Goal: Task Accomplishment & Management: Use online tool/utility

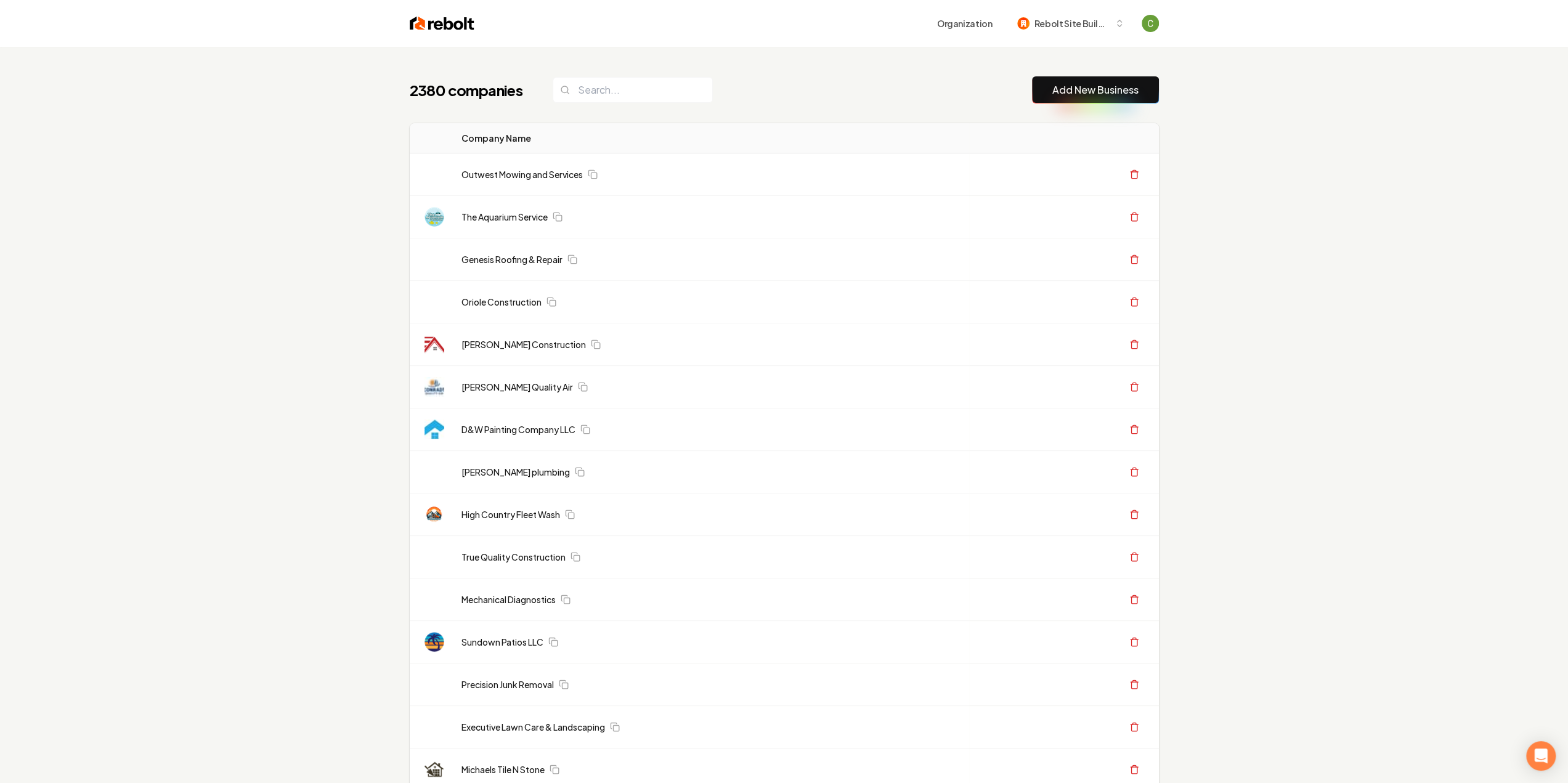
click at [1055, 91] on link "Add New Business" at bounding box center [1095, 90] width 86 height 15
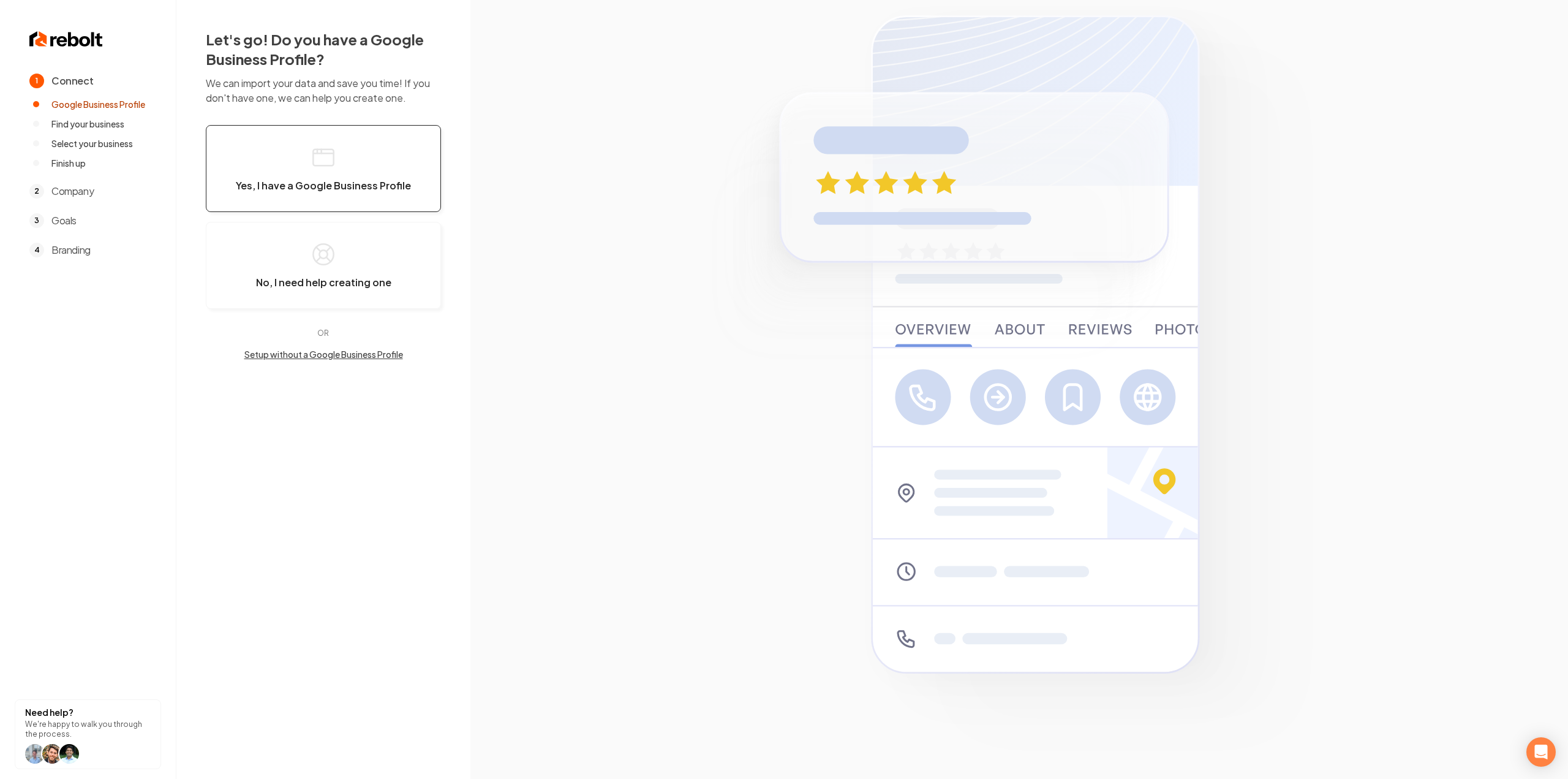
click at [360, 138] on button "Yes, I have a Google Business Profile" at bounding box center [323, 168] width 235 height 87
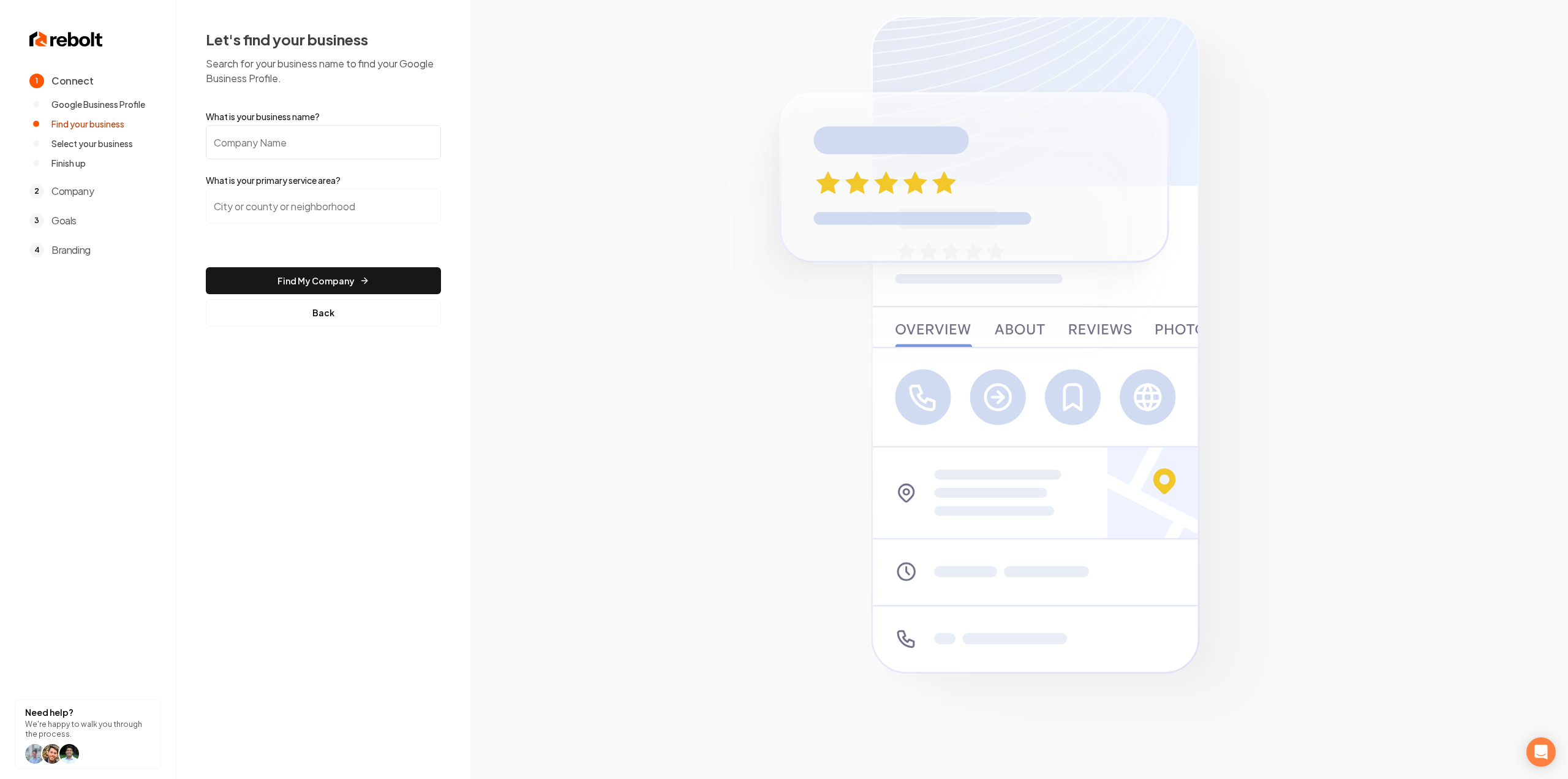
click at [361, 152] on input "What is your business name?" at bounding box center [323, 142] width 235 height 34
paste input "Hilo Pumping Services"
type input "Hilo Pumping Services"
click at [332, 205] on input "search" at bounding box center [323, 206] width 235 height 34
type input "Hilo, HI"
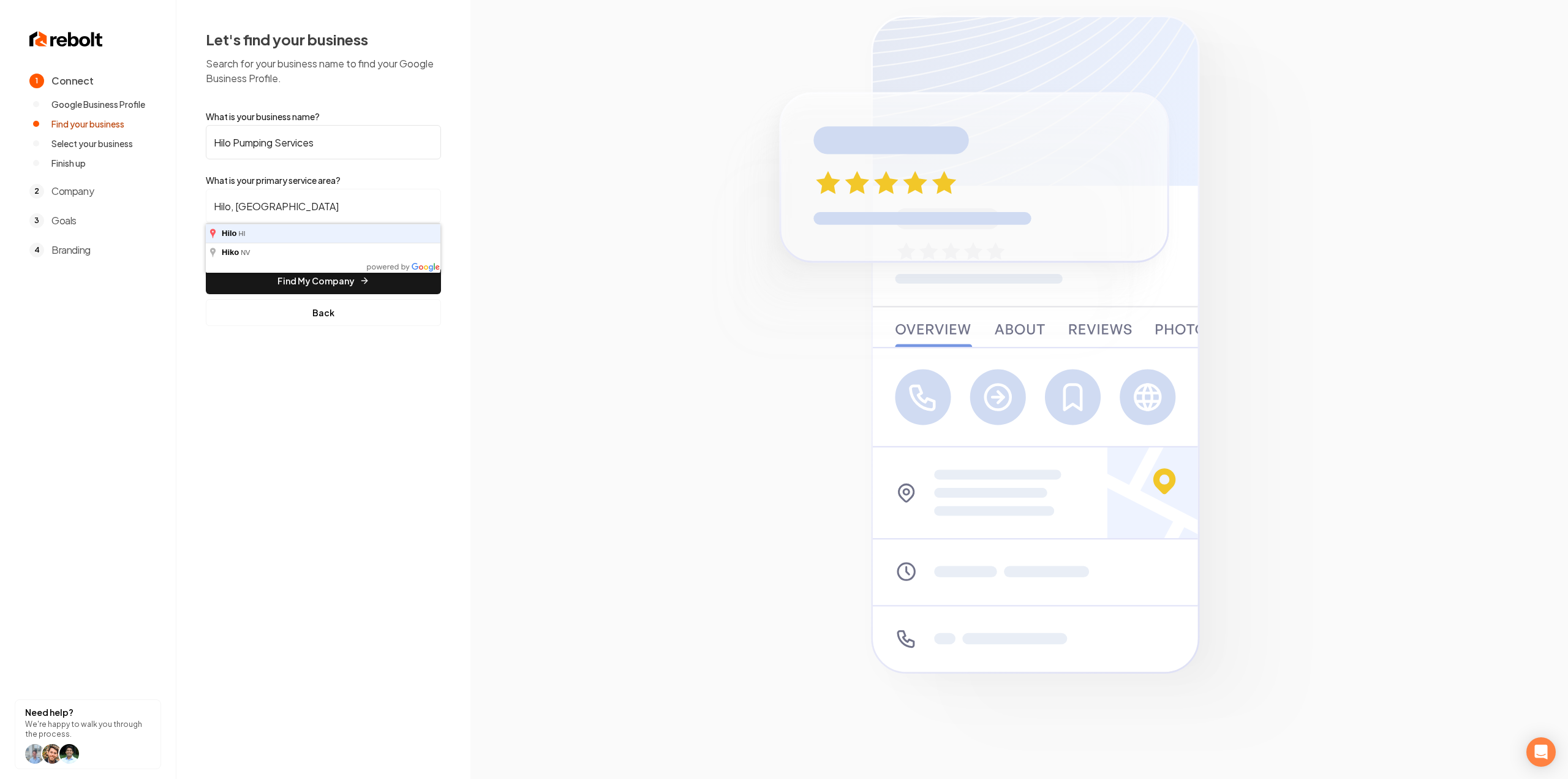
click at [206, 267] on button "Find My Company" at bounding box center [323, 281] width 235 height 27
click at [302, 271] on button "Find My Company" at bounding box center [323, 281] width 235 height 27
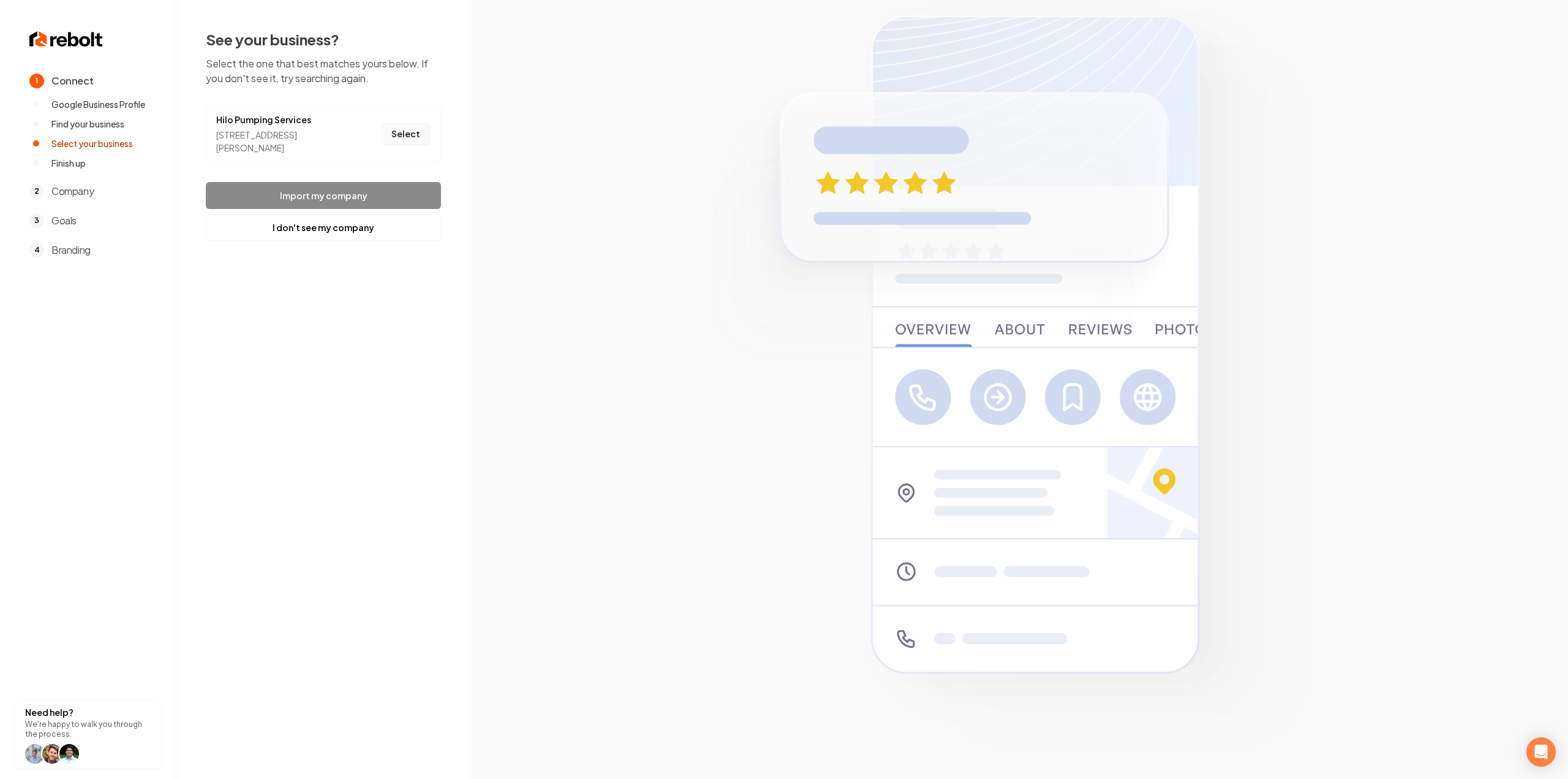
click at [413, 125] on button "Select" at bounding box center [405, 134] width 49 height 22
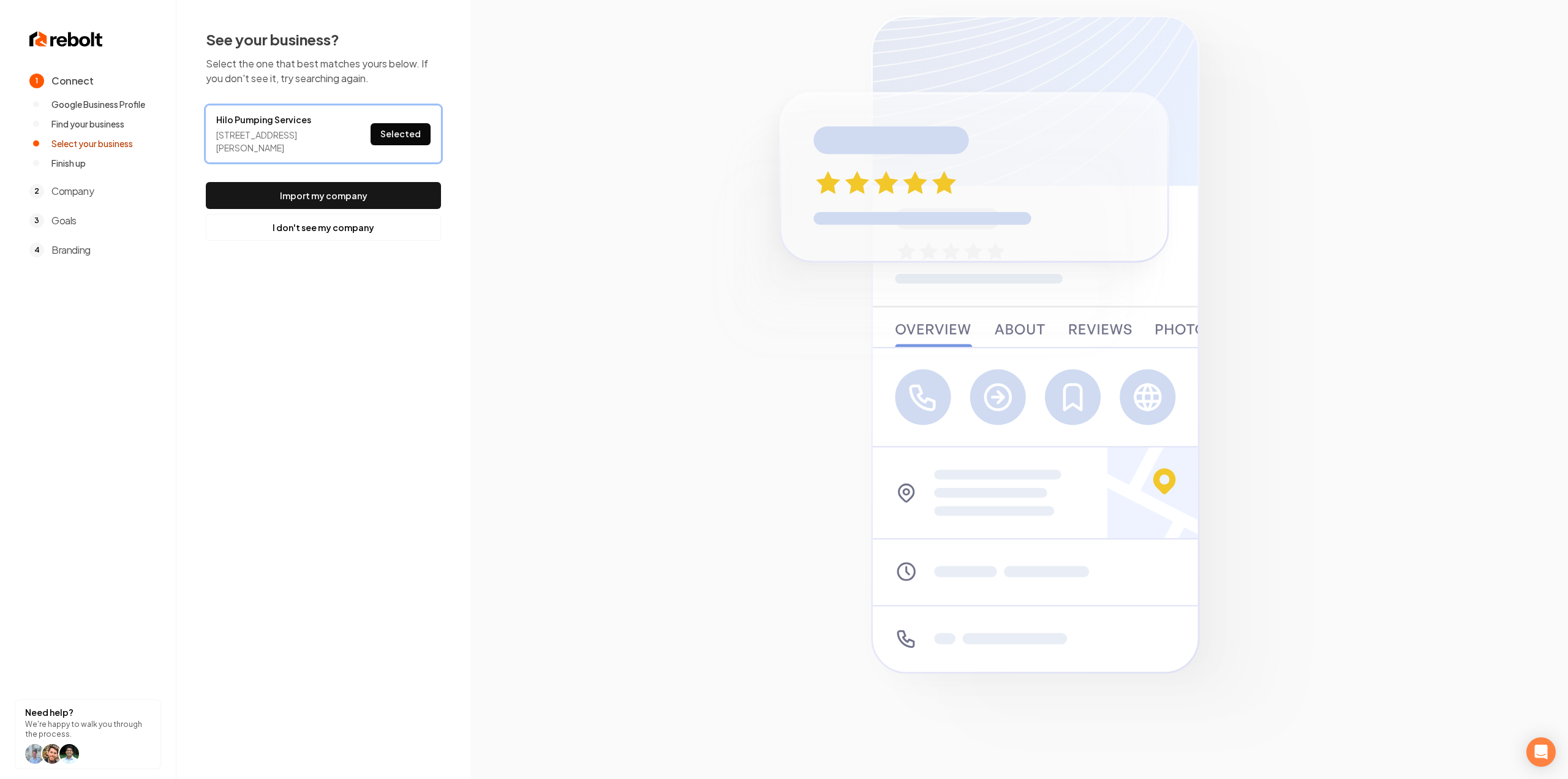
click at [393, 182] on button "Import my company" at bounding box center [323, 196] width 235 height 27
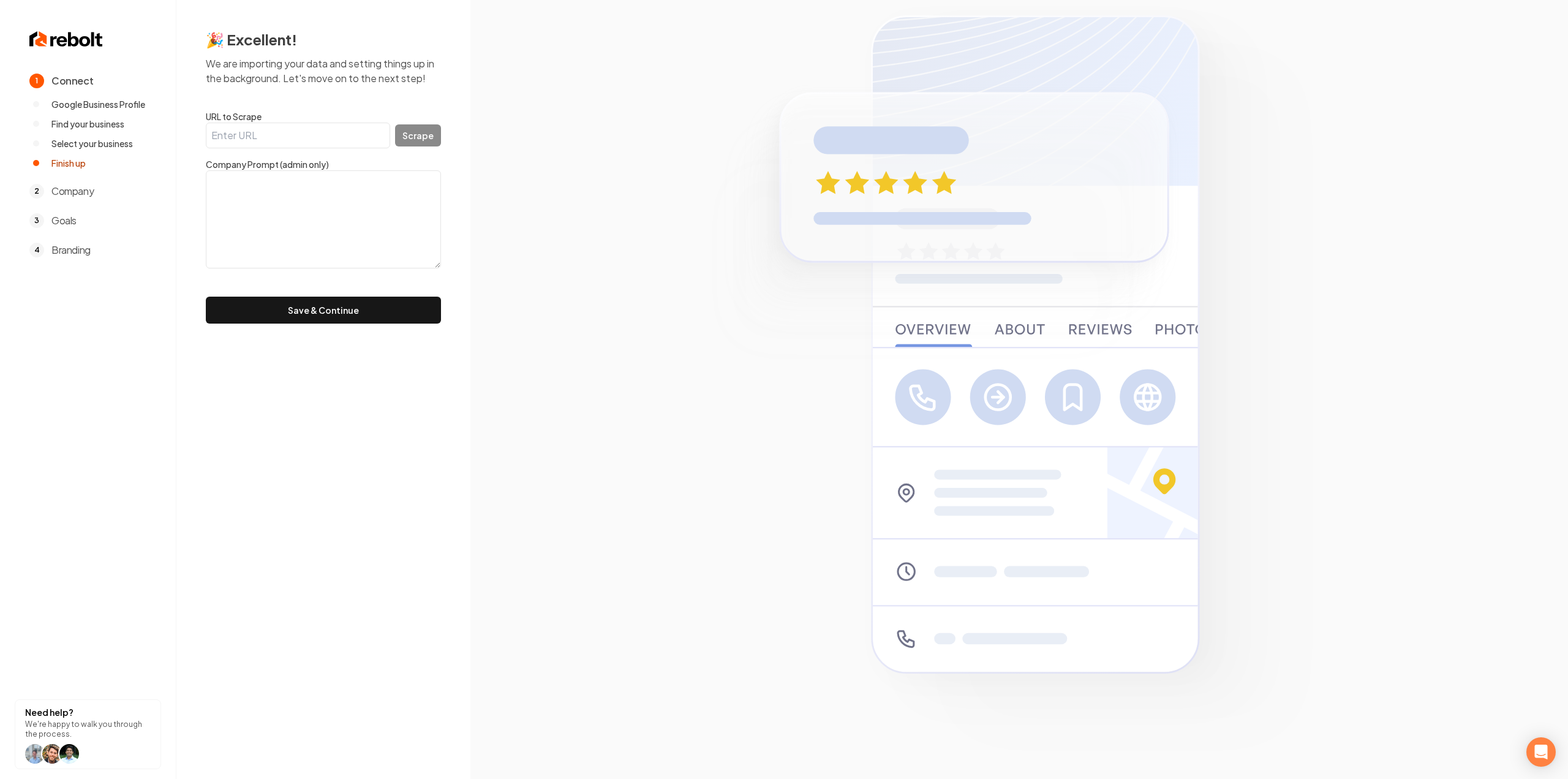
click at [319, 144] on input "URL to Scrape" at bounding box center [297, 135] width 184 height 26
paste input "https://www.hilopumpingservice.com/"
type input "https://www.hilopumpingservice.com/"
click at [438, 135] on button "Scrape" at bounding box center [418, 135] width 46 height 22
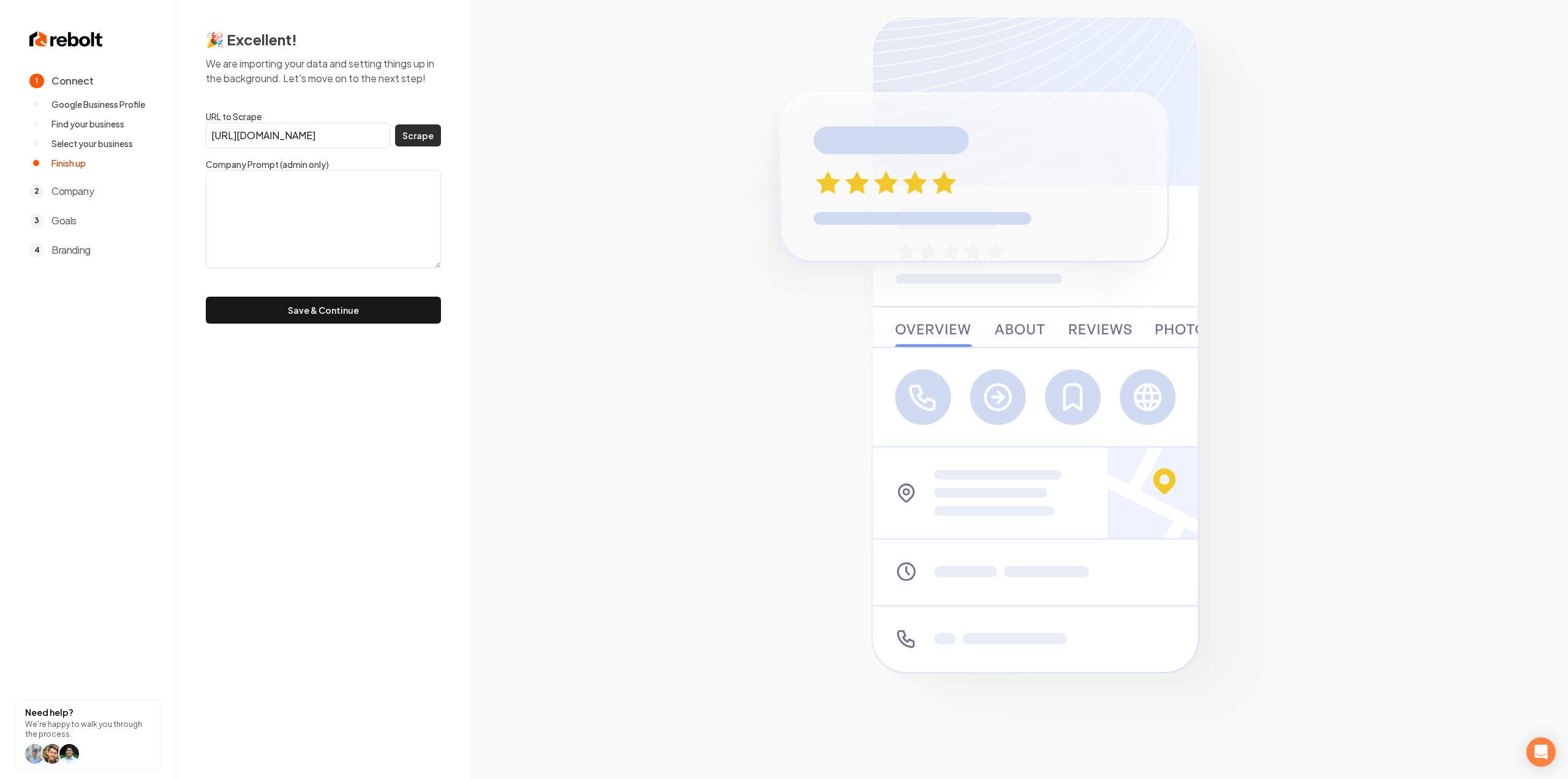
scroll to position [0, 0]
type textarea "Serving the Big Island of Hawaii Same-Day Pumping Services 24 / 7 Emergency Ser…"
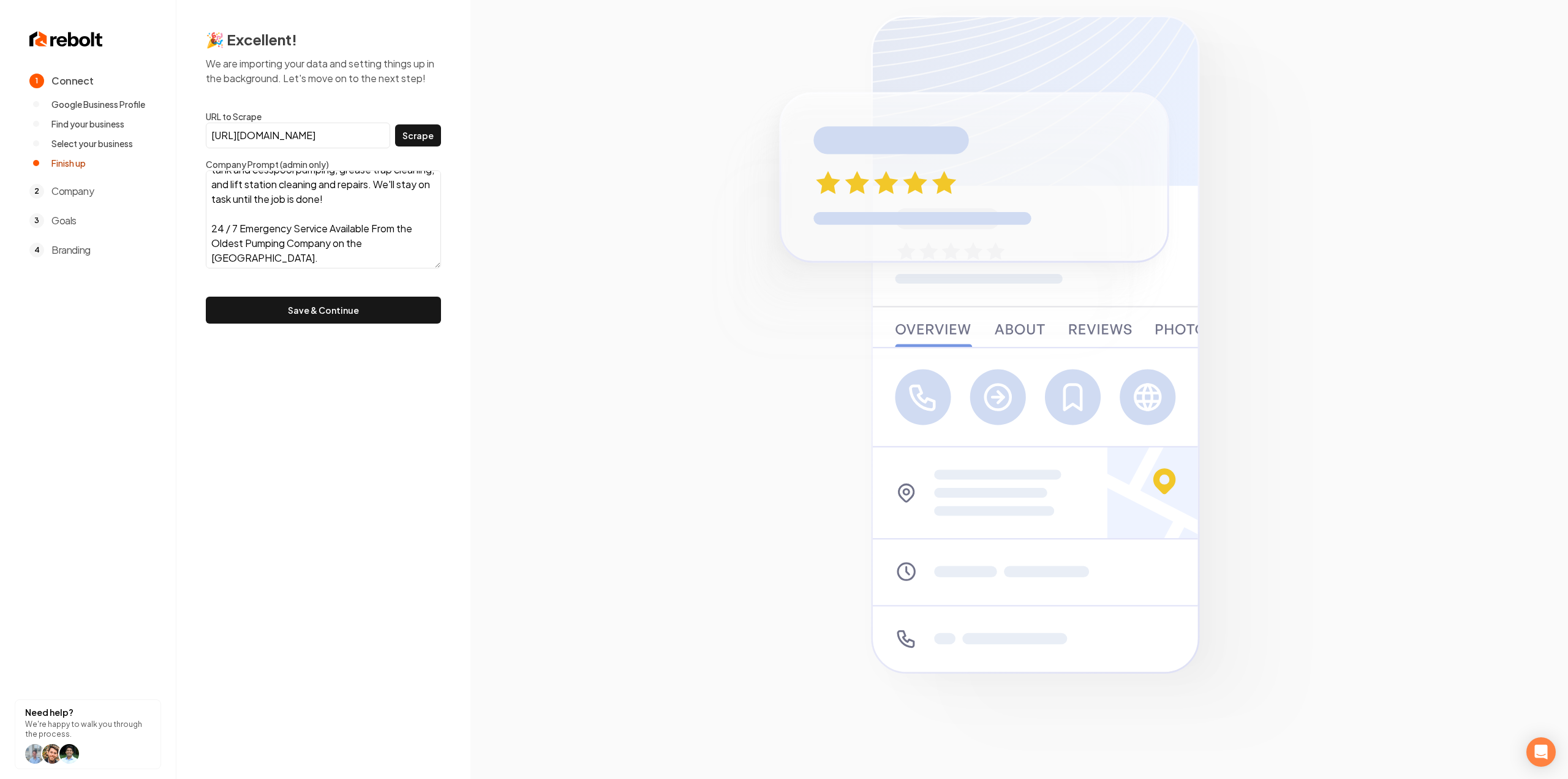
scroll to position [427, 0]
click at [296, 292] on form "URL to Scrape https://www.hilopumpingservice.com/ Scrape Company Prompt (admin …" at bounding box center [323, 217] width 235 height 214
click at [297, 308] on button "Save & Continue" at bounding box center [323, 310] width 235 height 27
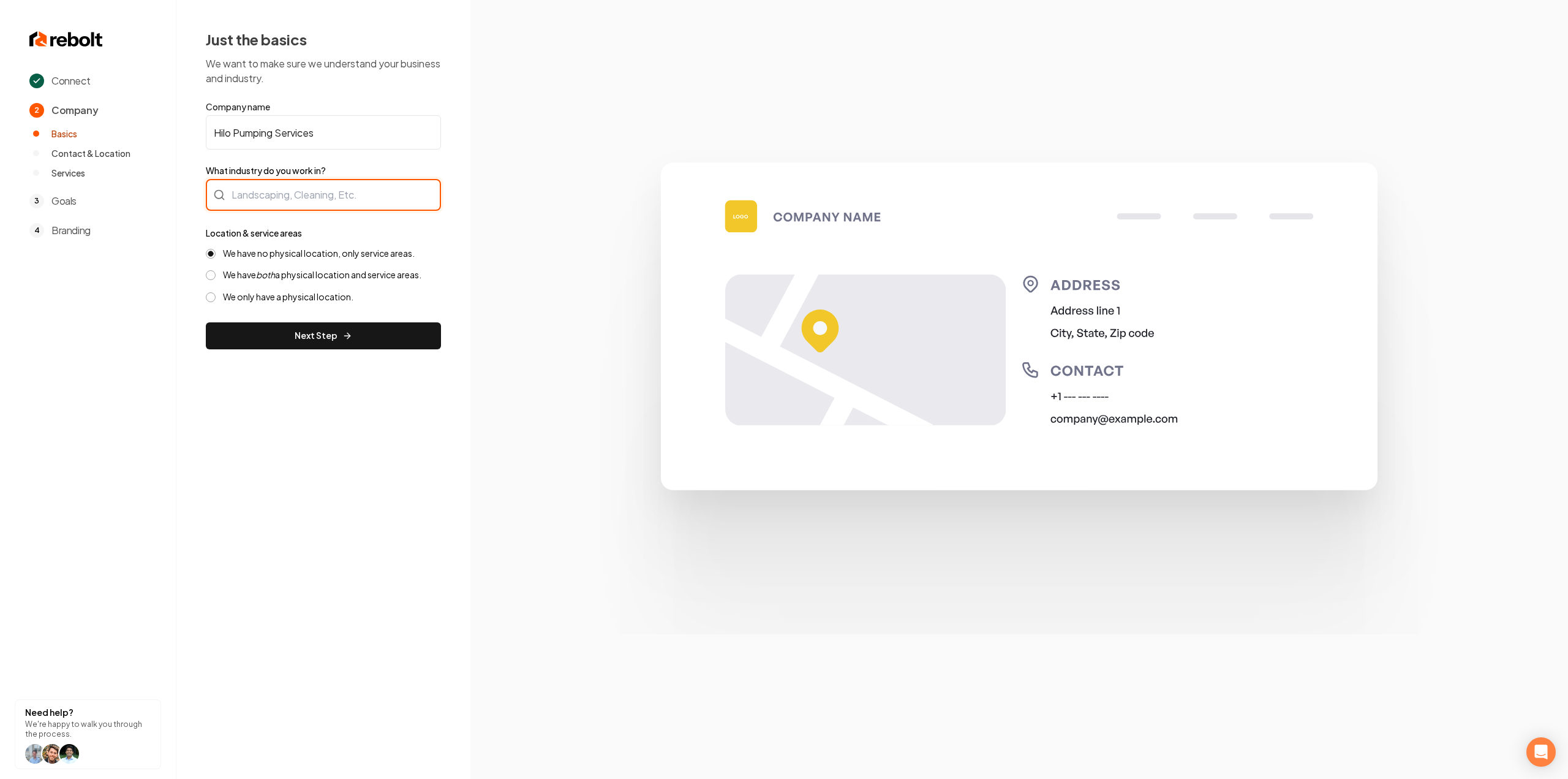
click at [349, 209] on div at bounding box center [323, 195] width 235 height 32
type input "Plumbing"
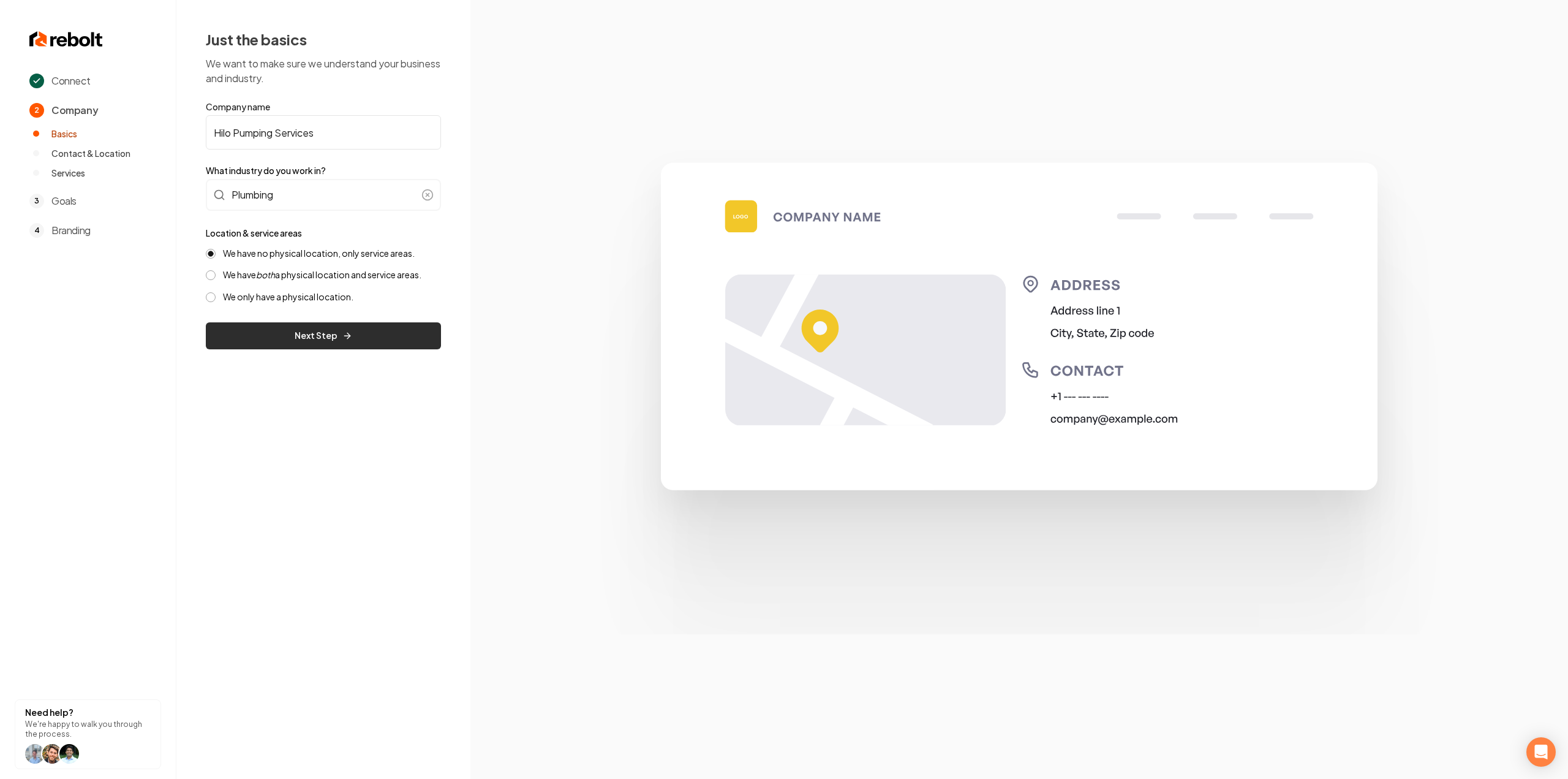
click at [312, 330] on button "Next Step" at bounding box center [323, 336] width 235 height 27
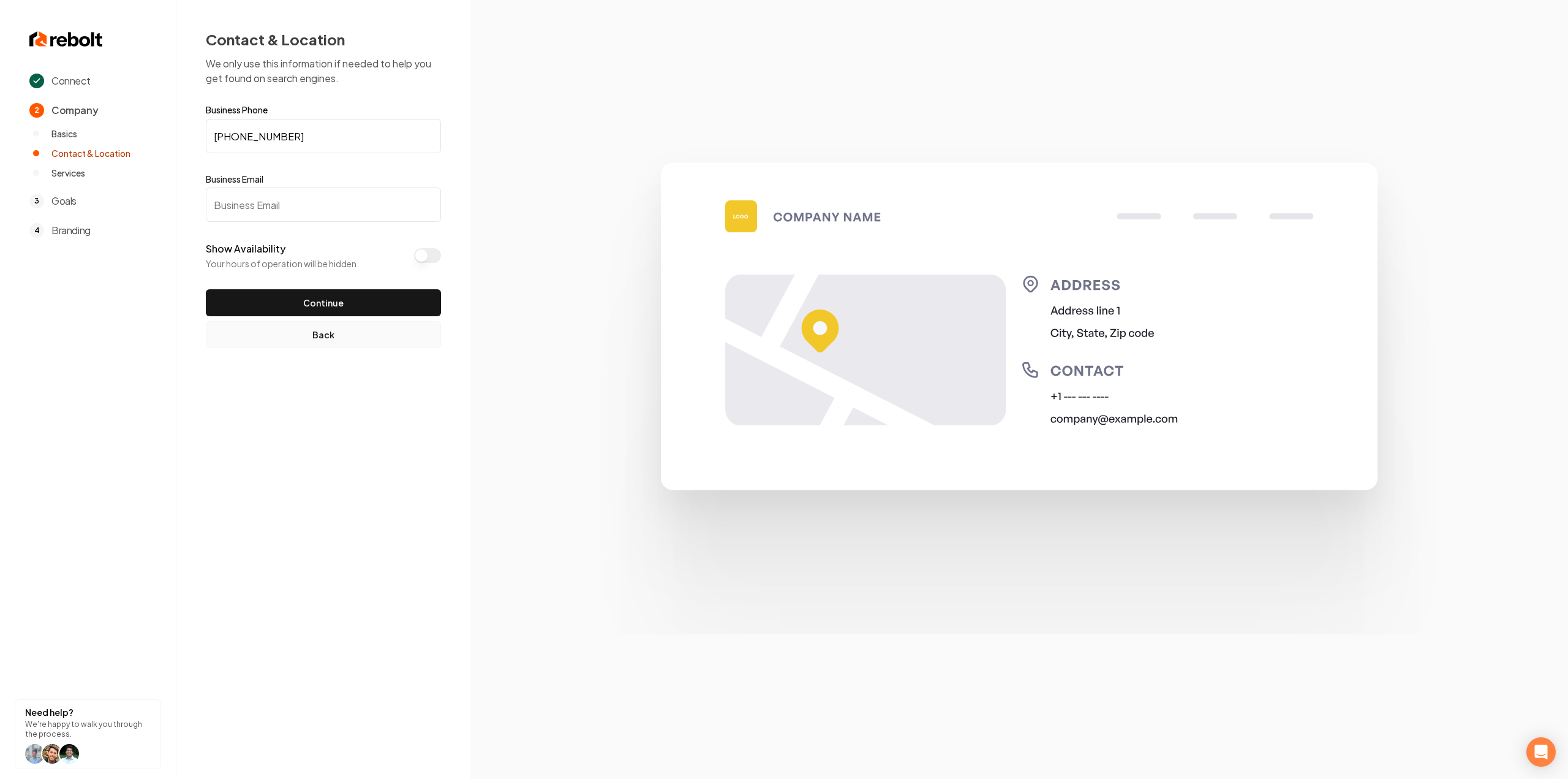
drag, startPoint x: 312, startPoint y: 325, endPoint x: 304, endPoint y: 310, distance: 17.0
click at [312, 326] on button "Back" at bounding box center [323, 335] width 235 height 27
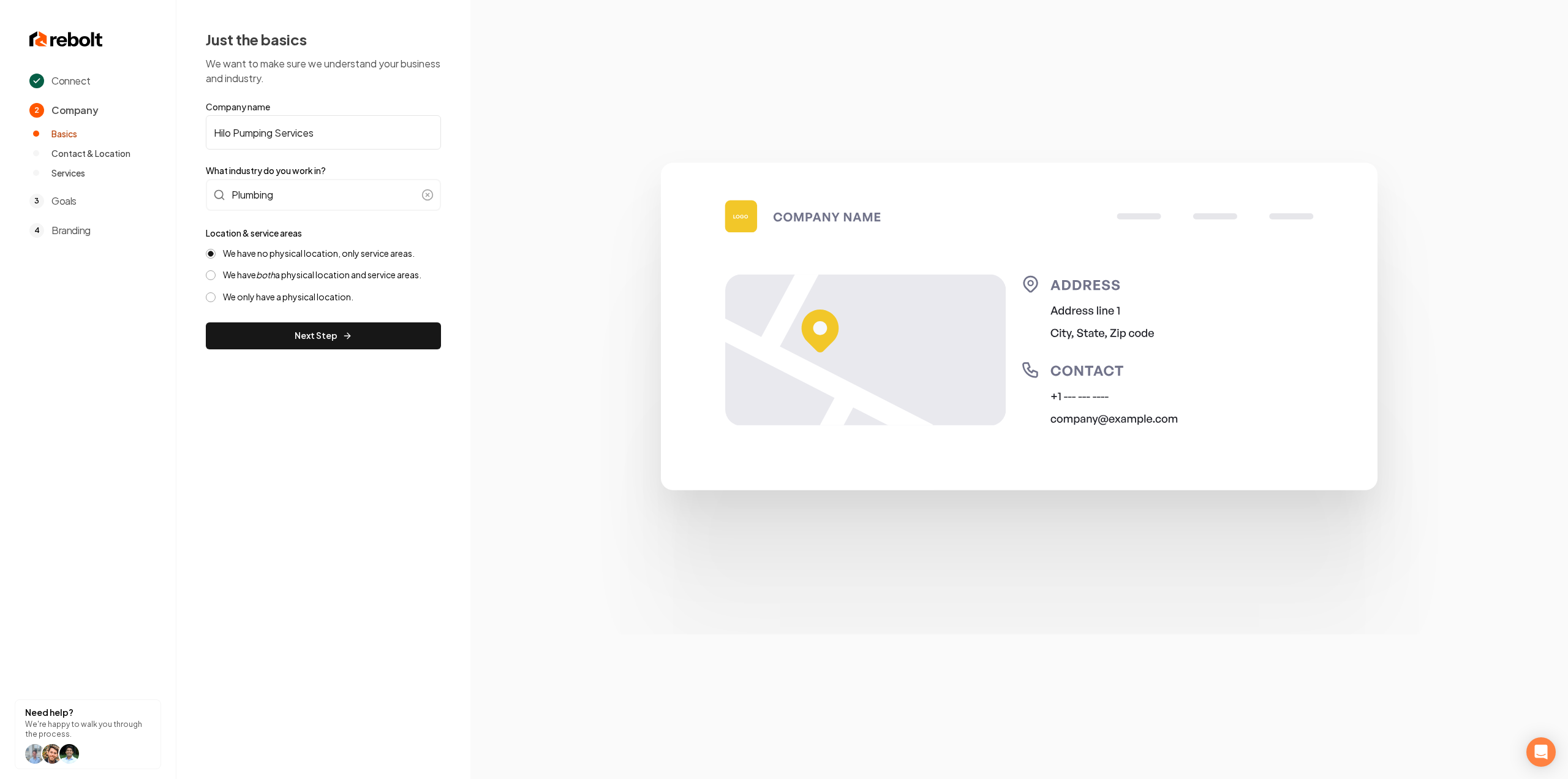
click at [241, 271] on label "We have both a physical location and service areas." at bounding box center [322, 274] width 198 height 11
click at [216, 271] on button "We have both a physical location and service areas." at bounding box center [211, 275] width 10 height 10
click at [262, 335] on button "Next Step" at bounding box center [323, 336] width 235 height 27
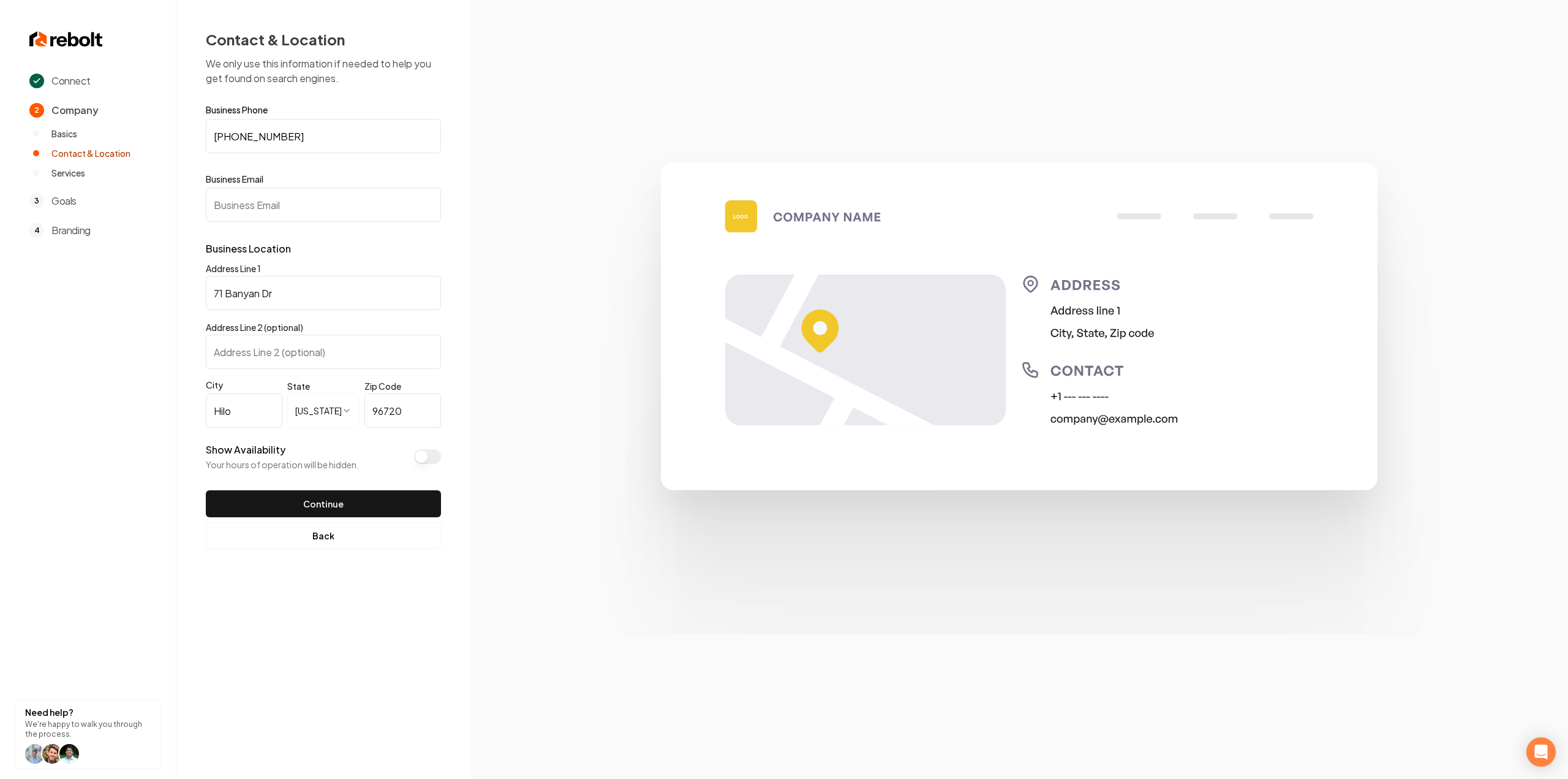
click at [398, 201] on input "Business Email" at bounding box center [323, 205] width 235 height 34
paste input "hiloplumbingservices@yahoo.com"
type input "hiloplumbingservices@yahoo.com"
click at [332, 499] on button "Continue" at bounding box center [323, 504] width 235 height 27
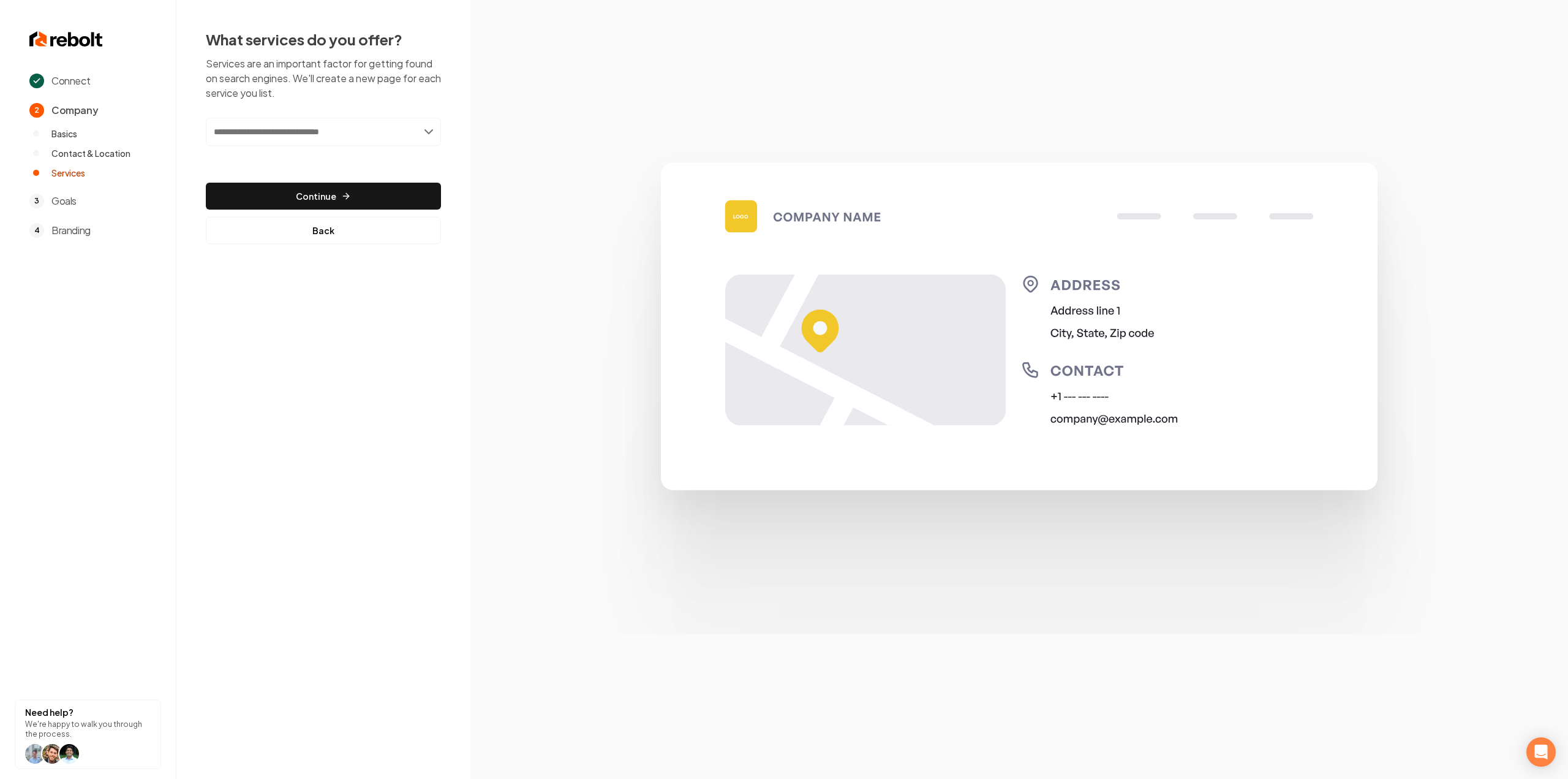
click at [341, 127] on input "text" at bounding box center [323, 131] width 235 height 28
type input "*"
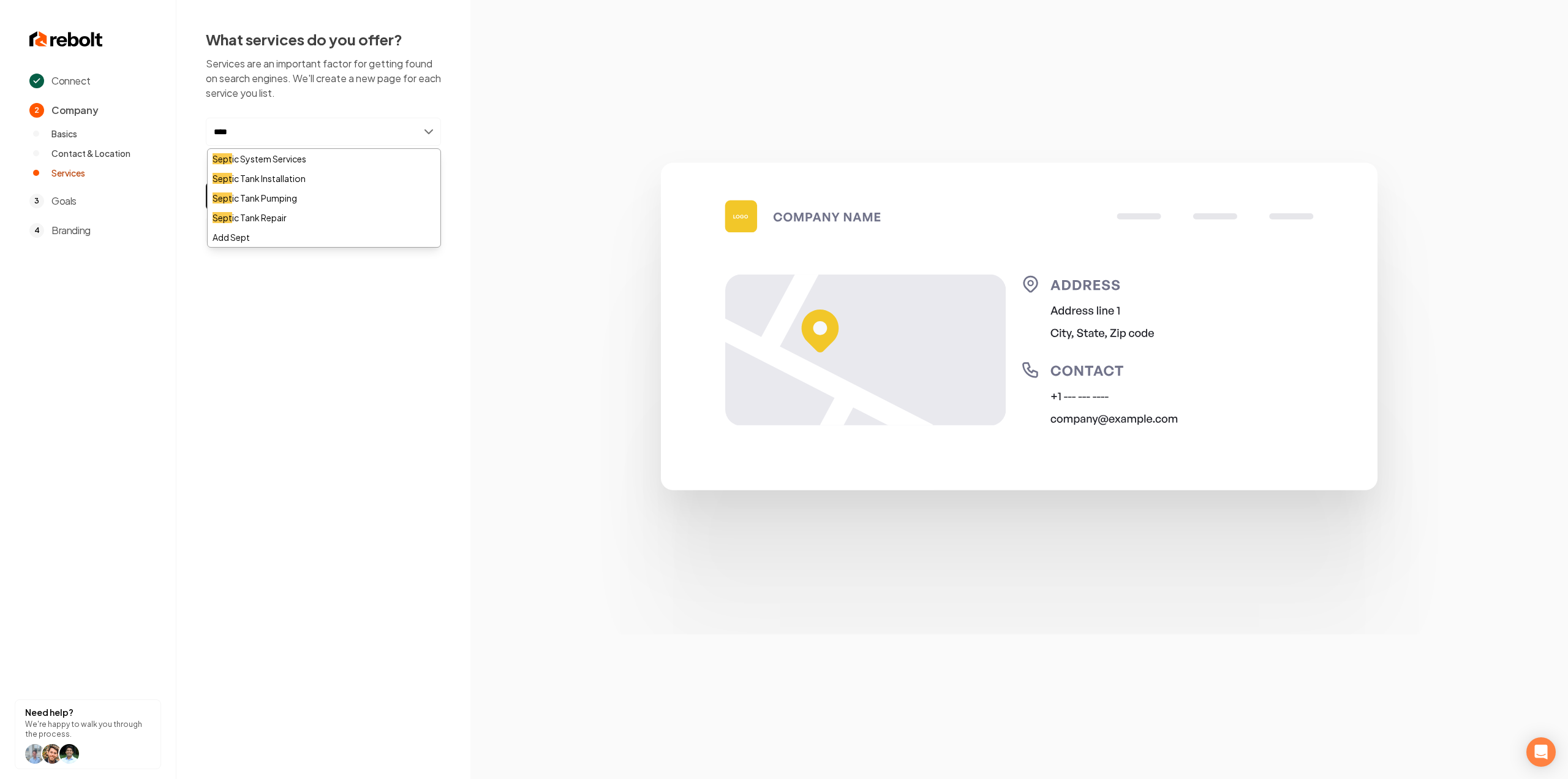
type input "*****"
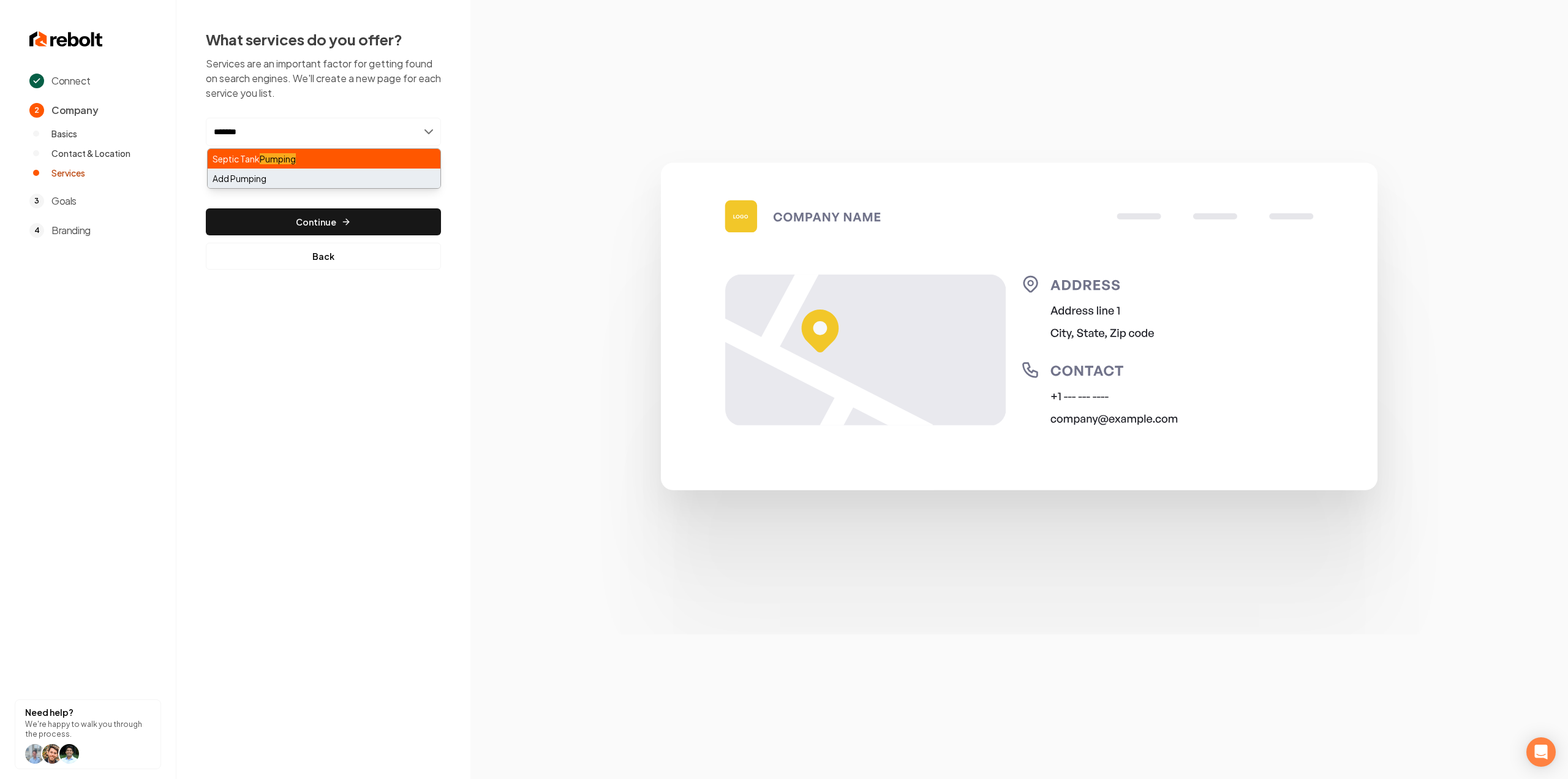
type input "*******"
click at [281, 175] on div "Add Pumping" at bounding box center [324, 178] width 233 height 19
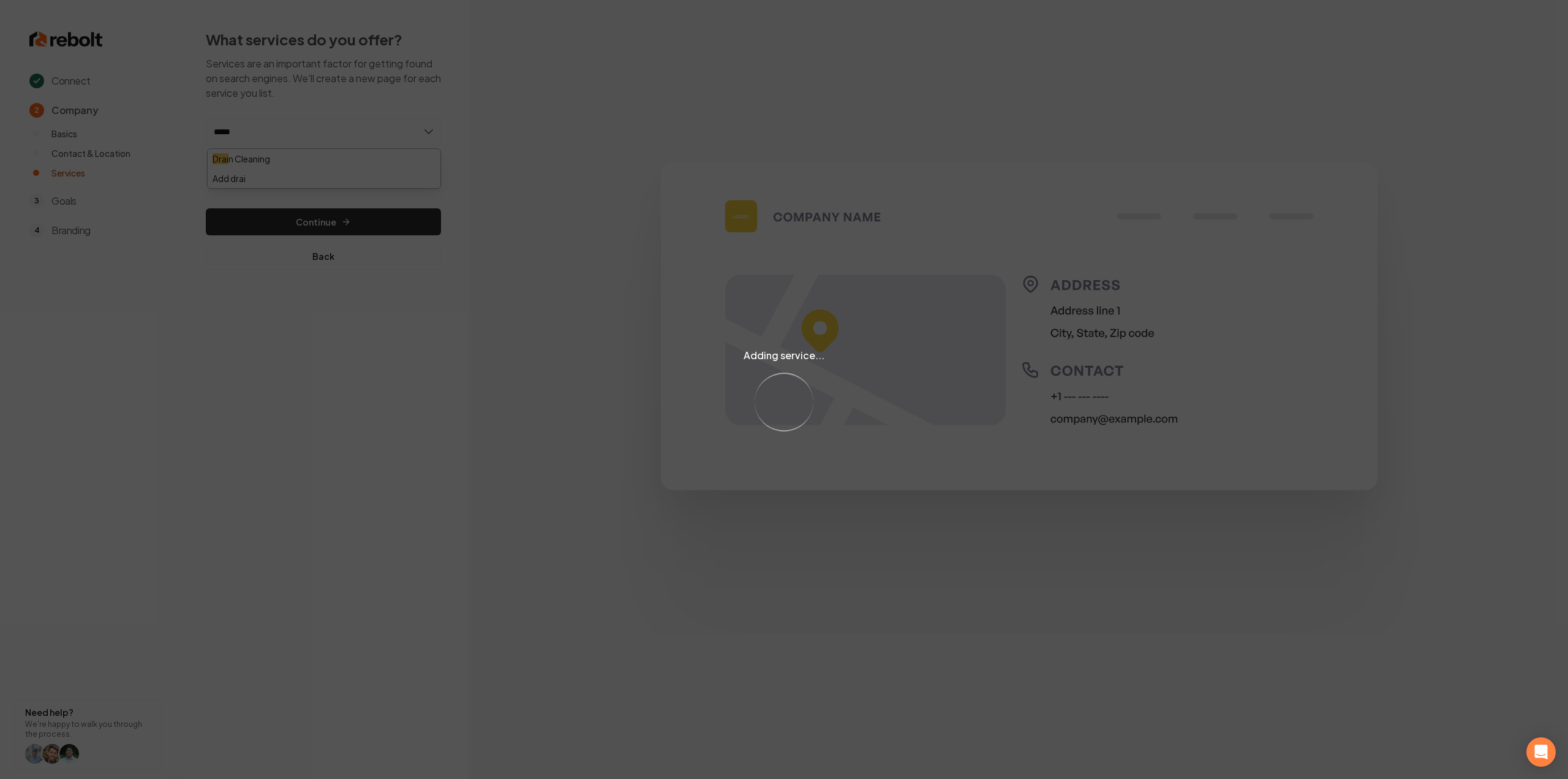
type input "*****"
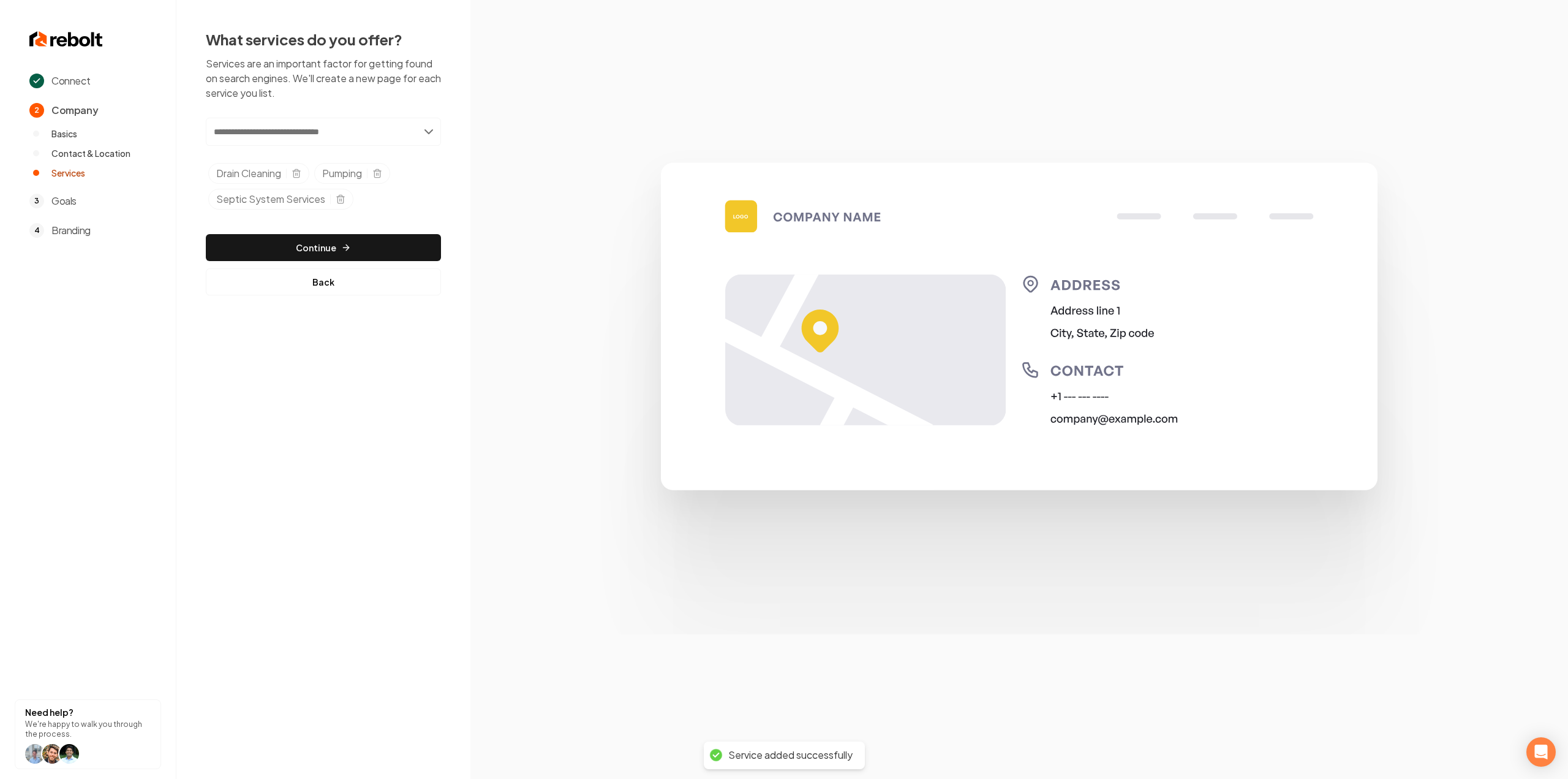
click at [330, 219] on div "Add new or select from suggestions Select a service Drain Cleaning Pumping Sept…" at bounding box center [323, 206] width 235 height 178
click at [333, 225] on div "Add new or select from suggestions Select a service Drain Cleaning Pumping Sept…" at bounding box center [323, 206] width 235 height 178
click at [338, 236] on button "Continue" at bounding box center [323, 248] width 235 height 27
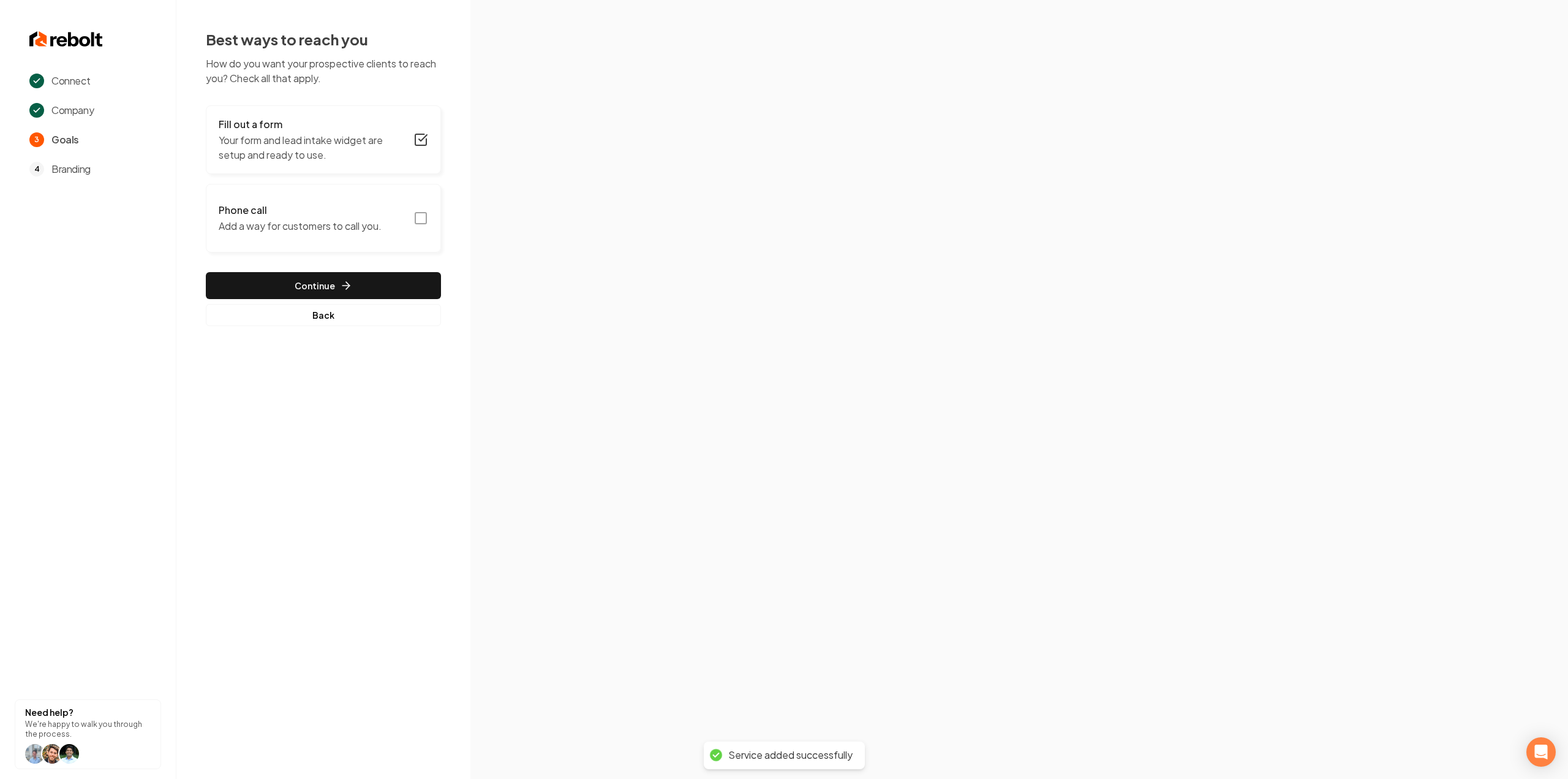
click at [346, 158] on p "Your form and lead intake widget are setup and ready to use." at bounding box center [312, 148] width 188 height 29
click at [424, 222] on icon "button" at bounding box center [420, 218] width 15 height 15
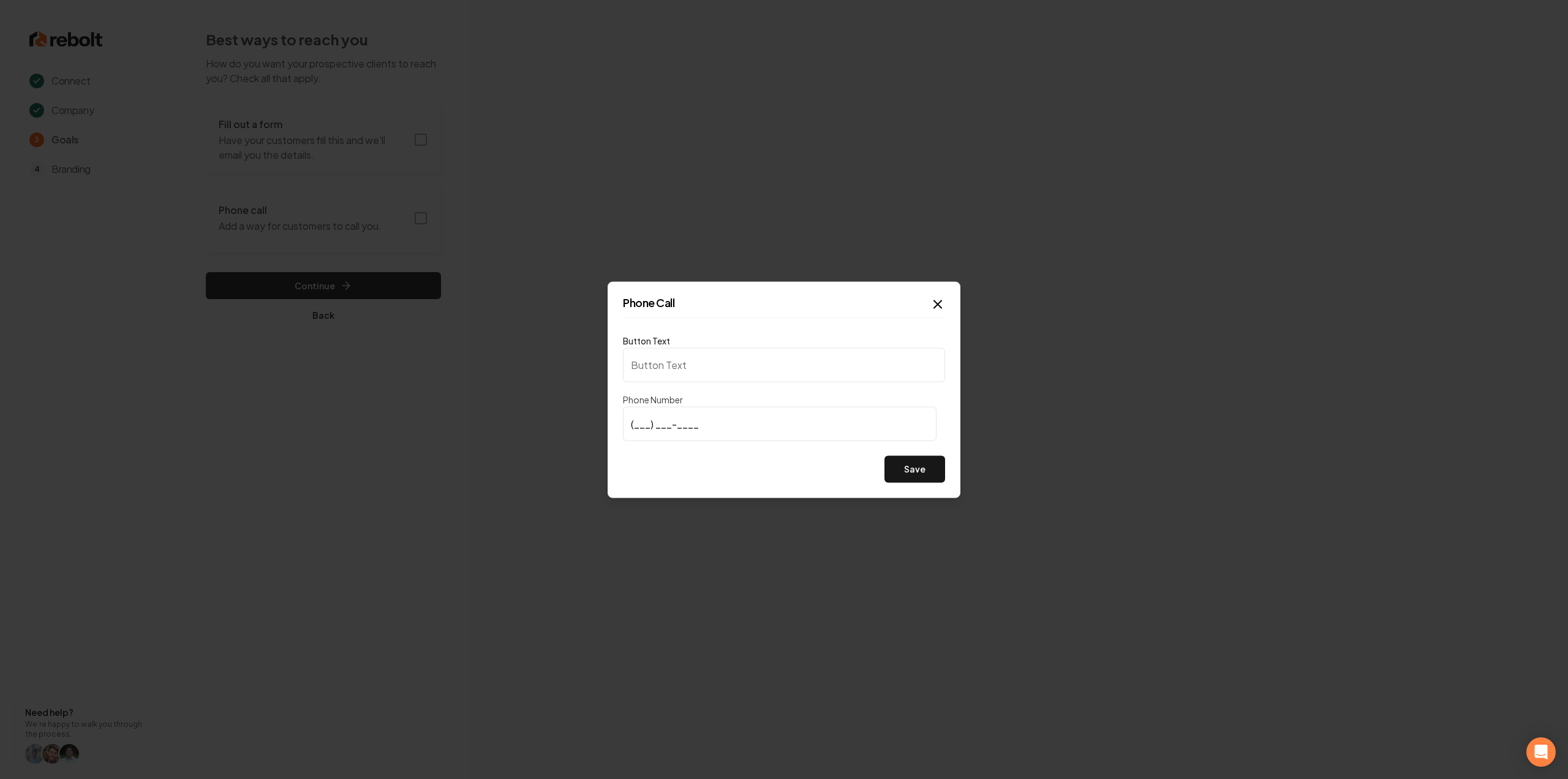
type input "Call us"
type input "(808) 938-0454"
click at [923, 474] on button "Save" at bounding box center [915, 469] width 61 height 27
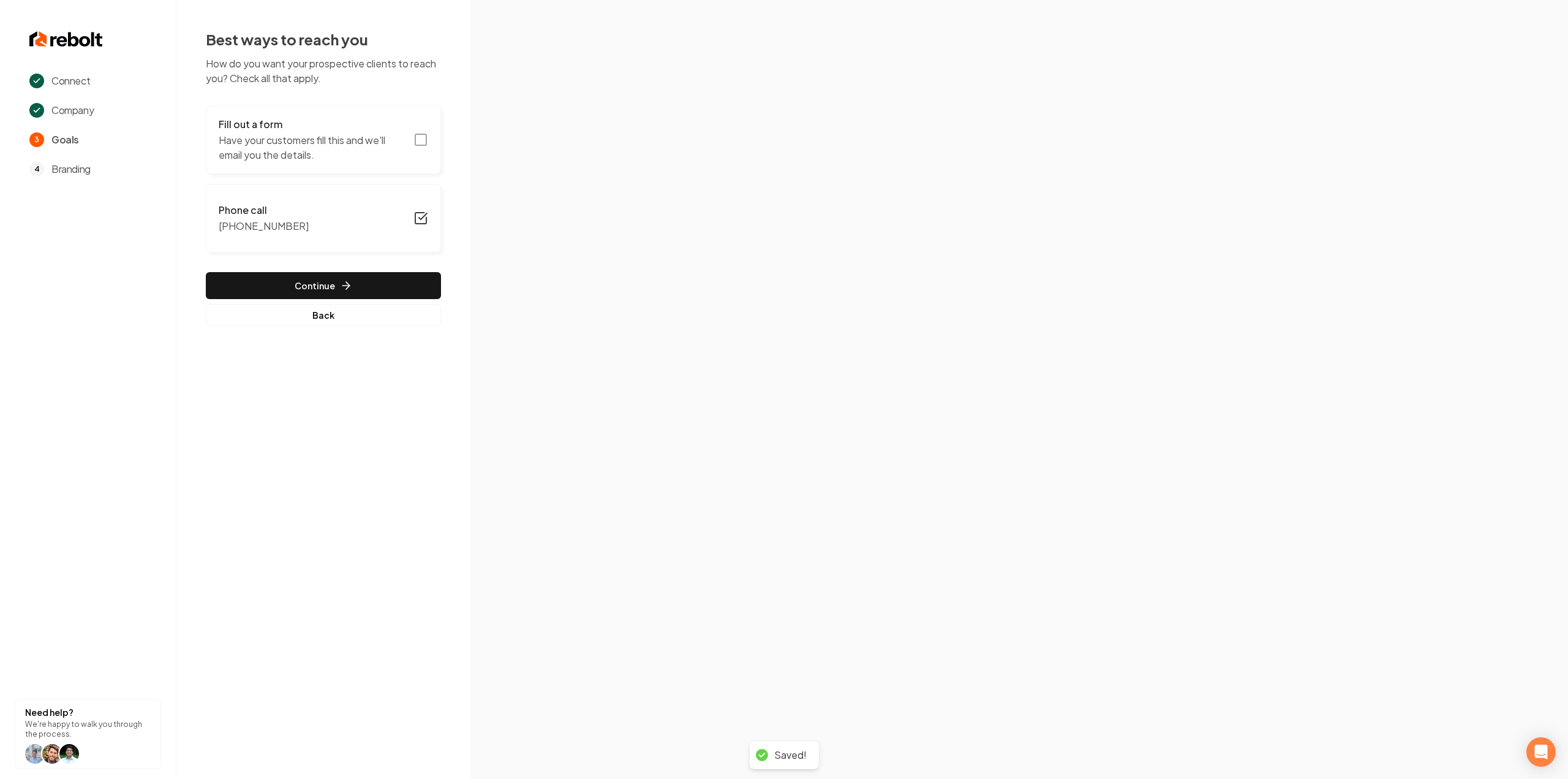
click at [418, 138] on icon "button" at bounding box center [420, 140] width 15 height 15
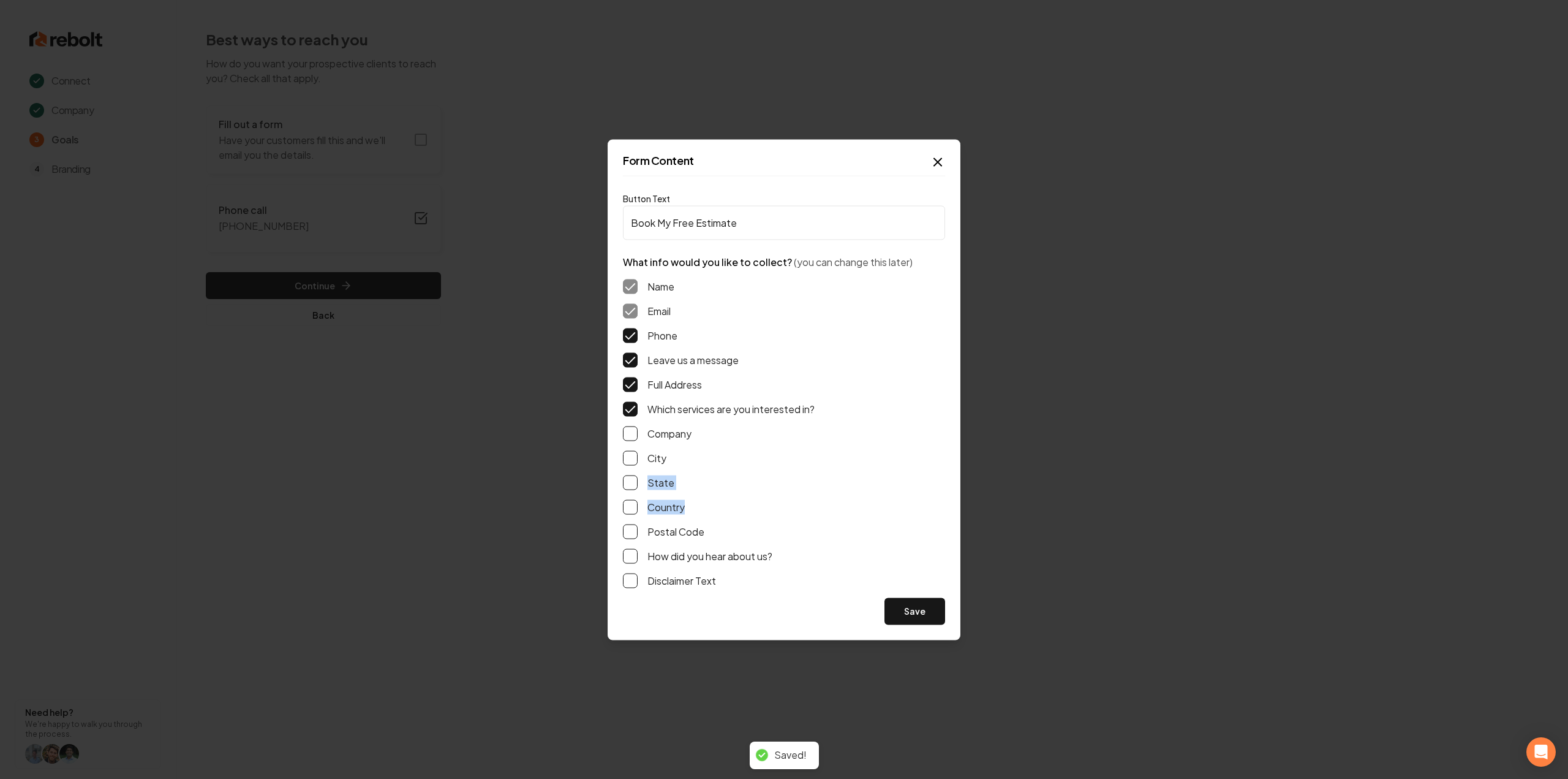
click at [903, 530] on div "Name Email Phone Leave us a message Full Address Which services are you interes…" at bounding box center [784, 433] width 322 height 328
click at [915, 615] on button "Save" at bounding box center [915, 611] width 61 height 27
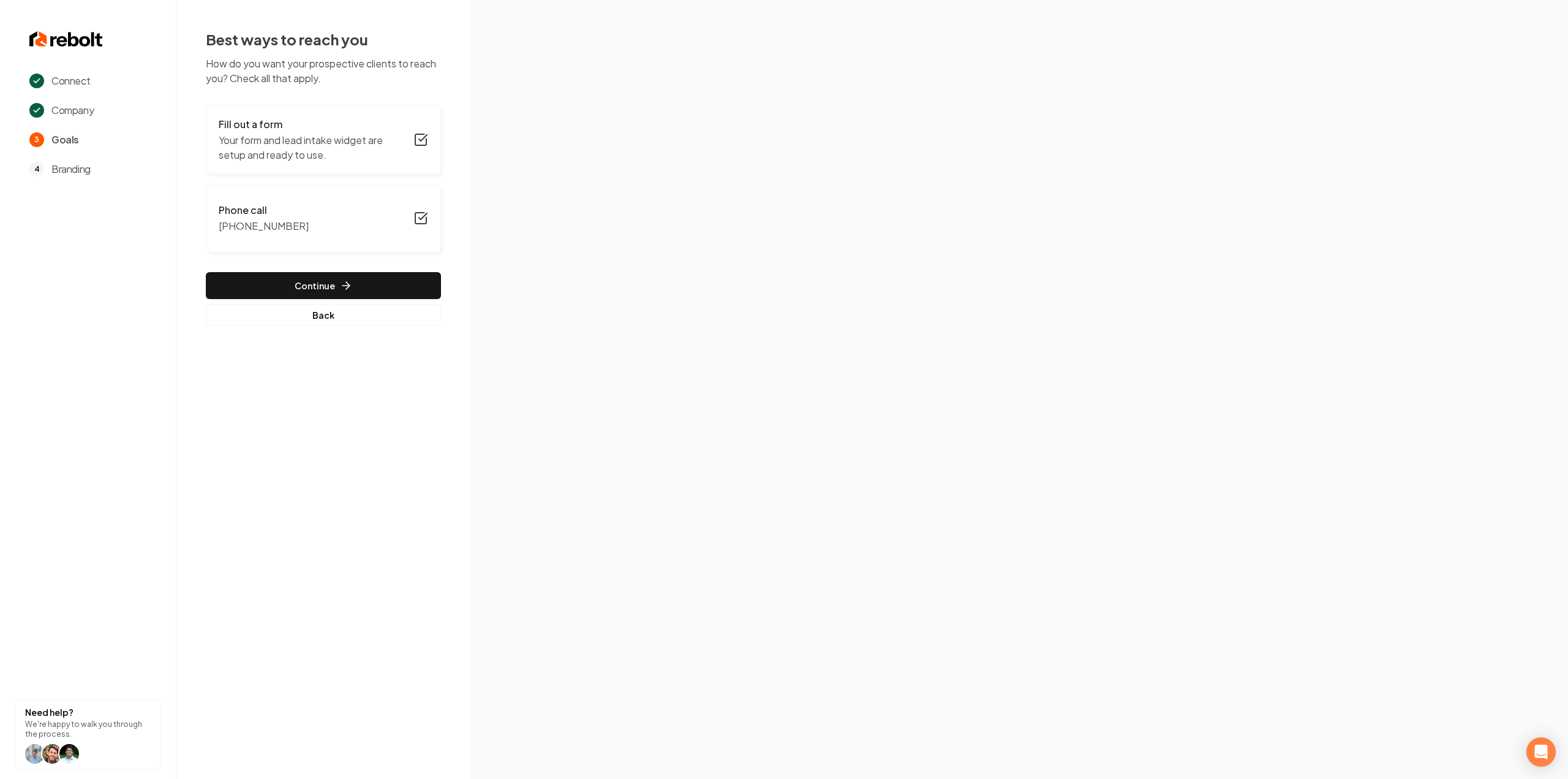
drag, startPoint x: 393, startPoint y: 549, endPoint x: 234, endPoint y: 545, distance: 159.1
click at [226, 558] on div "Connect Company 3 Goals 4 Branding Need help? We're happy to walk you through t…" at bounding box center [784, 389] width 1568 height 779
click at [276, 296] on button "Continue" at bounding box center [323, 286] width 235 height 27
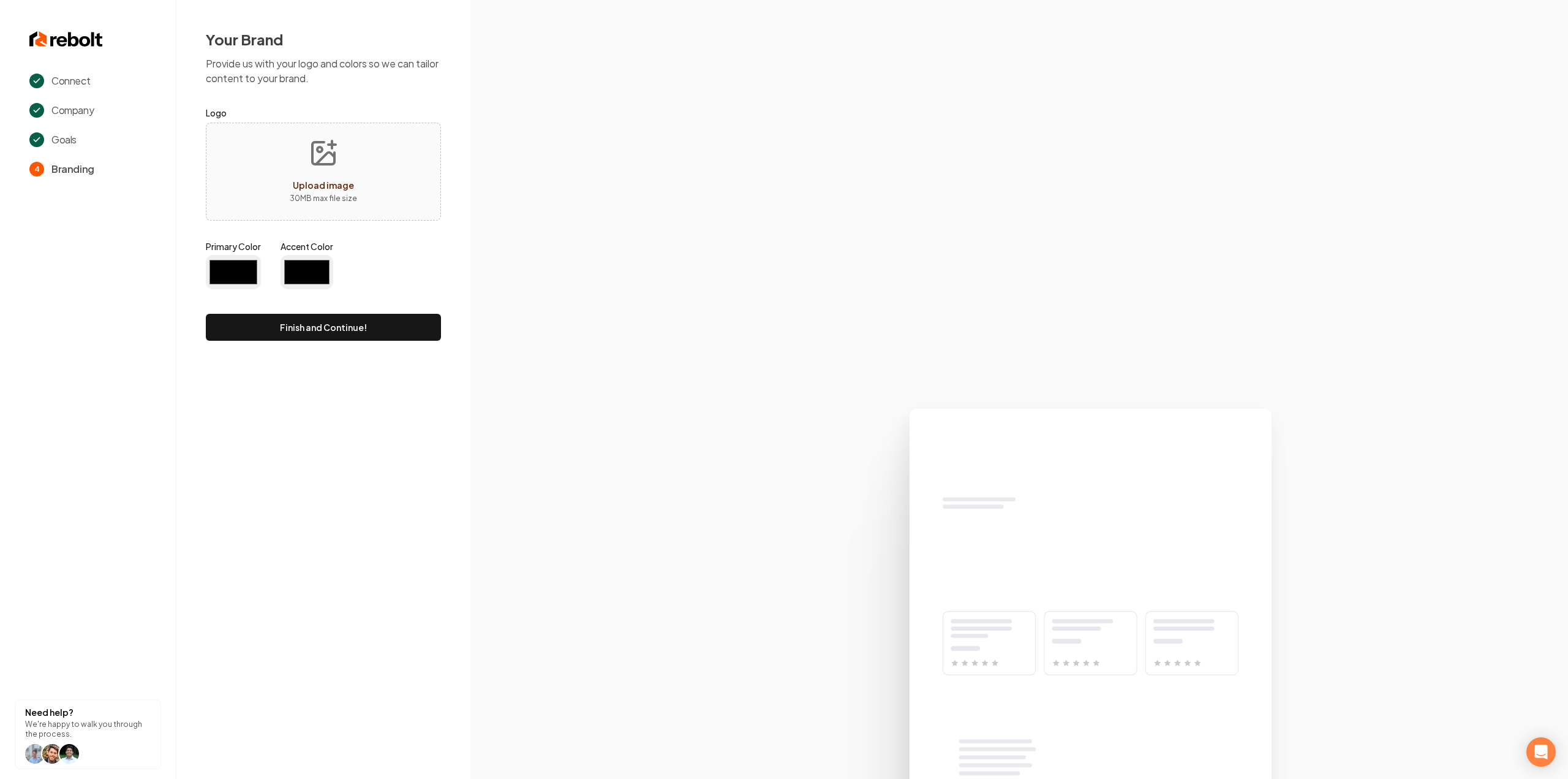
type input "#194d33"
type input "#70be00"
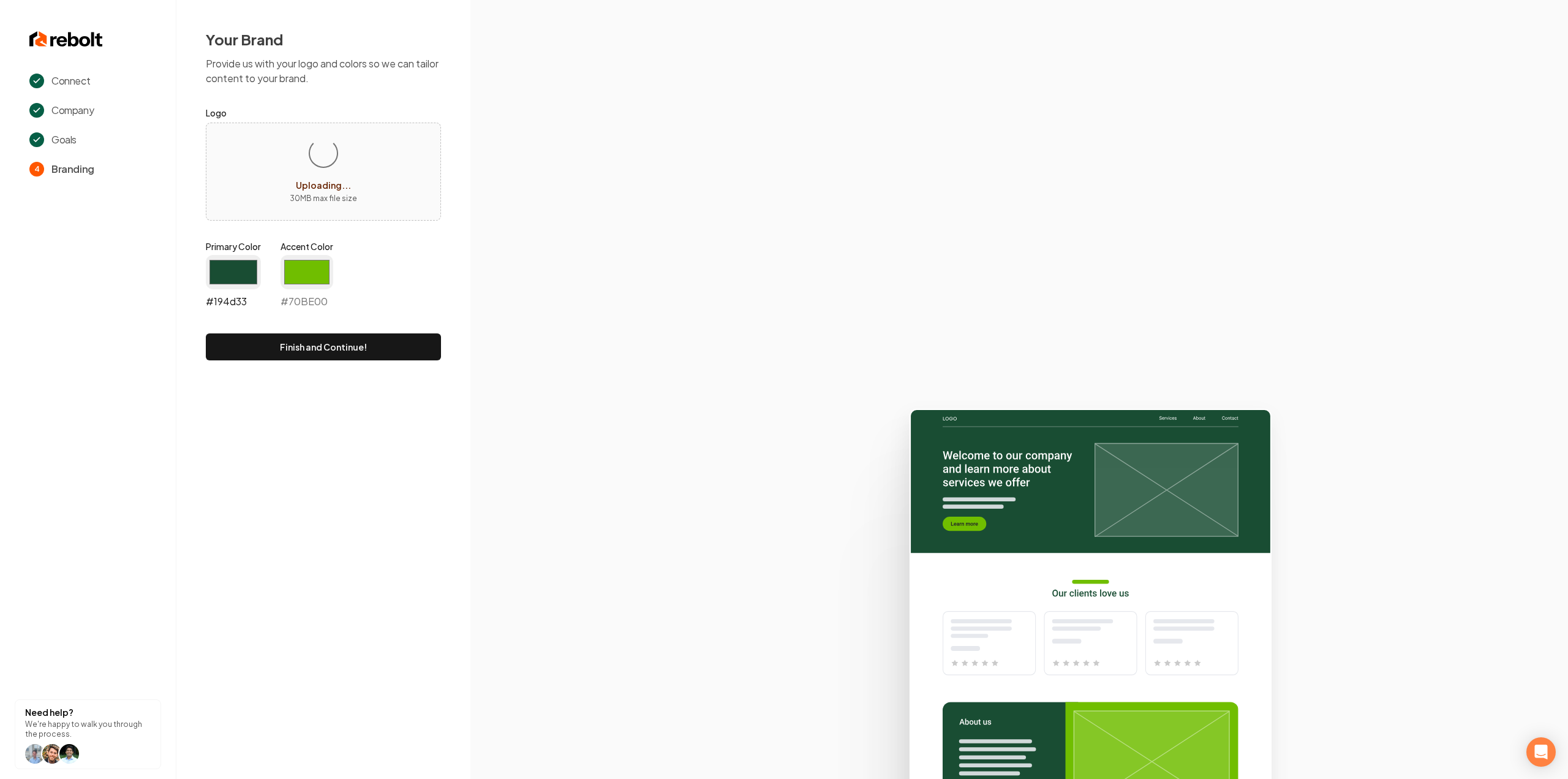
click at [256, 267] on input "#194d33" at bounding box center [233, 272] width 55 height 34
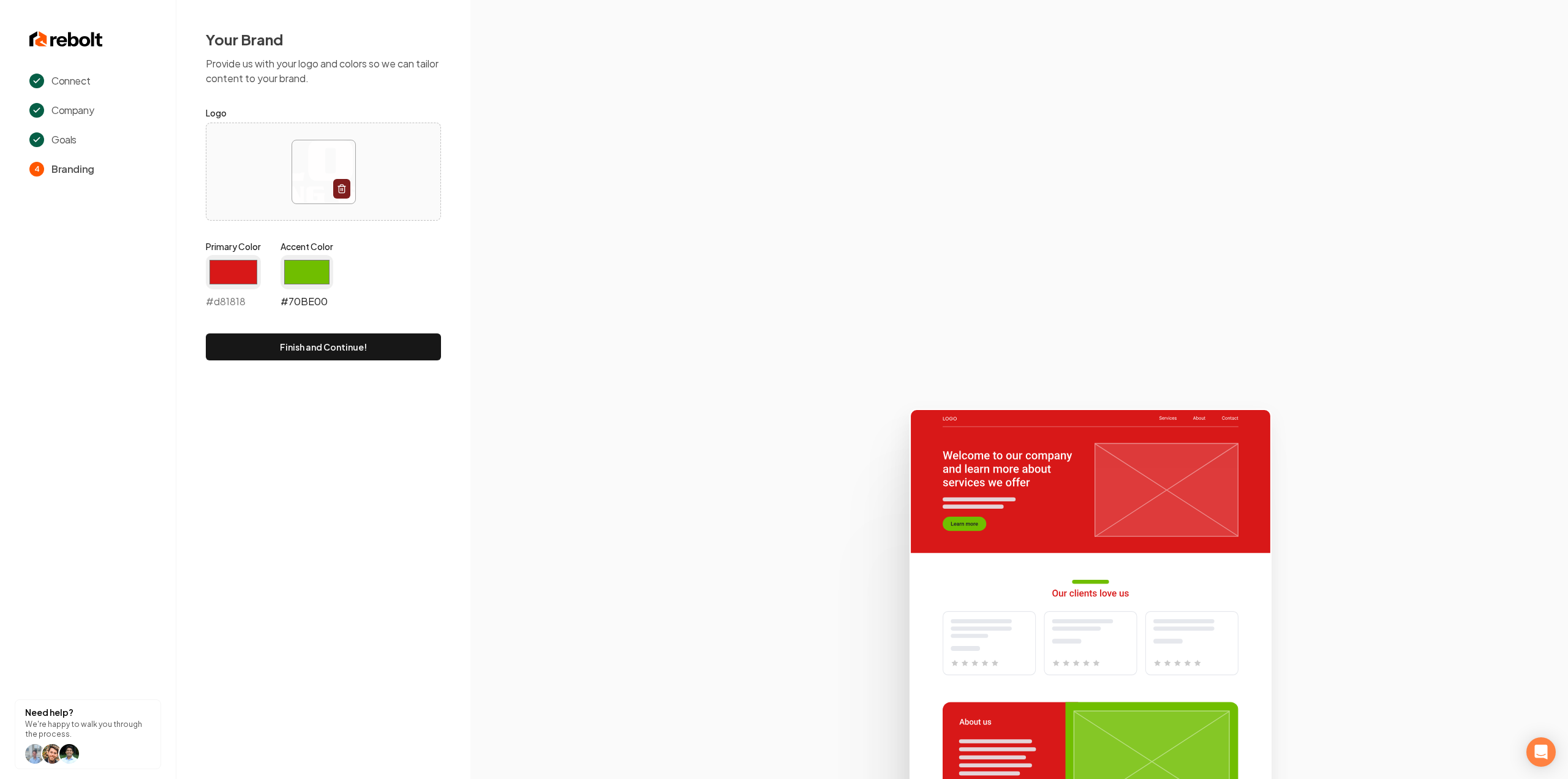
type input "#d81818"
click at [309, 272] on input "#70be00" at bounding box center [307, 272] width 53 height 34
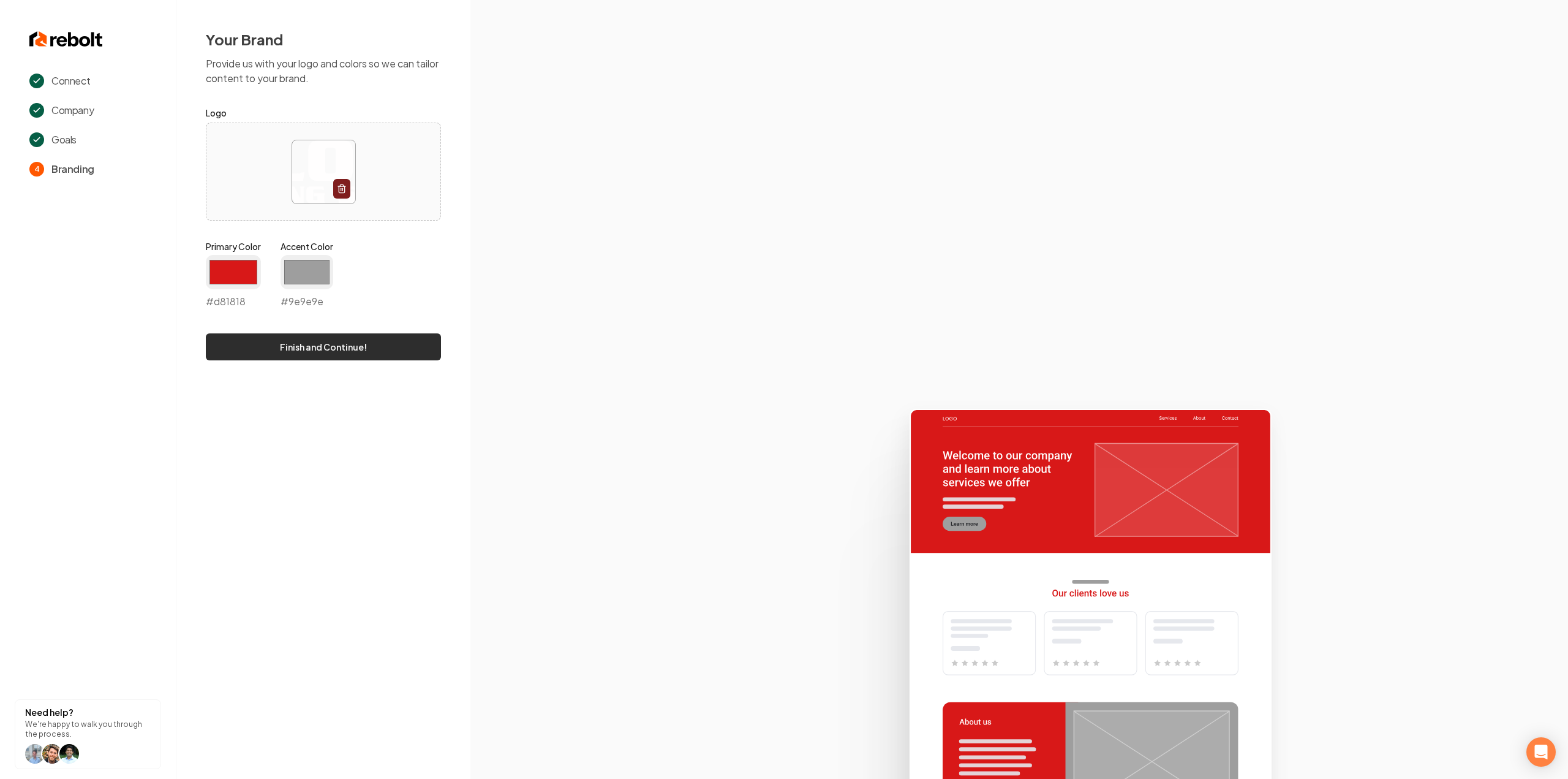
type input "#9e9e9e"
click at [261, 355] on button "Finish and Continue!" at bounding box center [323, 347] width 235 height 27
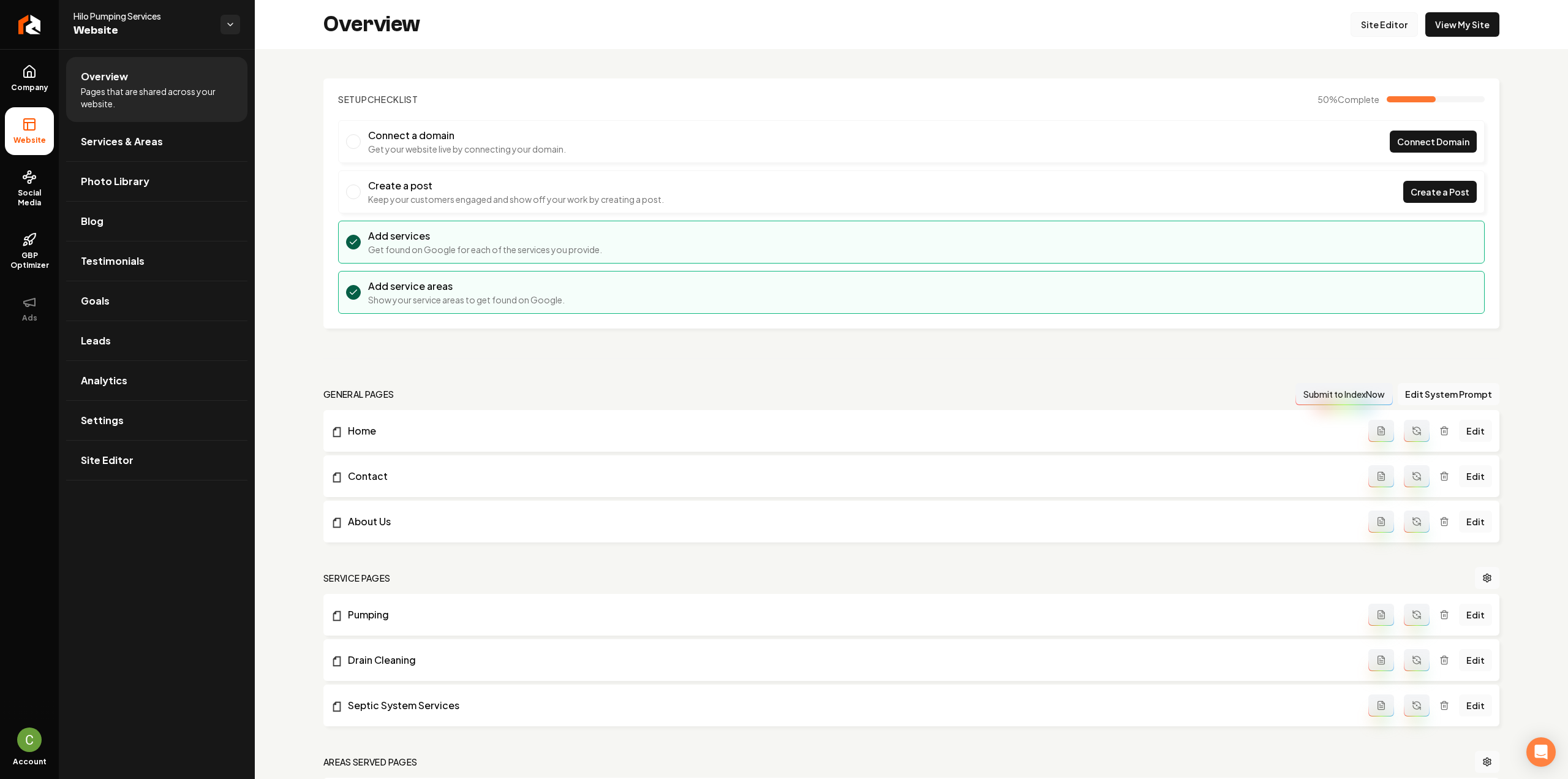
click at [1358, 28] on link "Site Editor" at bounding box center [1384, 24] width 67 height 24
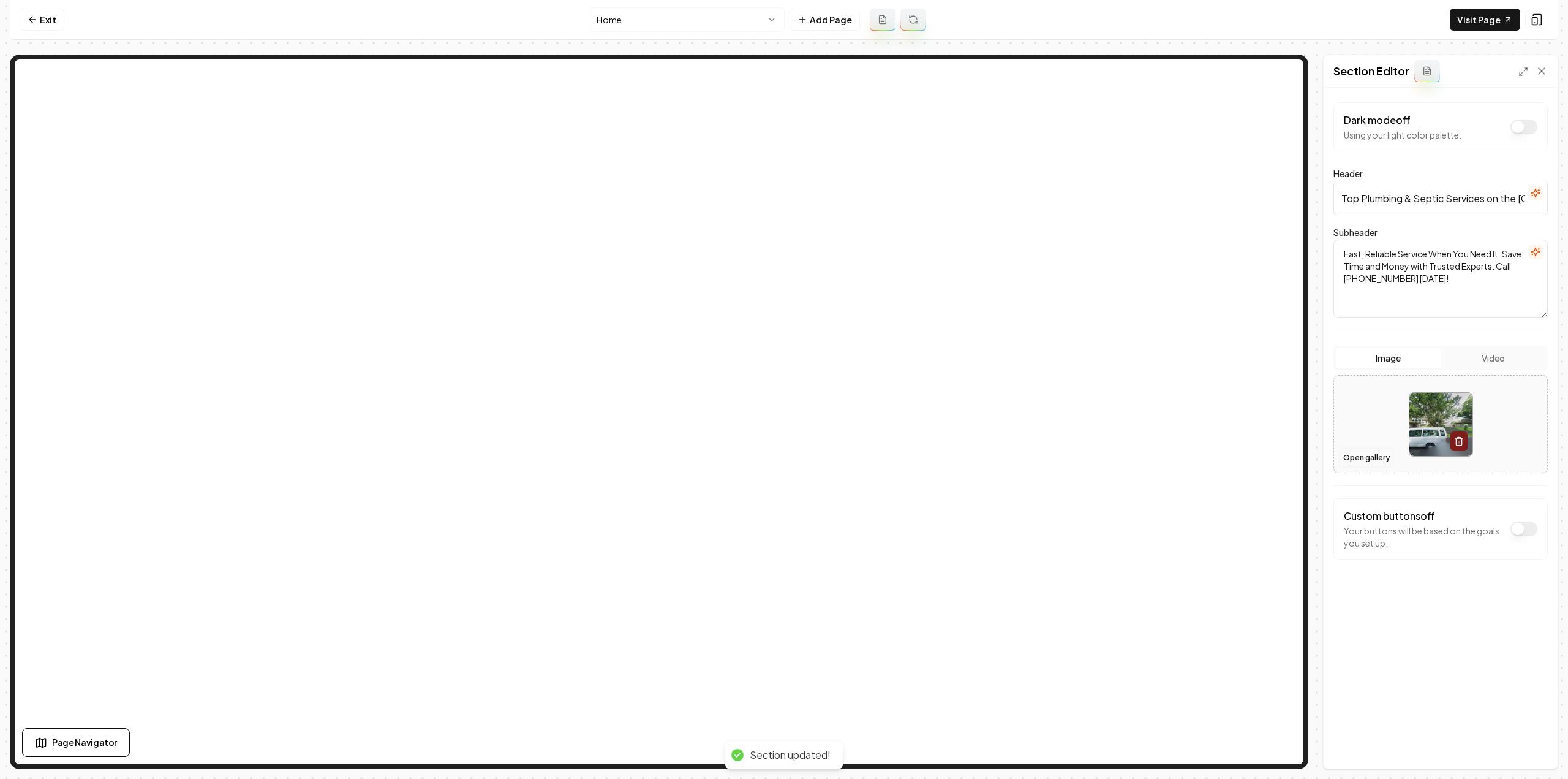
click at [1352, 457] on button "Open gallery" at bounding box center [1366, 457] width 55 height 19
click at [1537, 745] on button "Save" at bounding box center [1529, 747] width 36 height 22
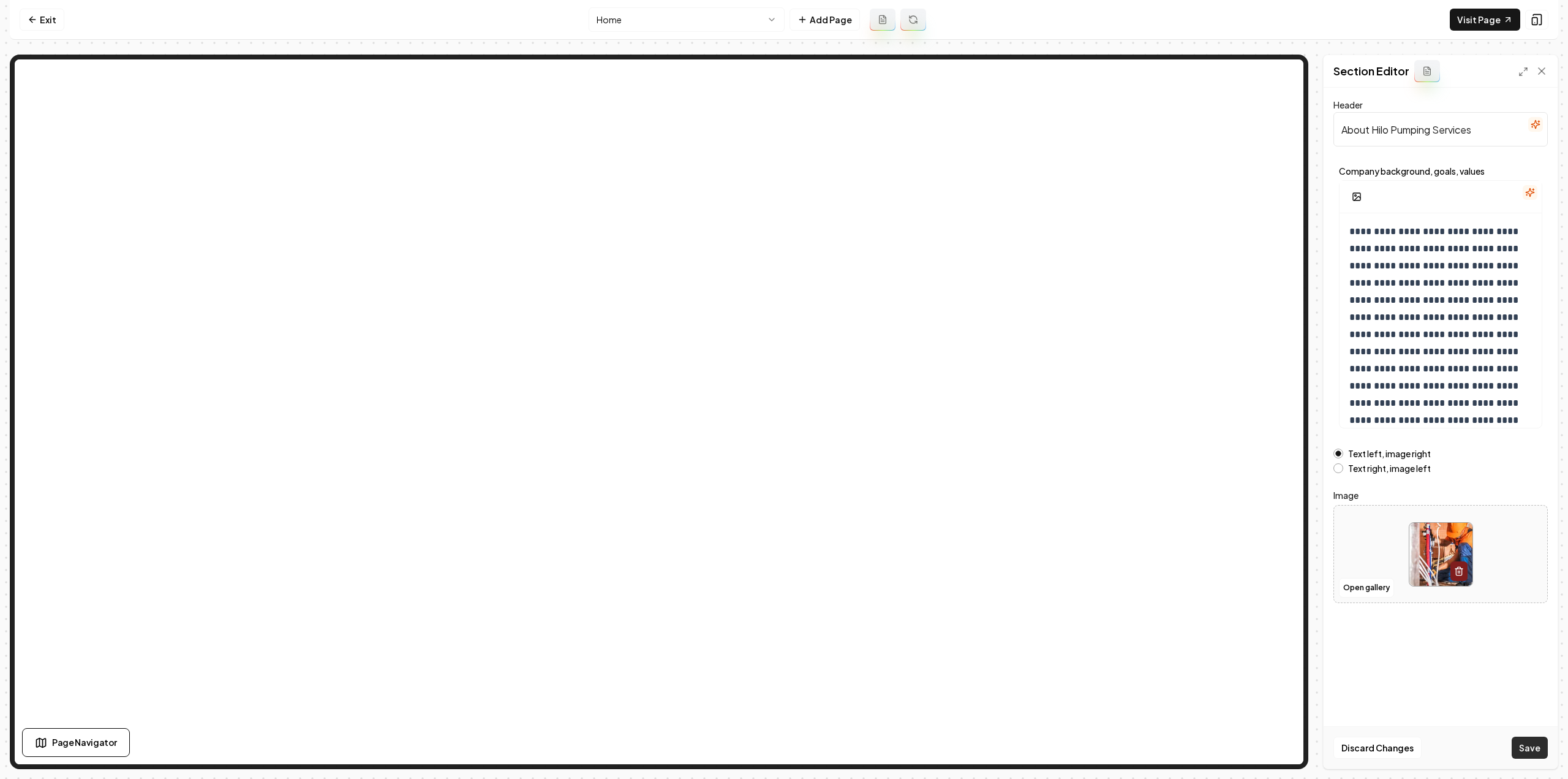
click at [1526, 741] on button "Save" at bounding box center [1529, 747] width 36 height 22
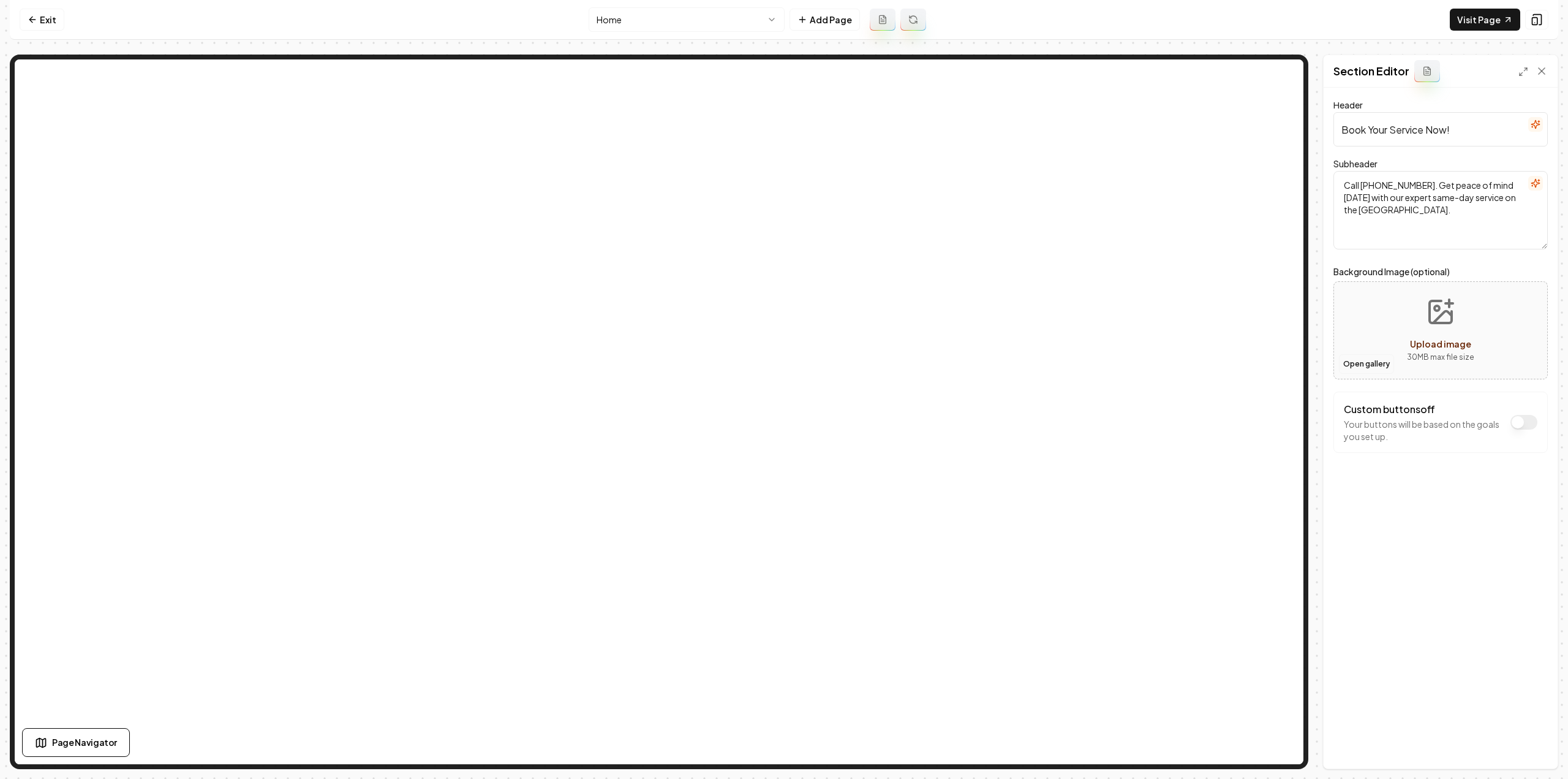
click at [1349, 372] on button "Open gallery" at bounding box center [1366, 363] width 55 height 19
click at [1515, 742] on button "Save" at bounding box center [1529, 747] width 36 height 22
click at [729, 27] on html "Computer Required This feature is only available on a computer. Please switch t…" at bounding box center [784, 389] width 1568 height 779
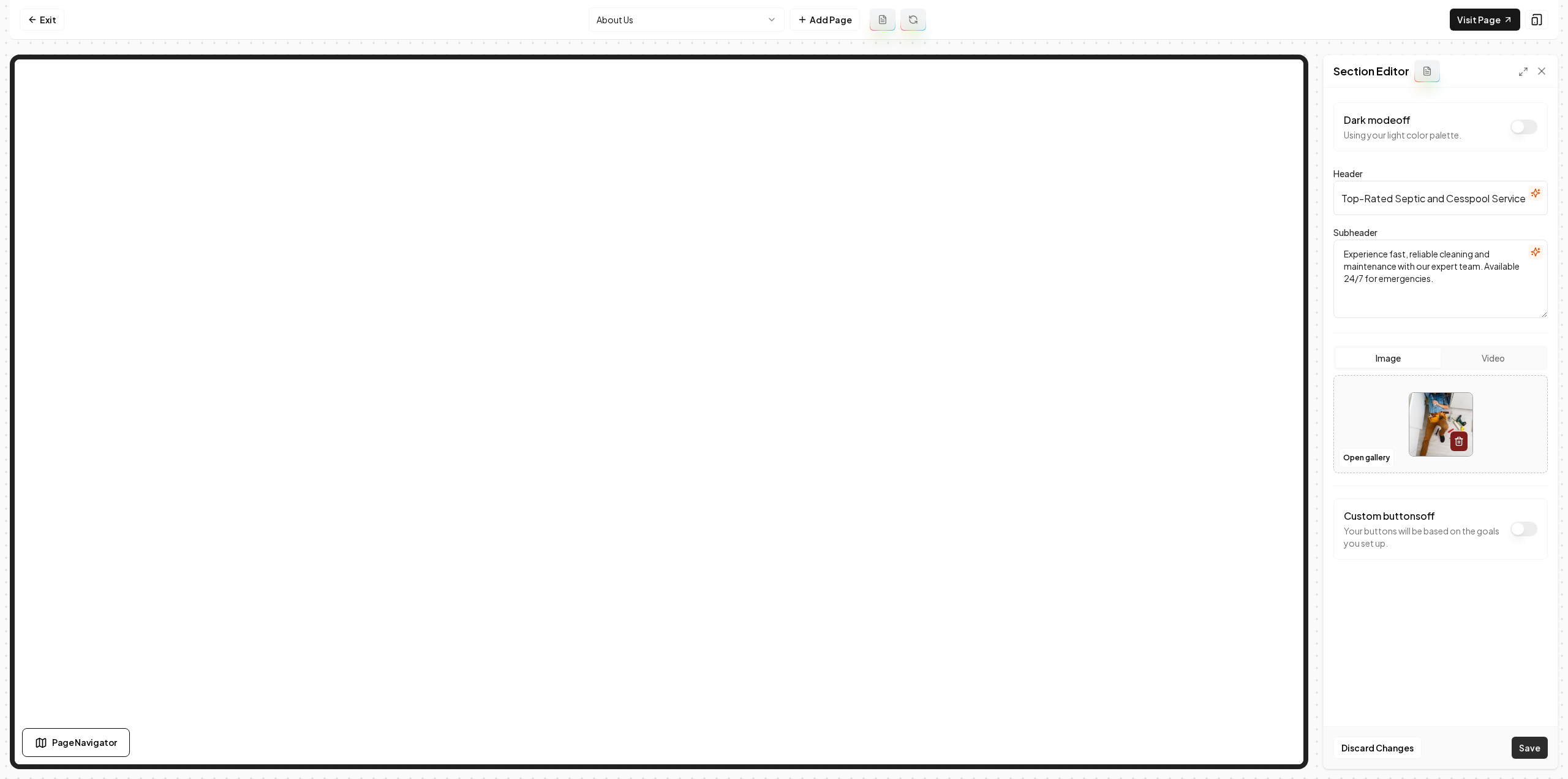
click at [1532, 738] on button "Save" at bounding box center [1529, 747] width 36 height 22
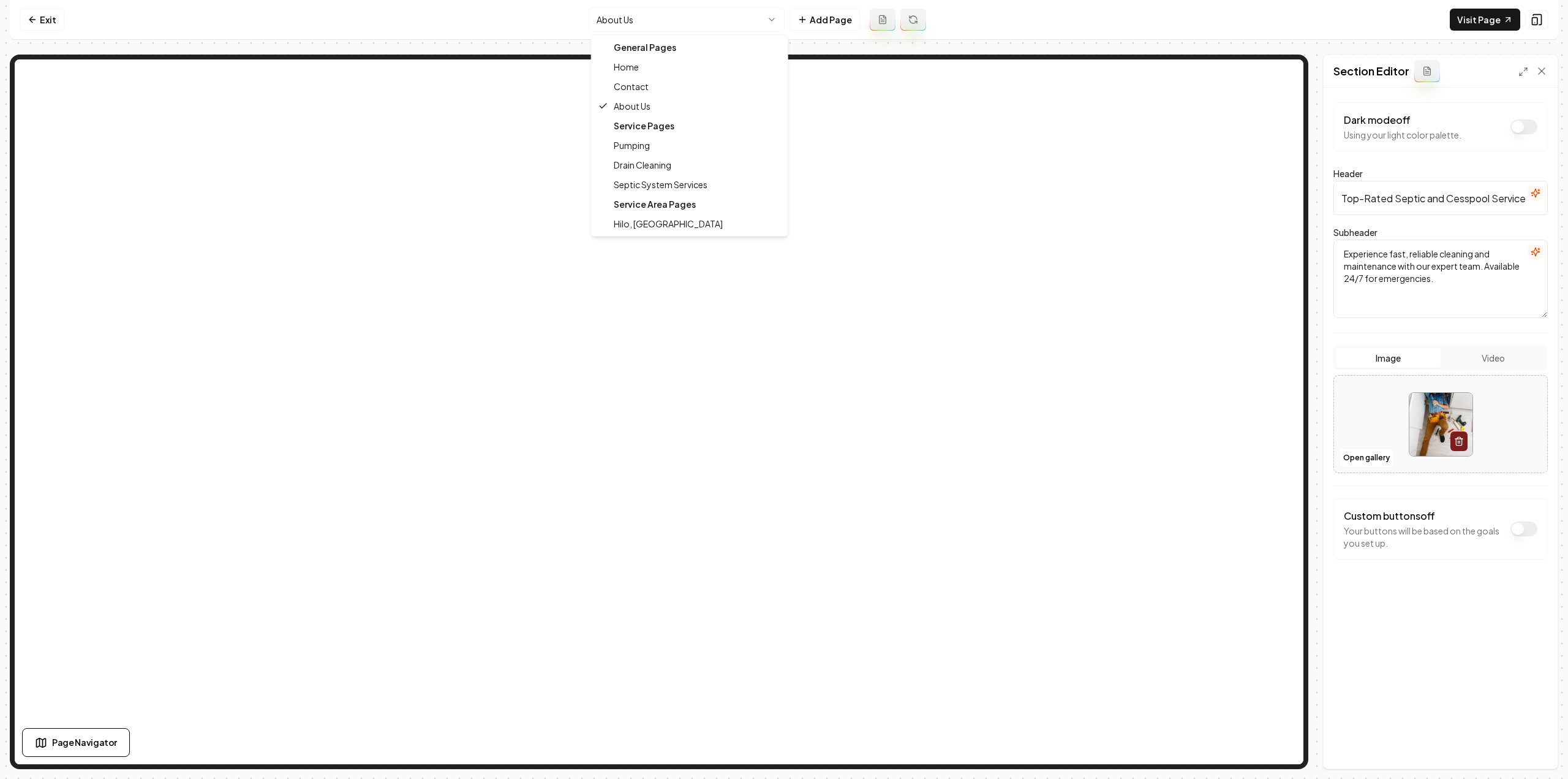
click at [699, 15] on html "Computer Required This feature is only available on a computer. Please switch t…" at bounding box center [784, 389] width 1568 height 779
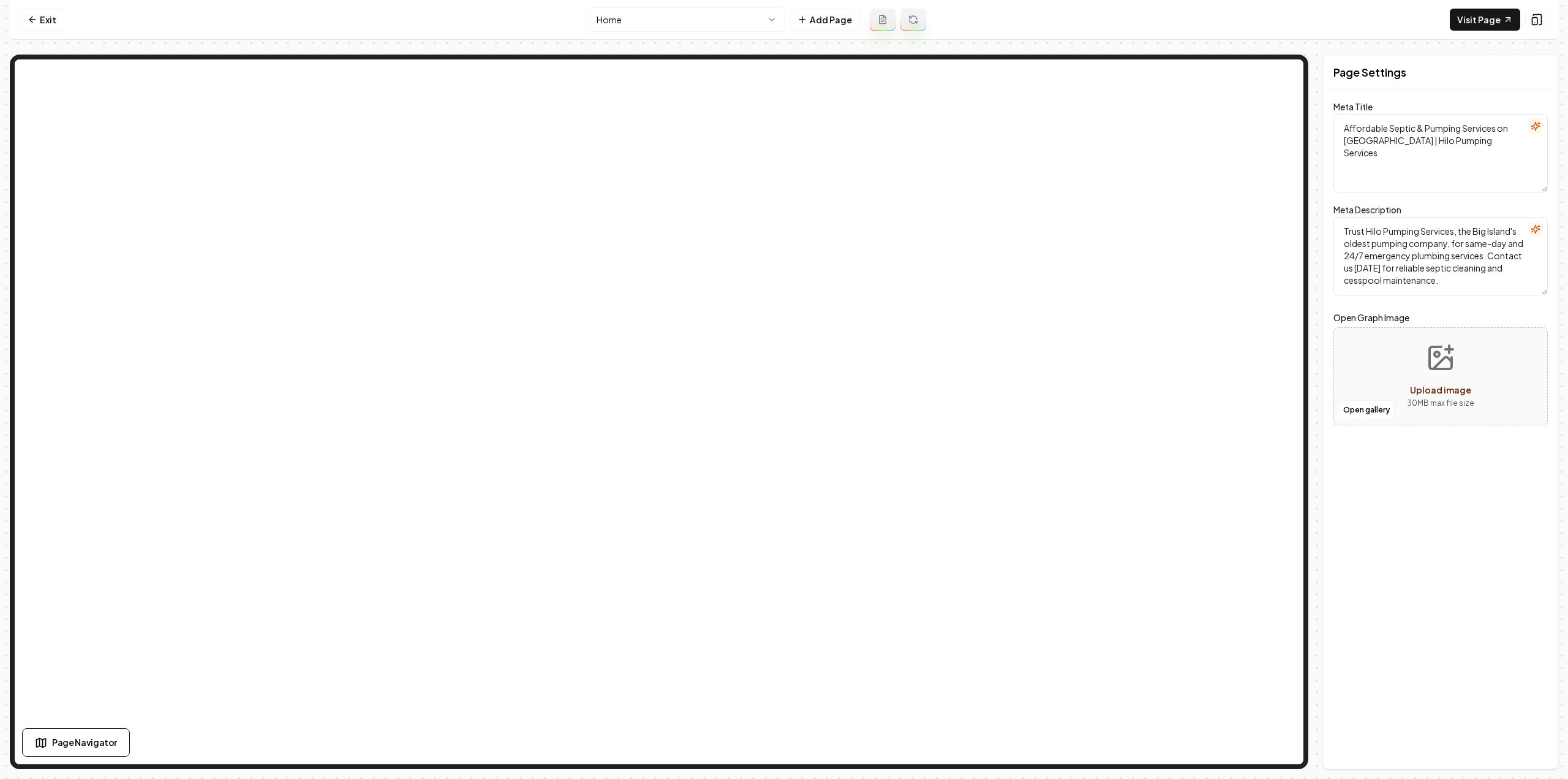
click at [664, 26] on html "Computer Required This feature is only available on a computer. Please switch t…" at bounding box center [784, 389] width 1568 height 779
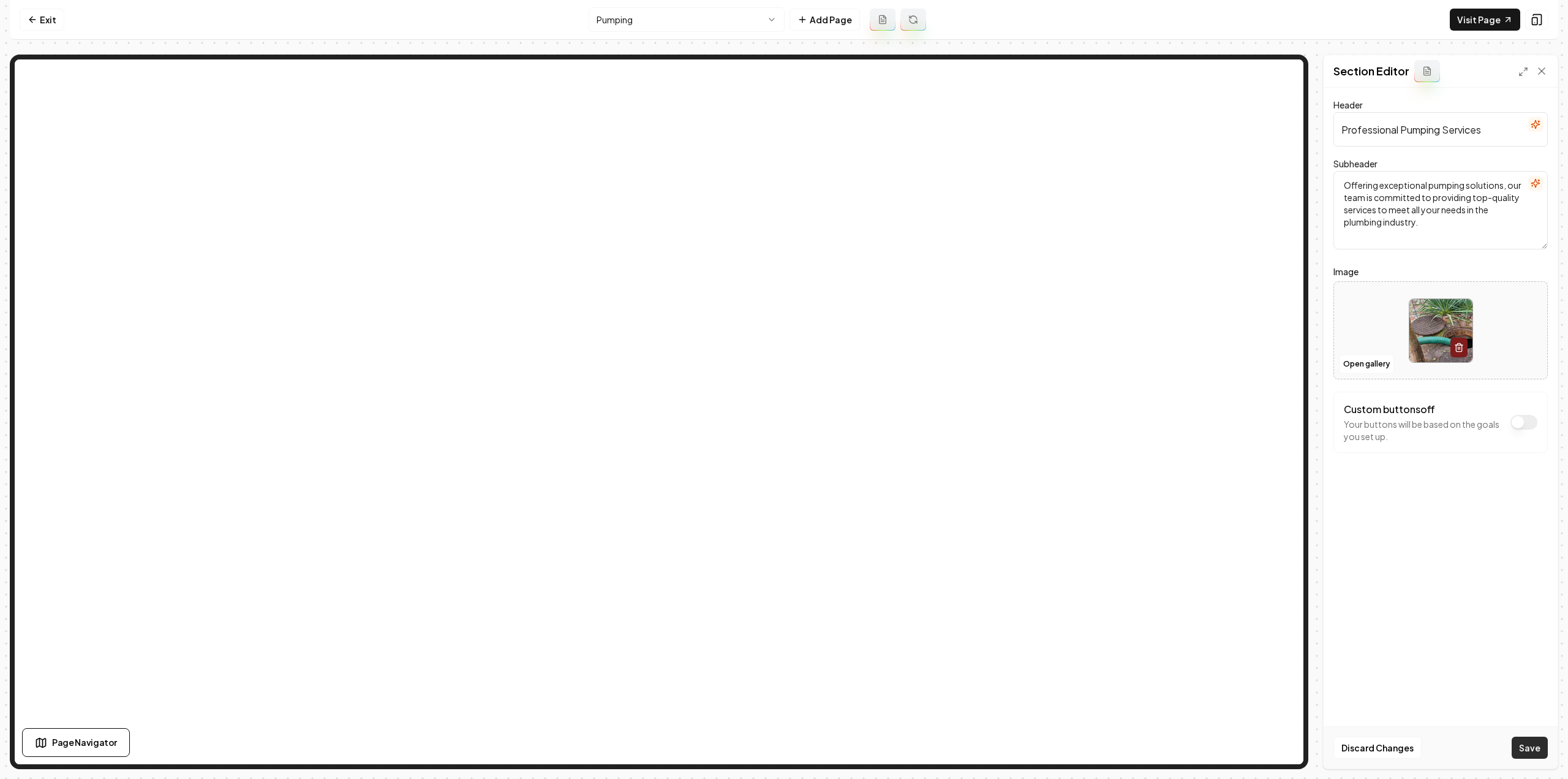
click at [1528, 754] on button "Save" at bounding box center [1529, 747] width 36 height 22
click at [722, 16] on html "Computer Required This feature is only available on a computer. Please switch t…" at bounding box center [784, 389] width 1568 height 779
click at [1517, 747] on button "Save" at bounding box center [1529, 747] width 36 height 22
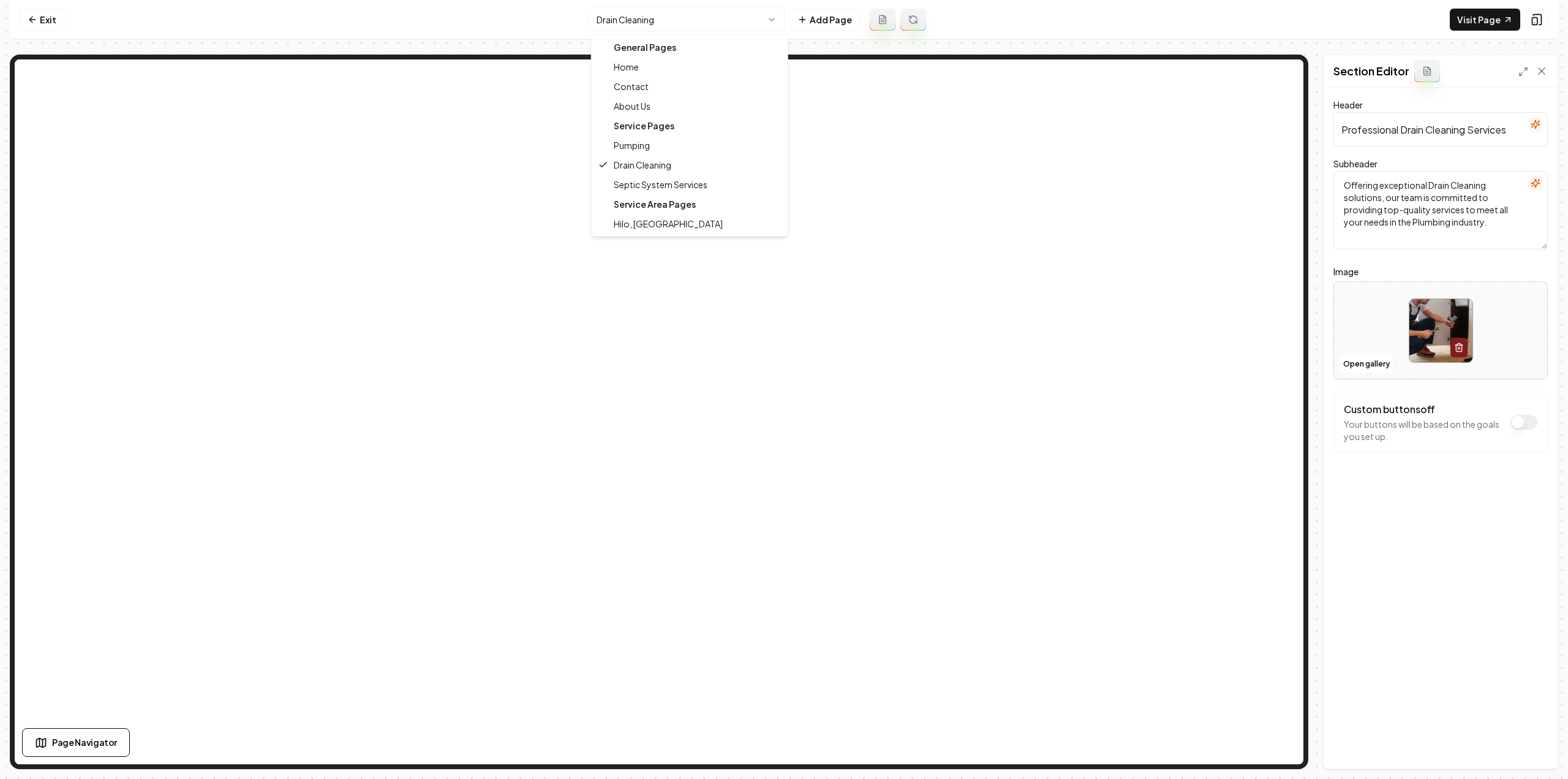
click at [728, 21] on html "Computer Required This feature is only available on a computer. Please switch t…" at bounding box center [784, 389] width 1568 height 779
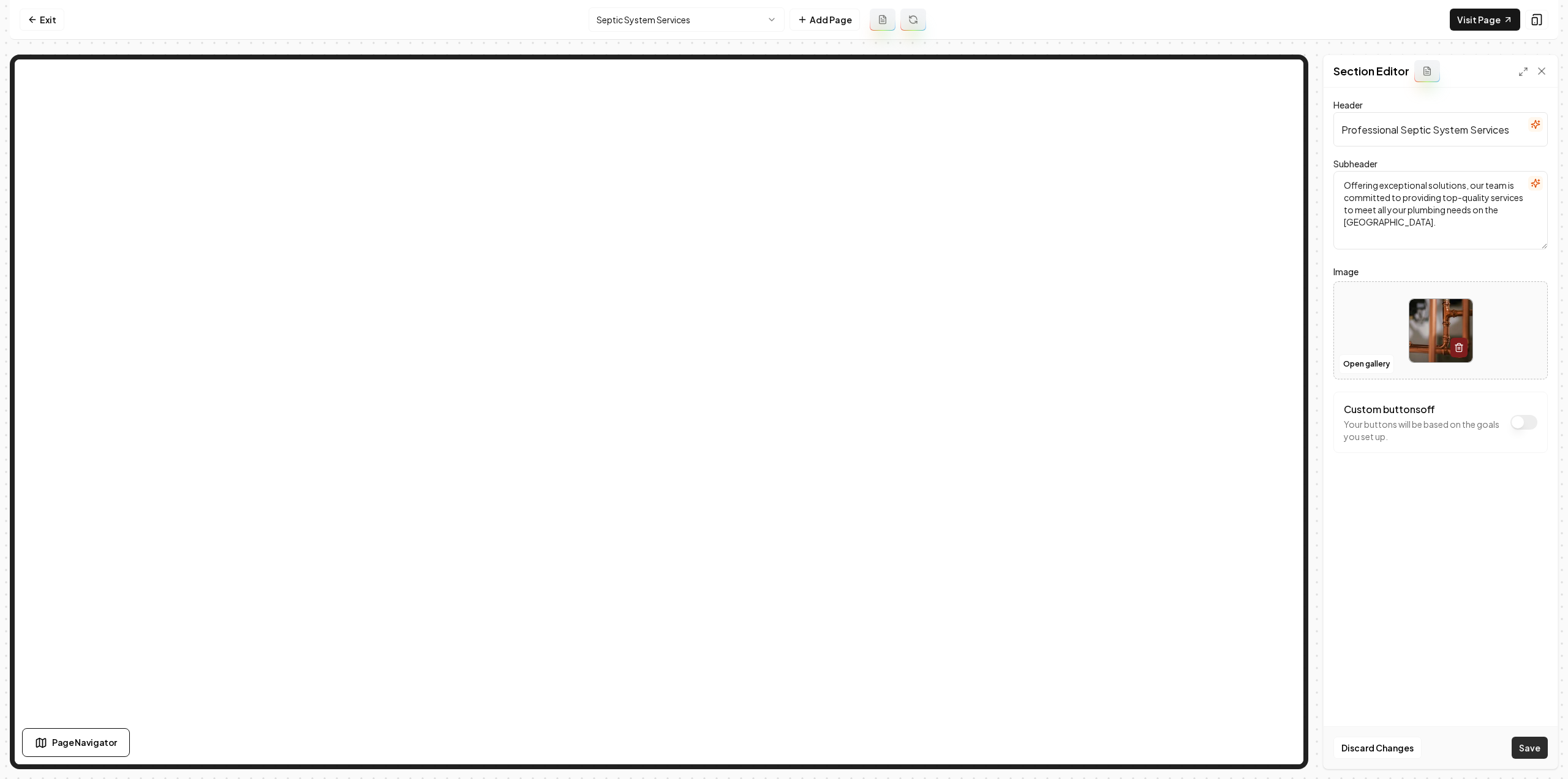
click at [1519, 746] on button "Save" at bounding box center [1529, 747] width 36 height 22
click at [47, 23] on link "Exit" at bounding box center [42, 19] width 44 height 22
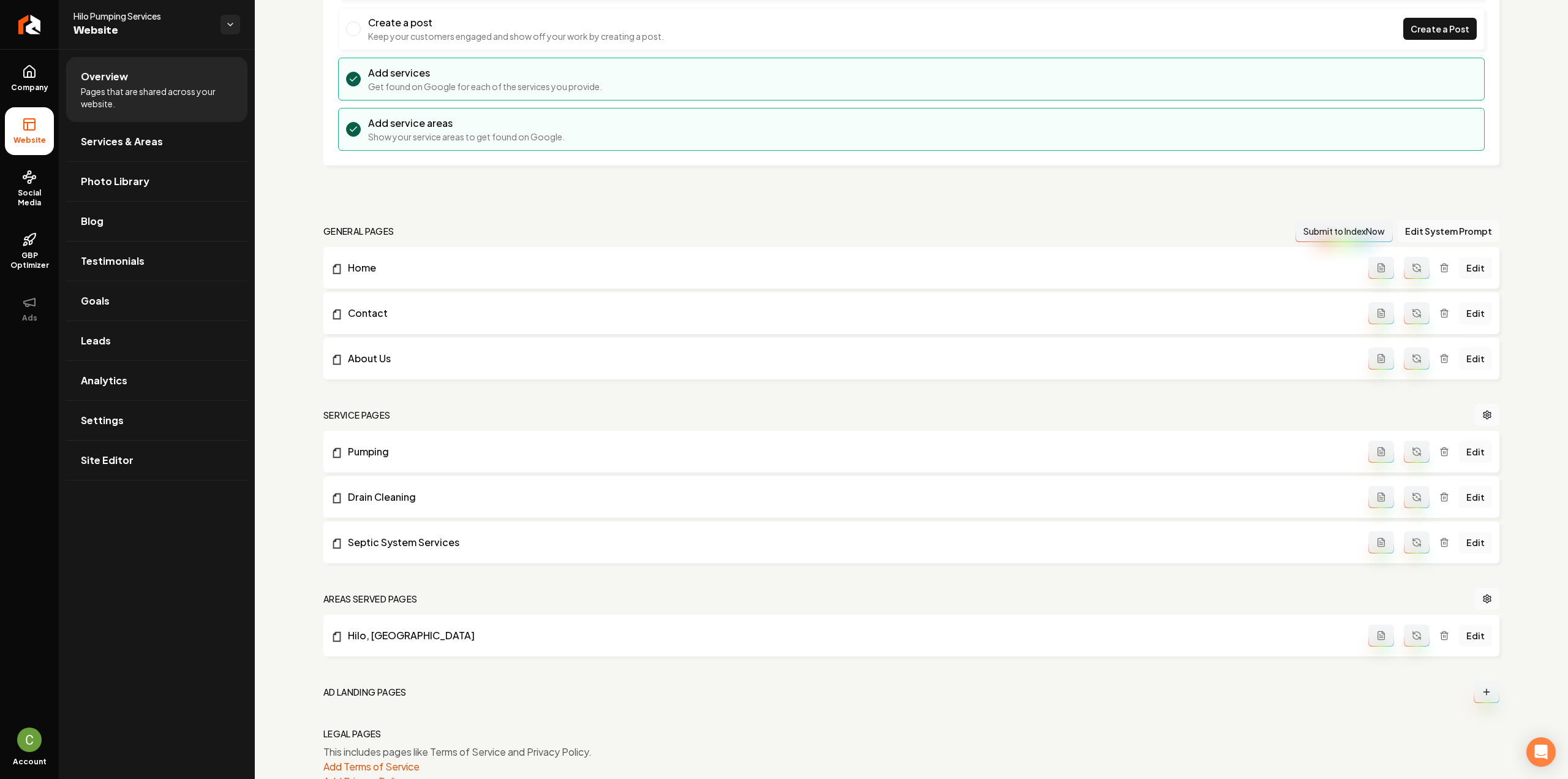
scroll to position [200, 0]
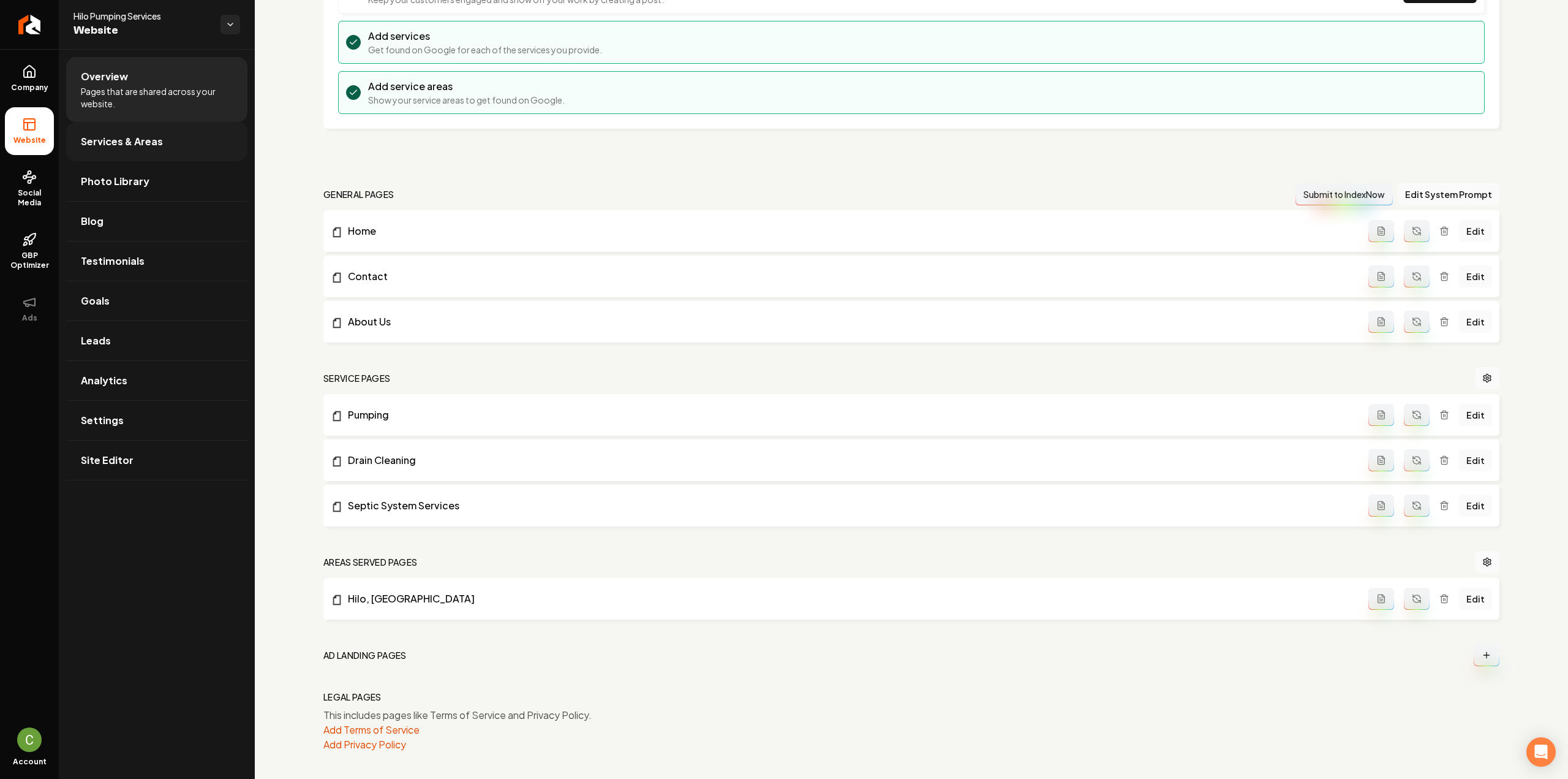
click at [97, 133] on link "Services & Areas" at bounding box center [156, 141] width 181 height 39
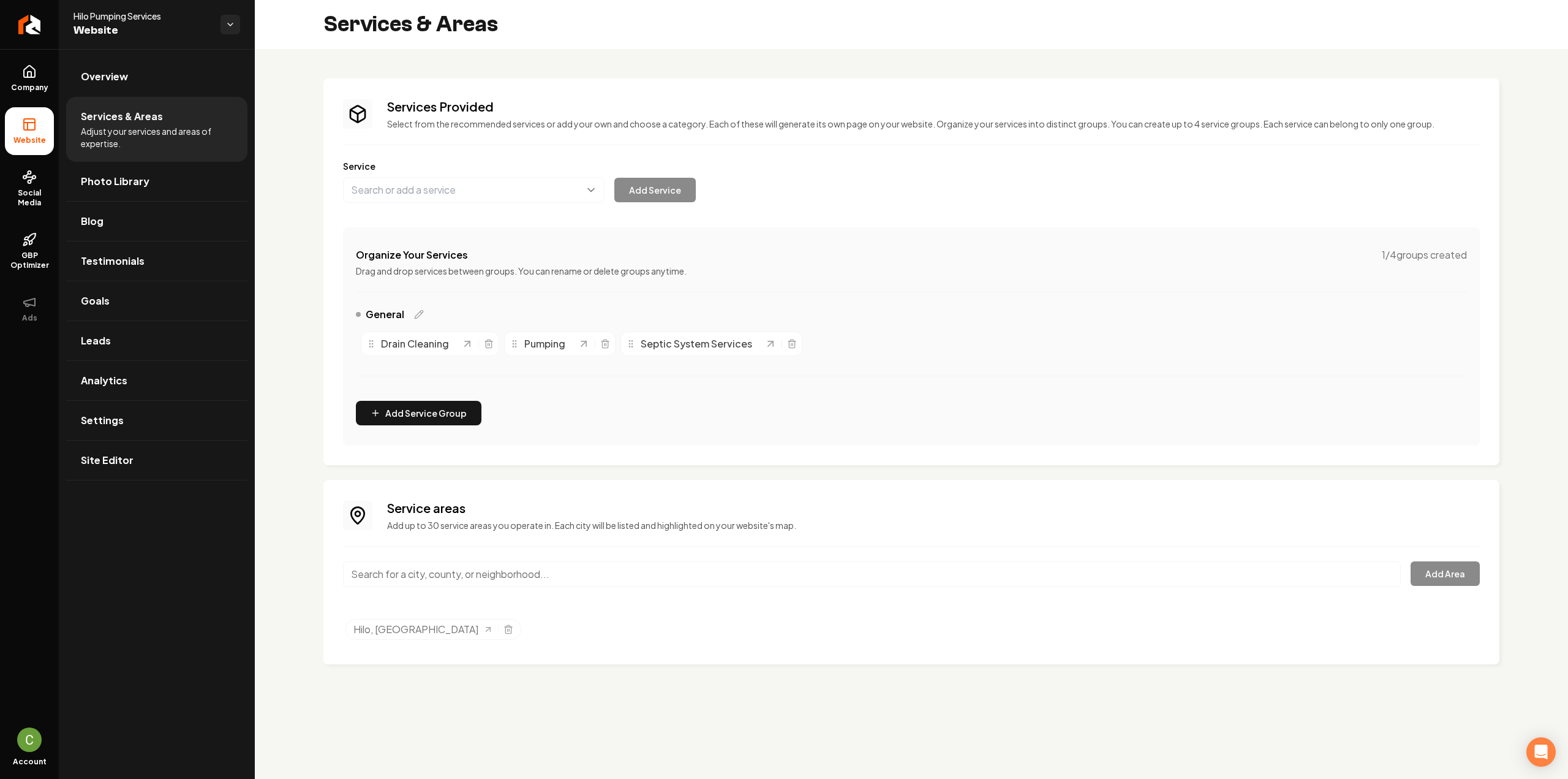
click at [54, 78] on ul "Company Website Social Media GBP Optimizer Ads" at bounding box center [29, 193] width 59 height 289
click at [44, 76] on link "Company" at bounding box center [29, 78] width 49 height 48
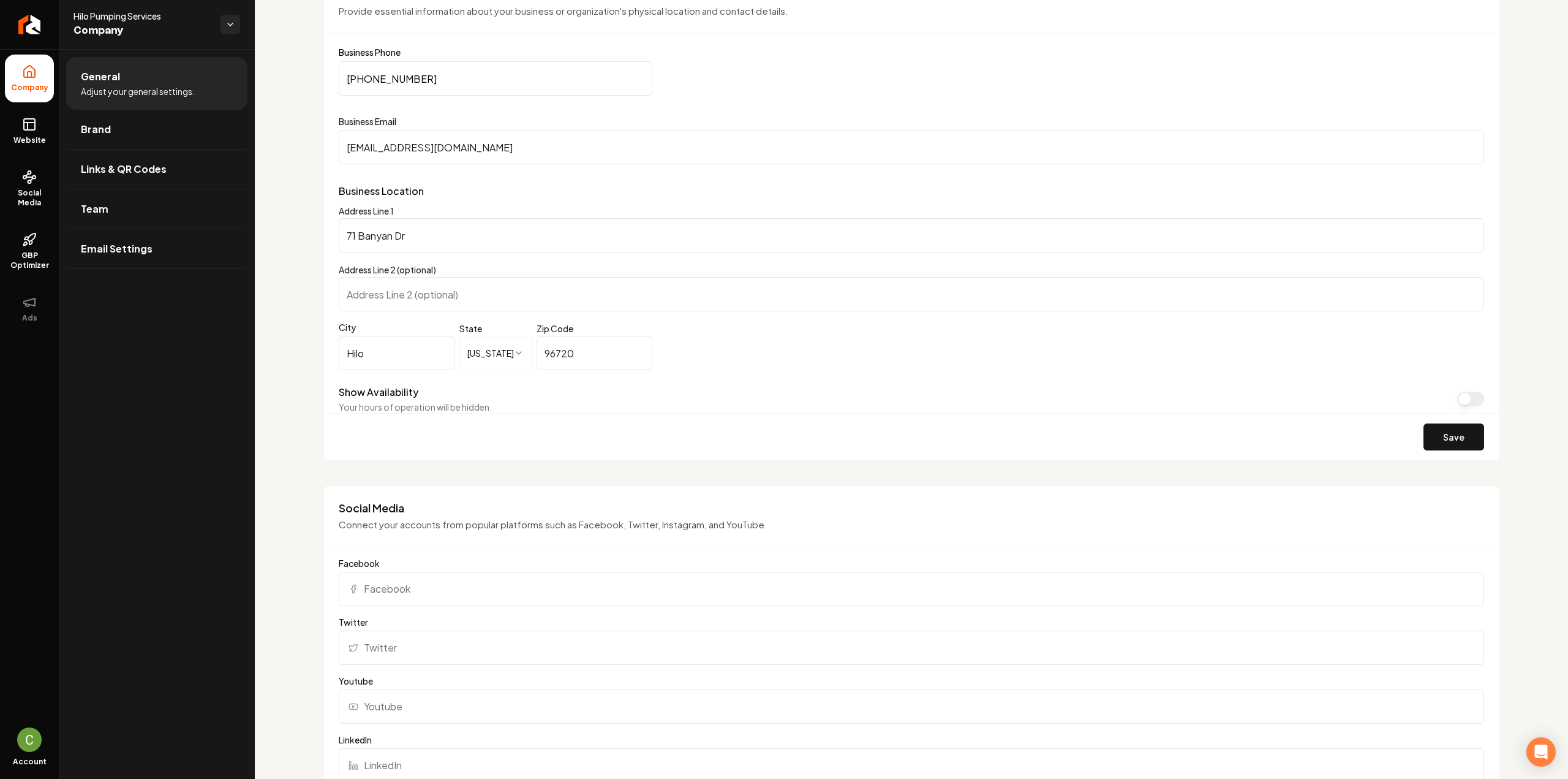
scroll to position [652, 0]
click at [421, 585] on input "Facebook" at bounding box center [911, 585] width 1145 height 34
paste input "https://www.facebook.com/people/Hilo-Pumping-Service/100068994140530/"
type input "https://www.facebook.com/people/Hilo-Pumping-Service/100068994140530/"
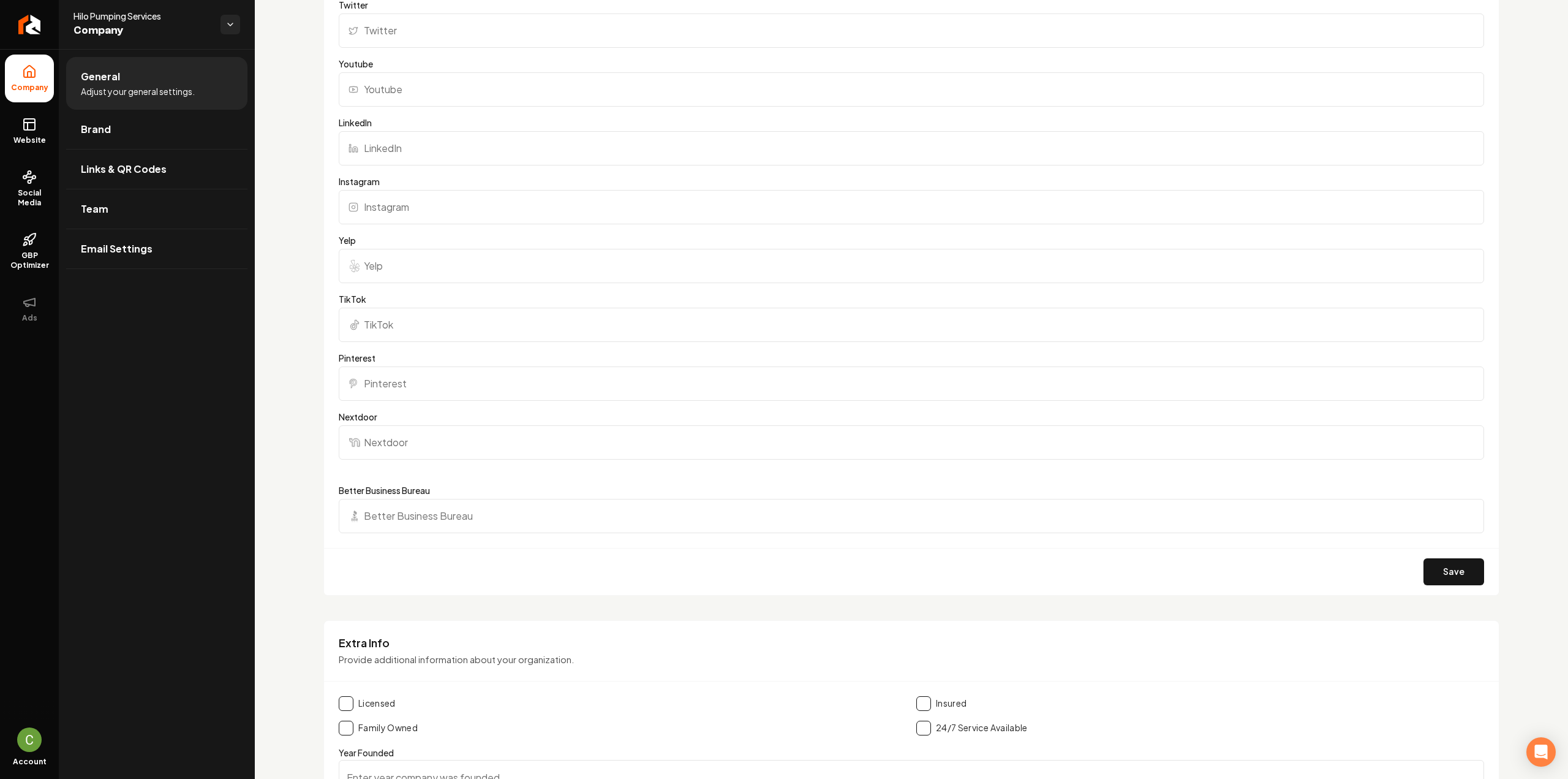
scroll to position [1387, 0]
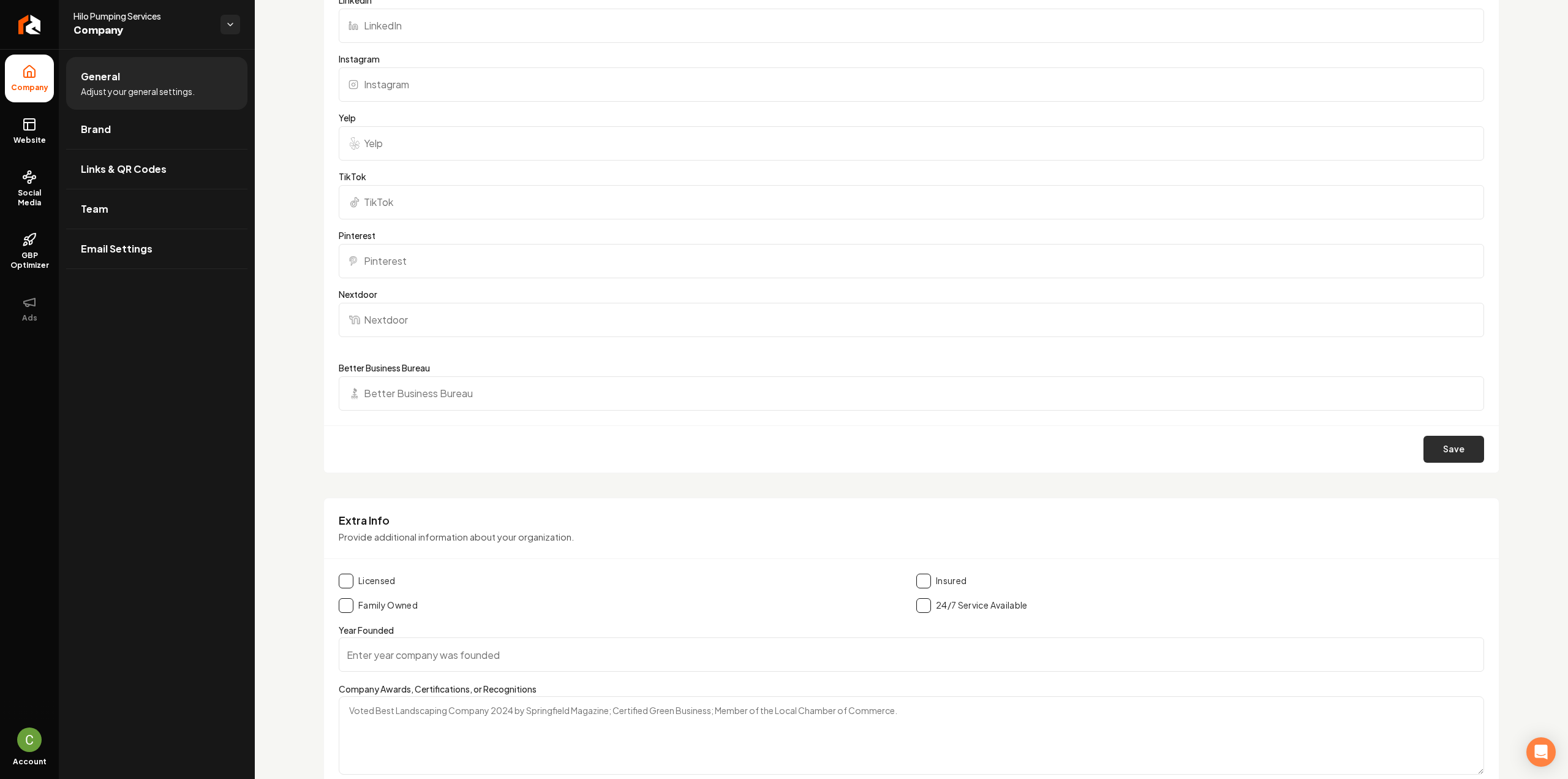
click at [1449, 439] on button "Save" at bounding box center [1453, 449] width 61 height 27
click at [49, 138] on span "Website" at bounding box center [29, 140] width 42 height 10
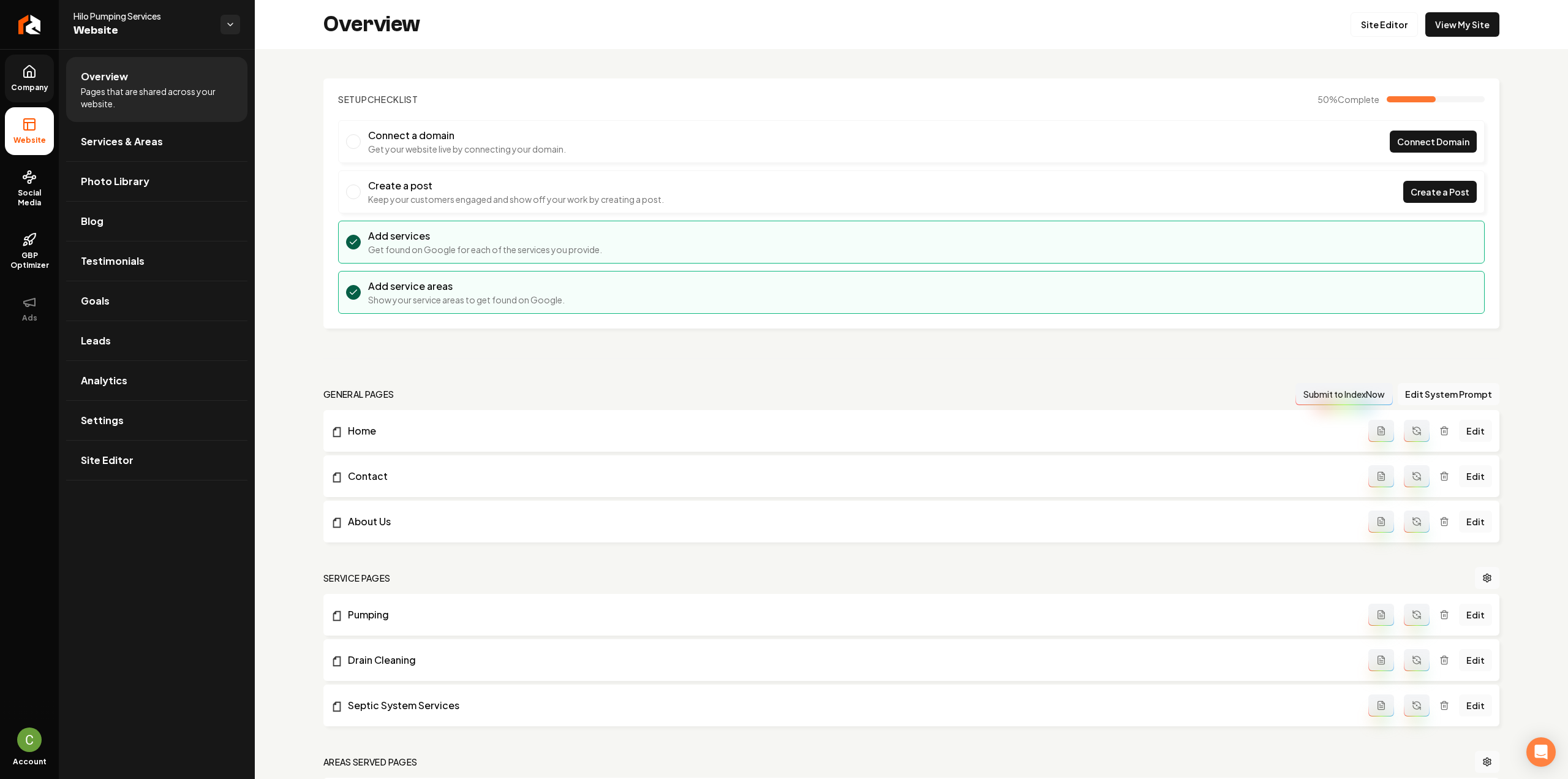
click at [1451, 37] on div "Overview Site Editor View My Site" at bounding box center [911, 24] width 1313 height 49
click at [1454, 26] on link "View My Site" at bounding box center [1462, 24] width 74 height 24
click at [23, 21] on icon "Return to dashboard" at bounding box center [29, 24] width 19 height 19
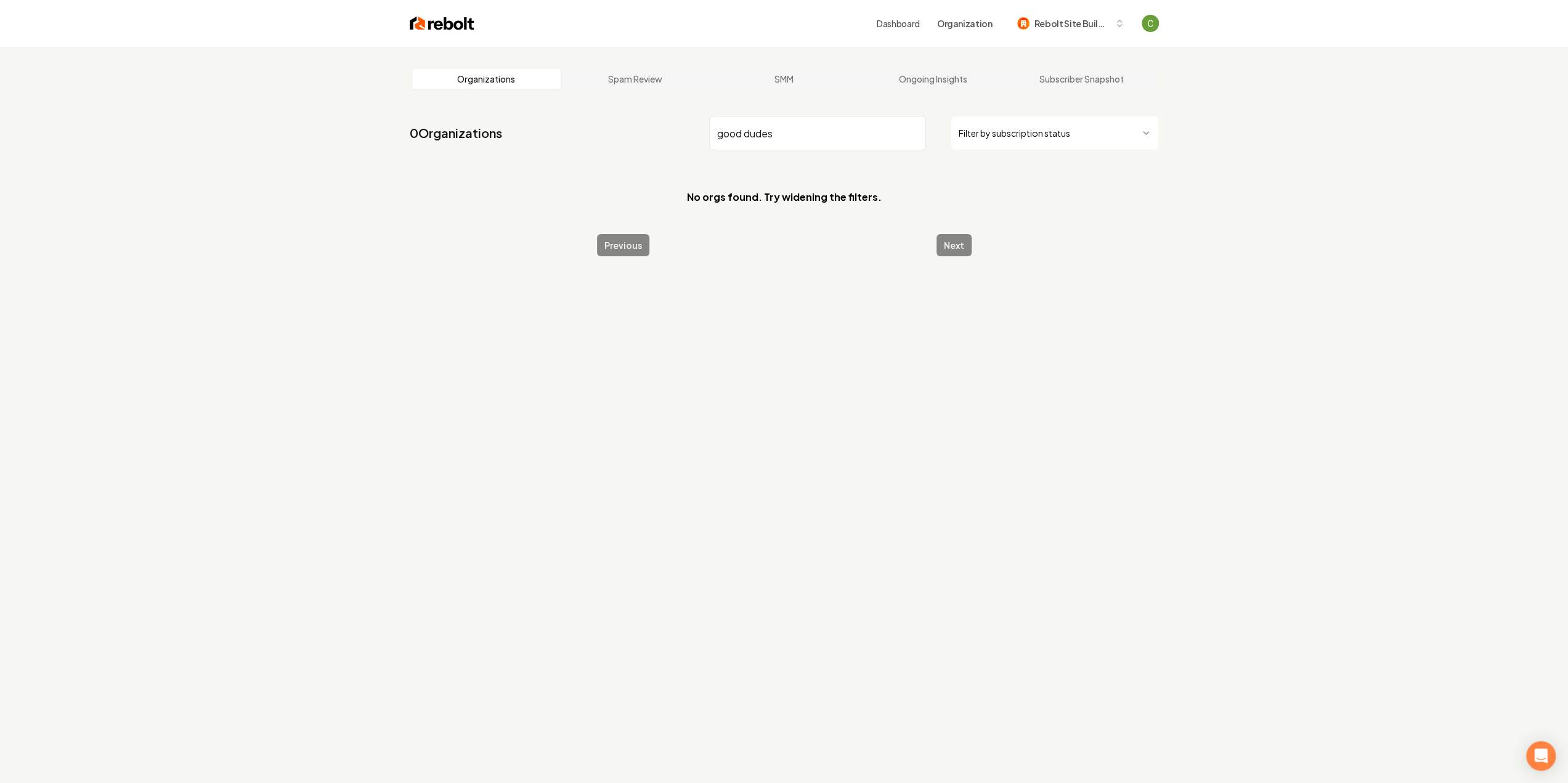
type input "good dudes"
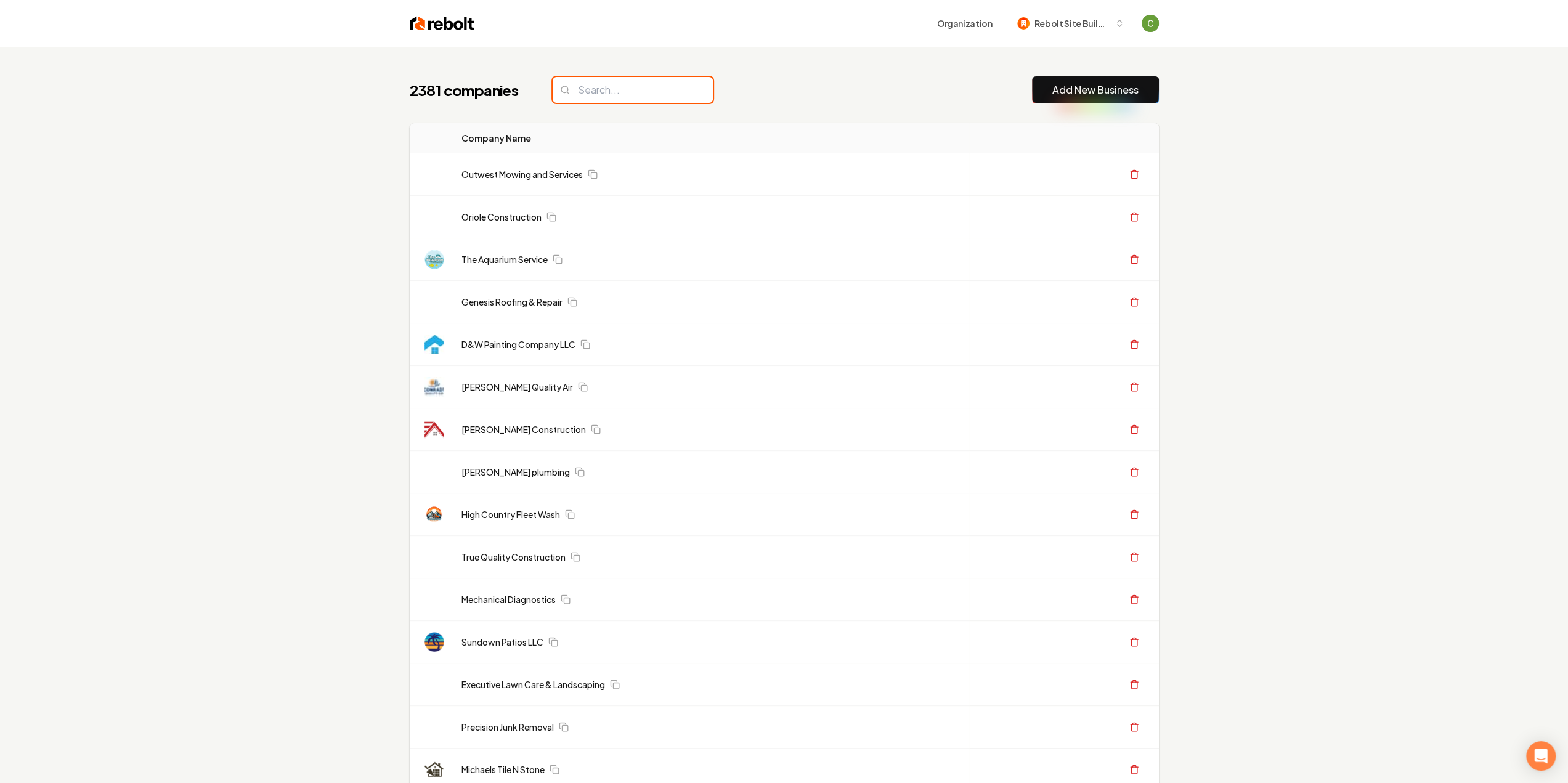
click at [627, 79] on input "search" at bounding box center [633, 90] width 160 height 26
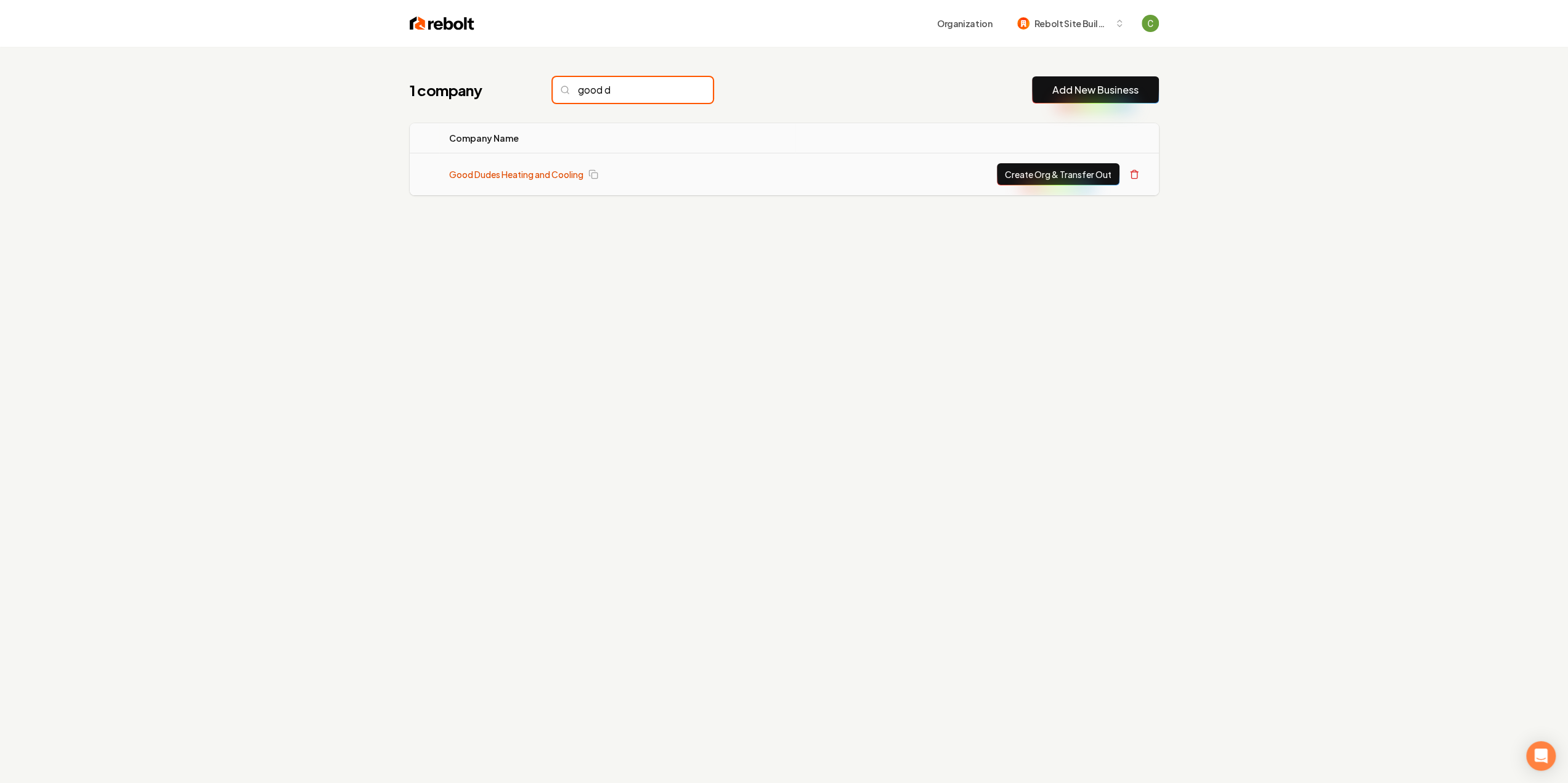
type input "good d"
click at [547, 179] on link "Good Dudes Heating and Cooling" at bounding box center [516, 174] width 134 height 12
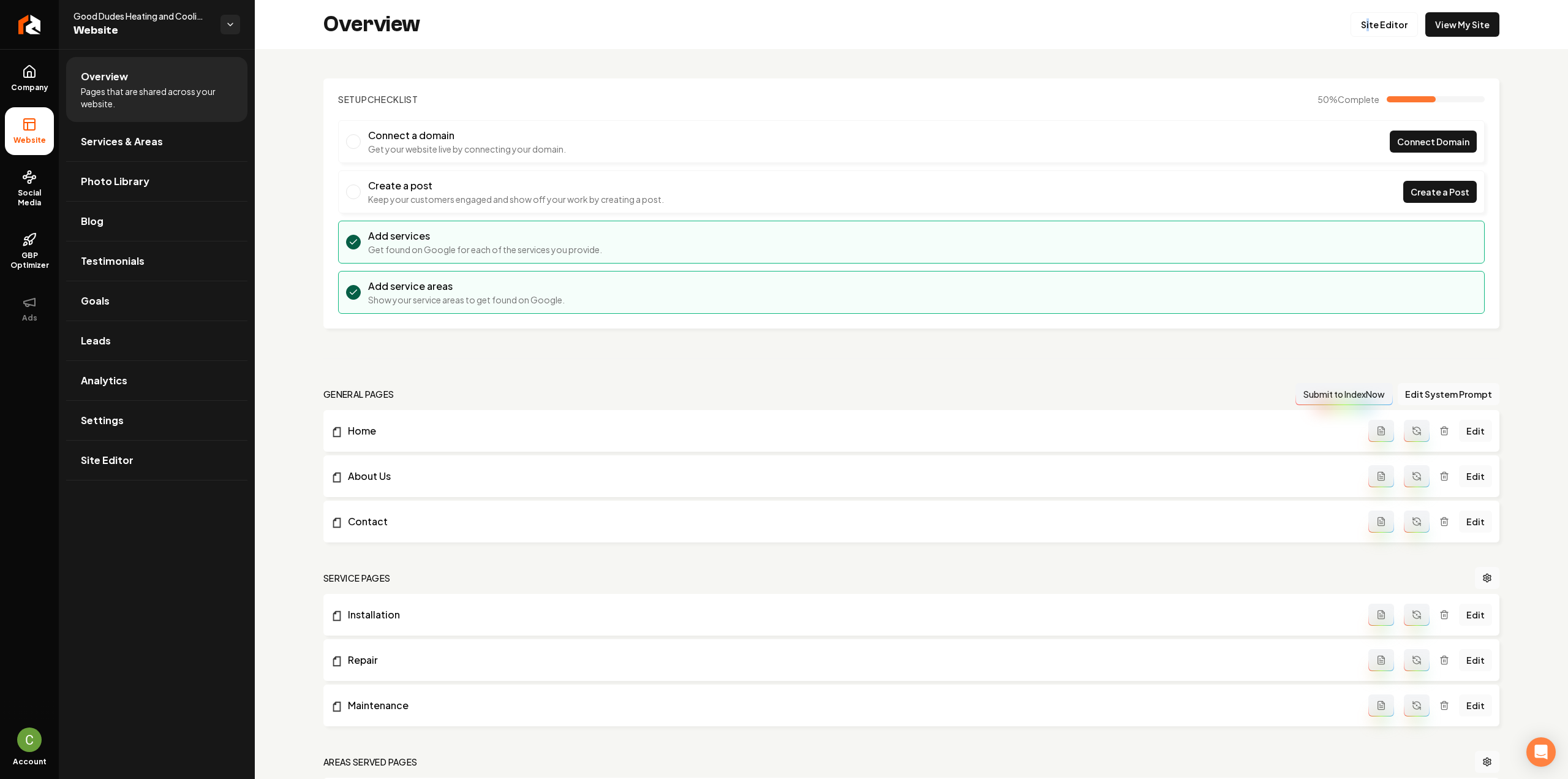
click at [1364, 37] on div "Overview Site Editor View My Site" at bounding box center [911, 24] width 1313 height 49
click at [1363, 29] on link "Site Editor" at bounding box center [1384, 24] width 67 height 24
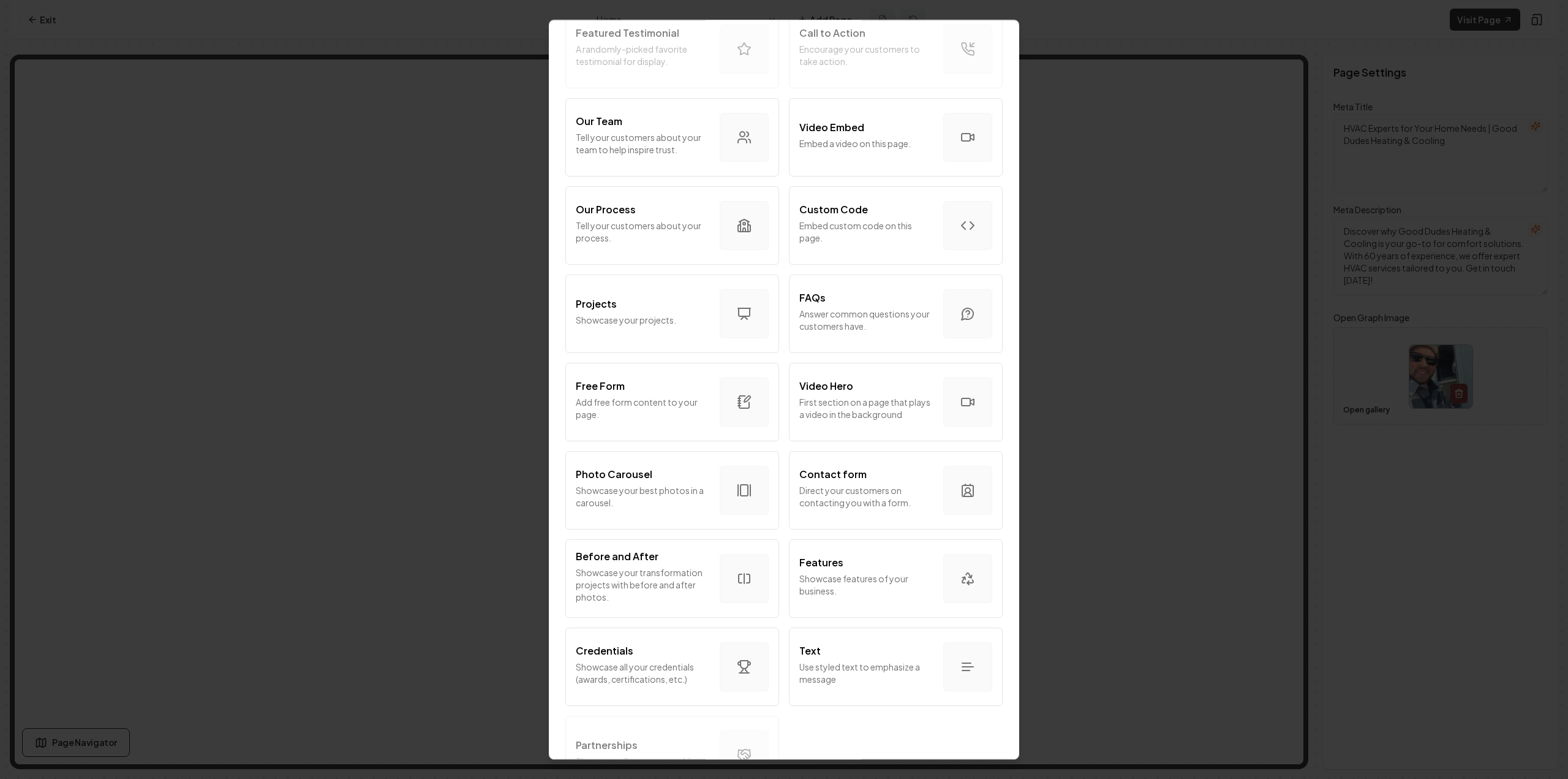
scroll to position [368, 0]
click at [898, 226] on p "Embed custom code on this page." at bounding box center [866, 230] width 134 height 24
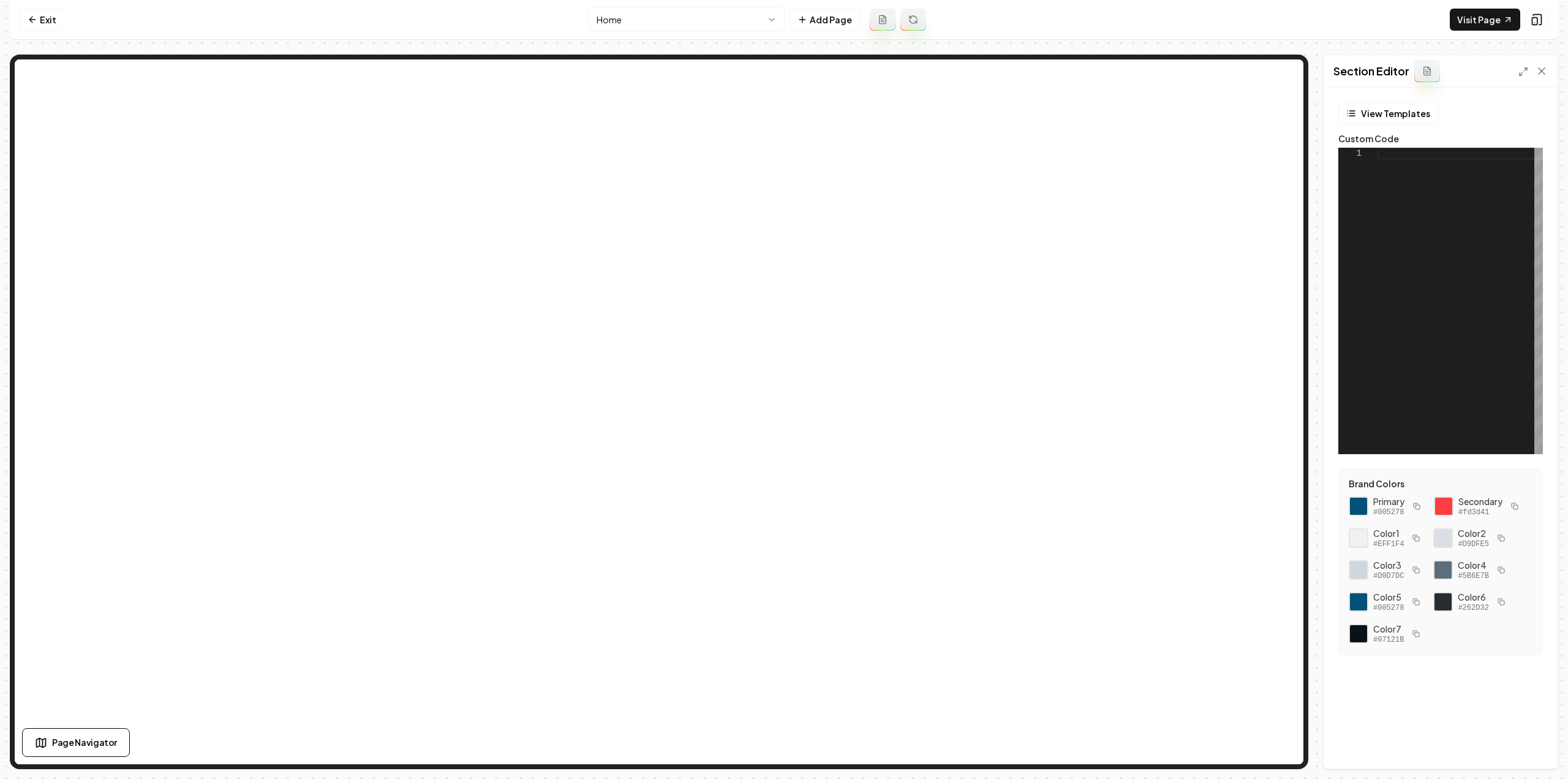
click at [1461, 215] on div at bounding box center [1460, 301] width 165 height 307
click at [1425, 79] on button at bounding box center [1427, 71] width 26 height 22
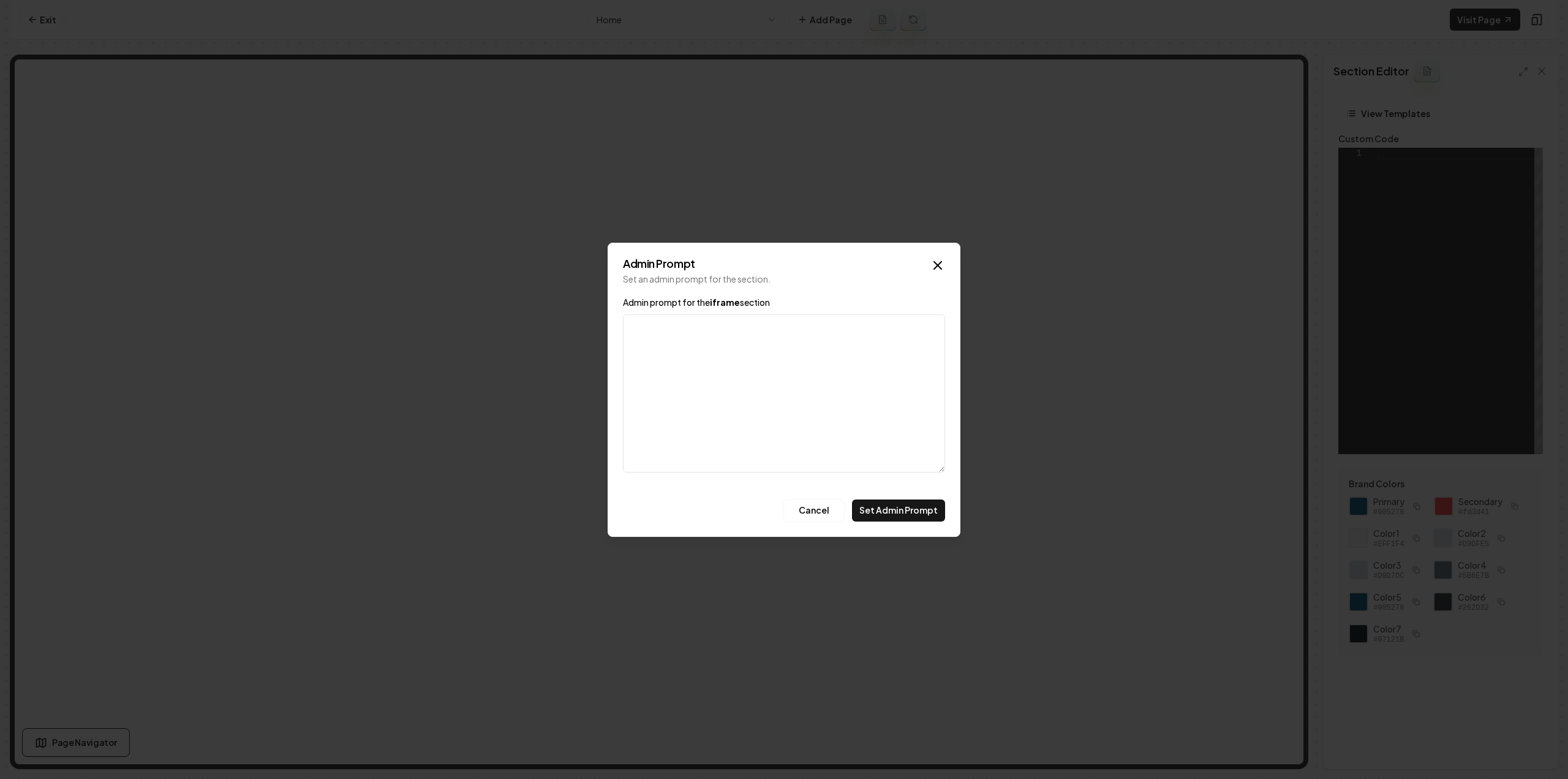
type textarea "[URL][DOMAIN_NAME]"
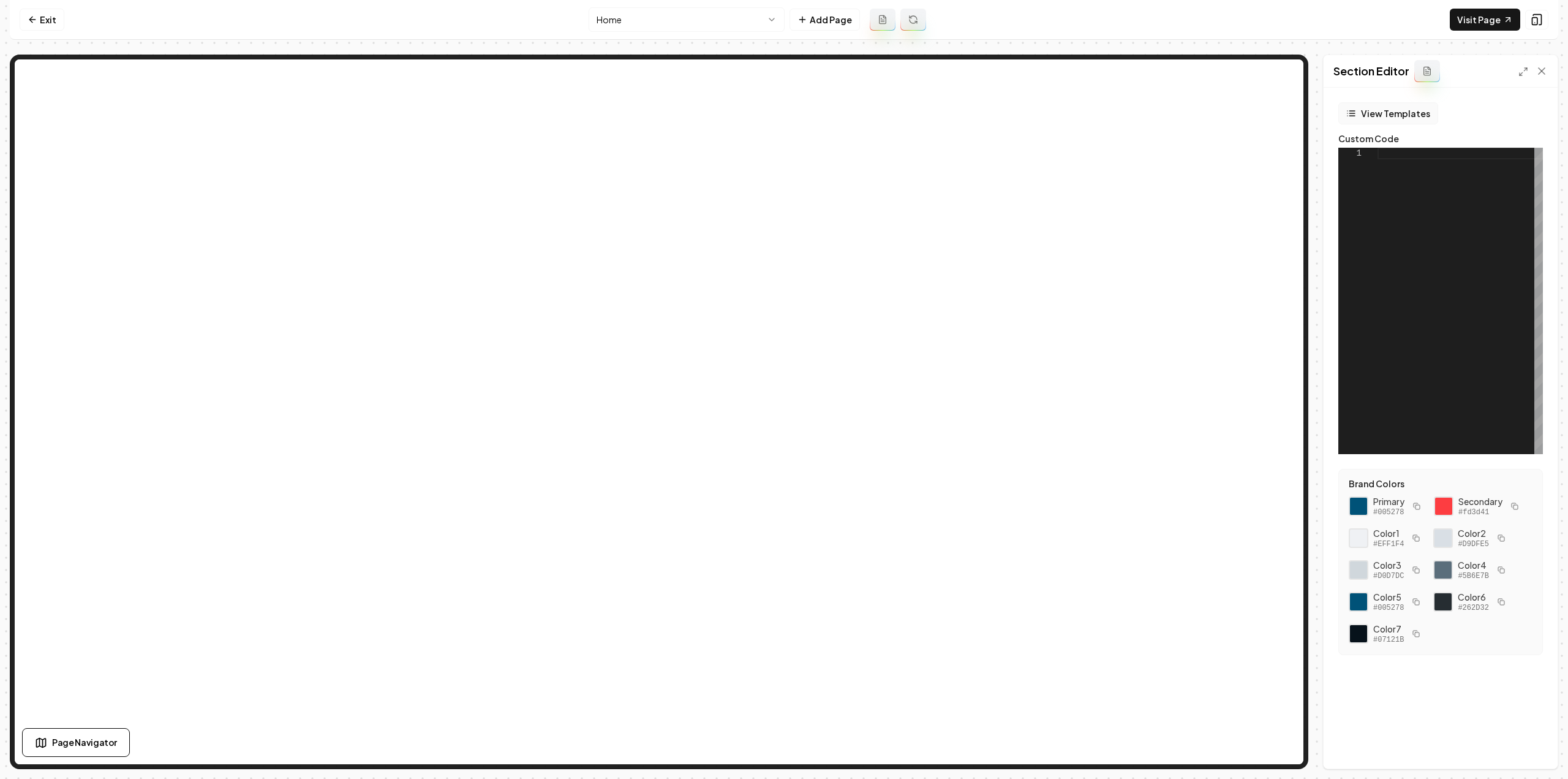
click at [1407, 120] on button "View Templates" at bounding box center [1387, 113] width 100 height 22
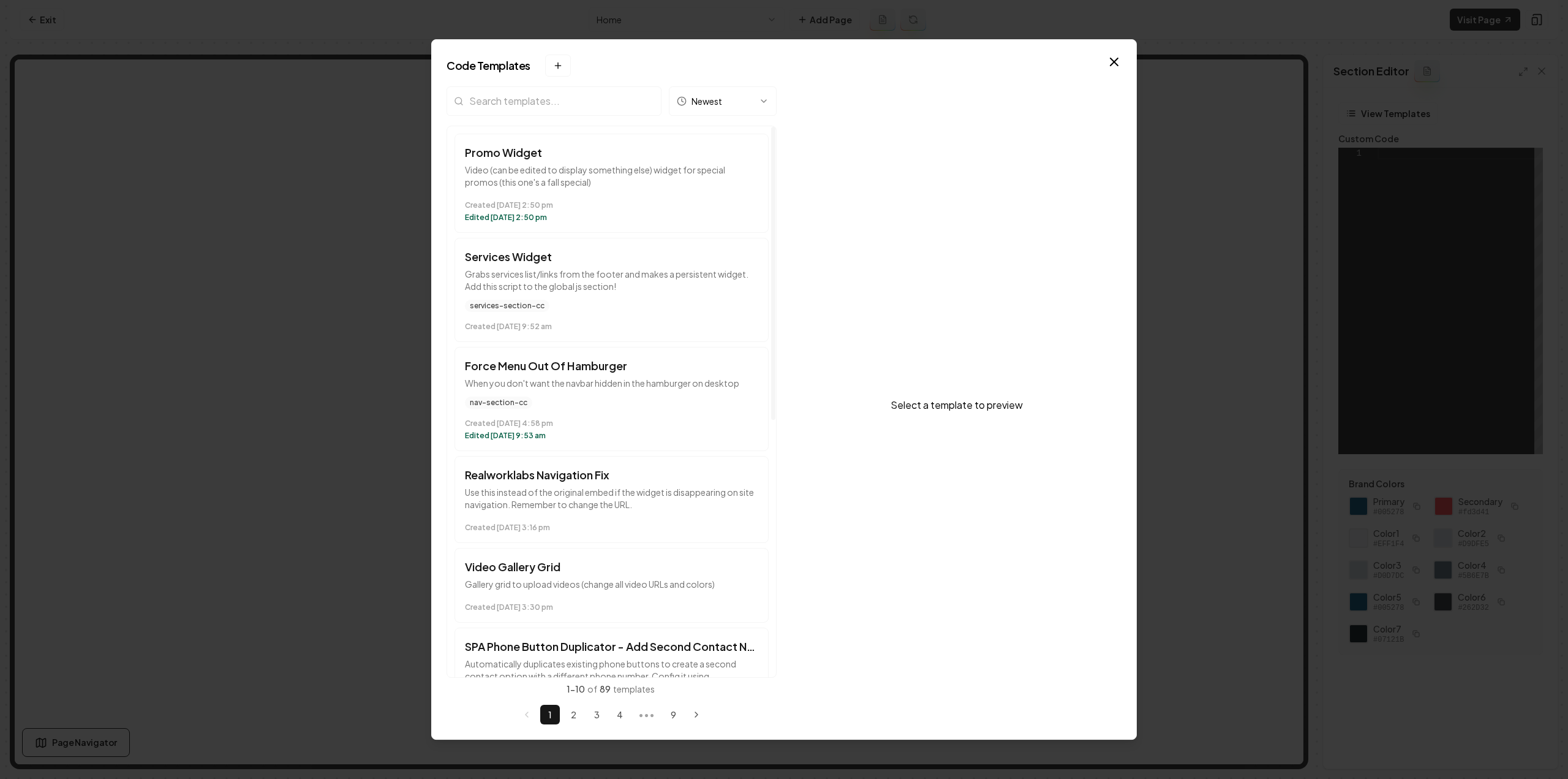
click at [529, 108] on input "search" at bounding box center [554, 101] width 215 height 29
type input "video"
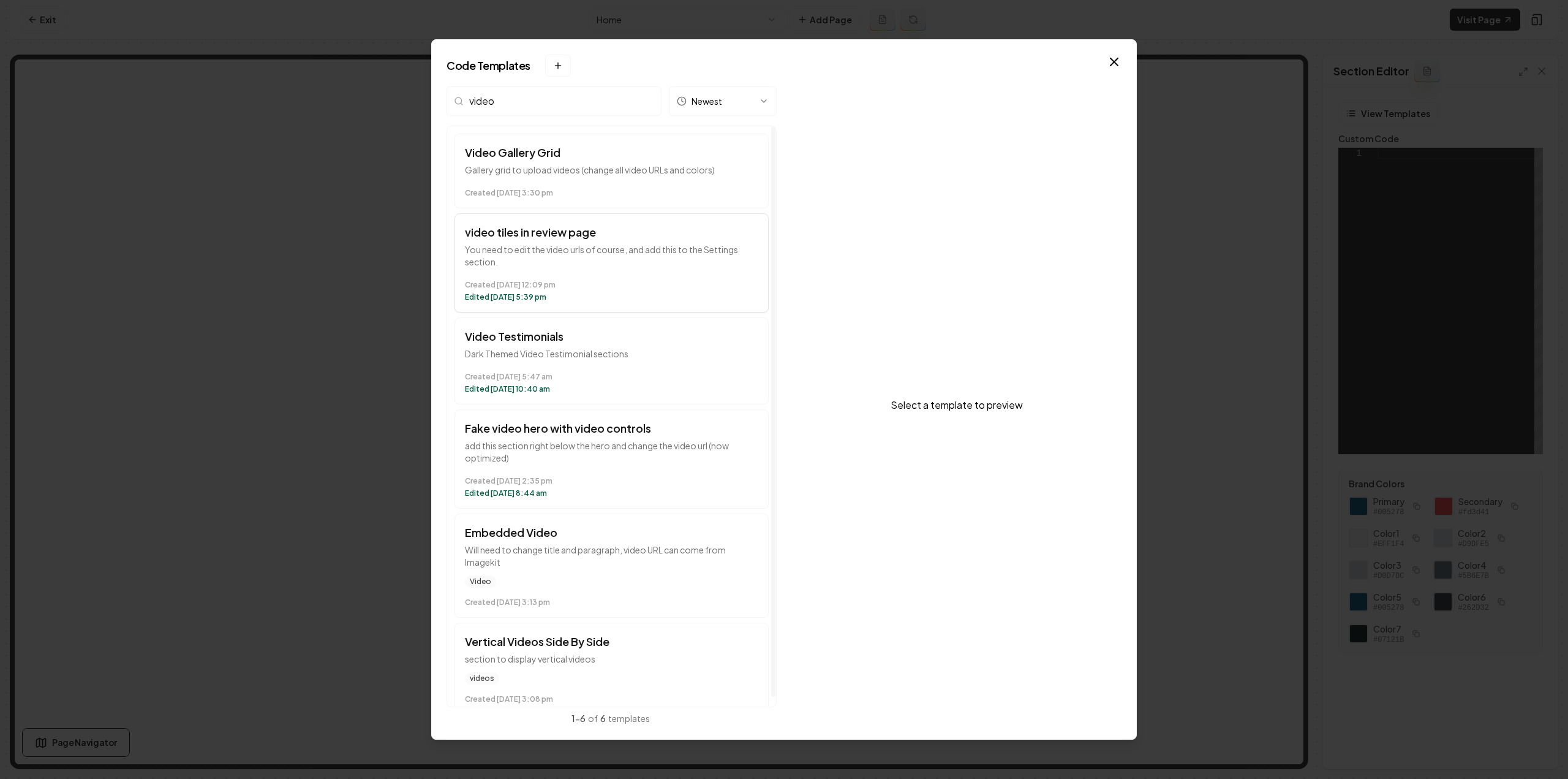
click at [573, 243] on p "You need to edit the video urls of course, and add this to the Settings section." at bounding box center [612, 255] width 294 height 24
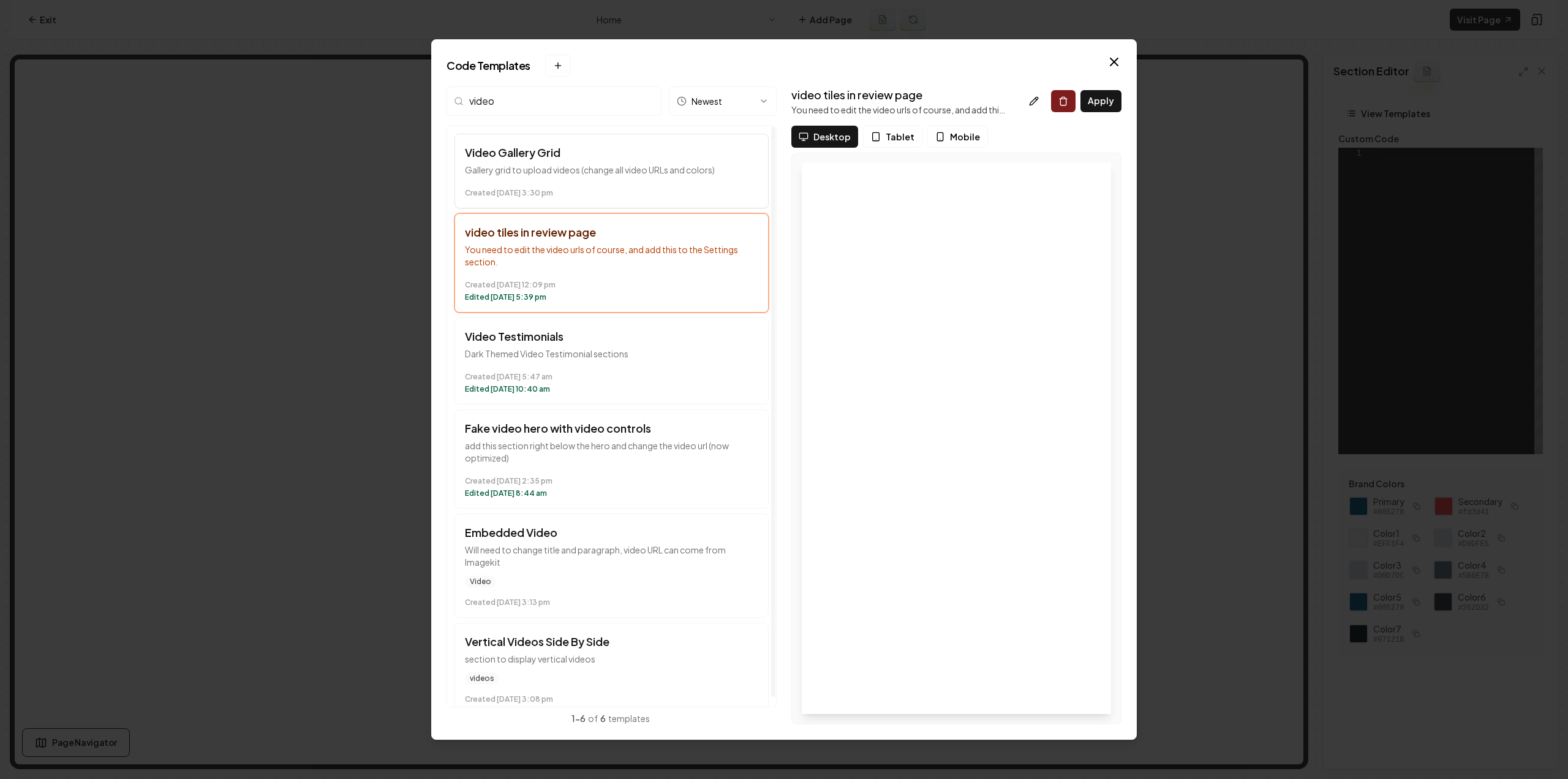
click at [564, 176] on button "Video Gallery Grid Gallery grid to upload videos (change all video URLs and col…" at bounding box center [611, 171] width 314 height 75
click at [1097, 100] on button "Apply" at bounding box center [1100, 101] width 41 height 22
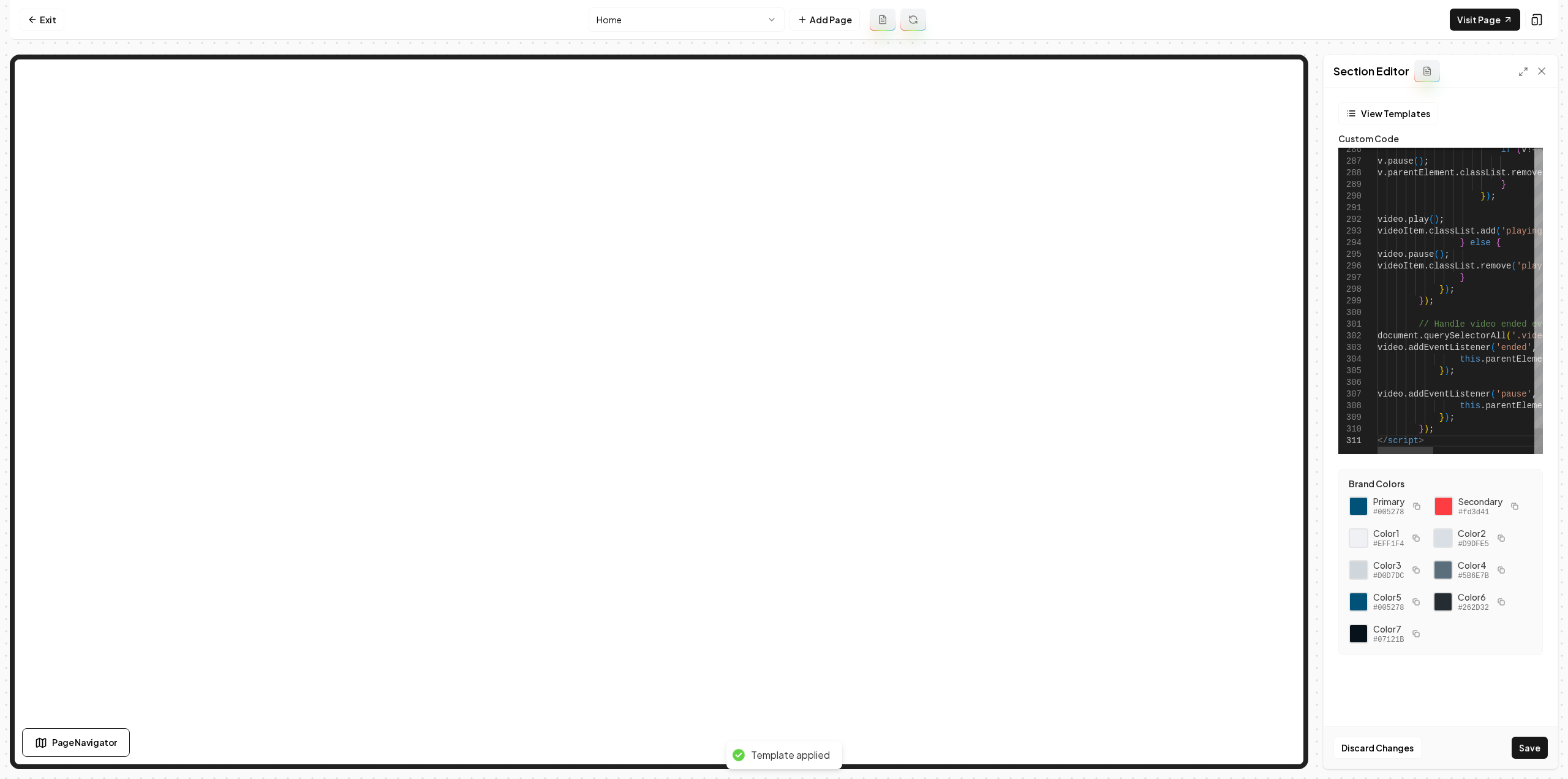
scroll to position [0, 42]
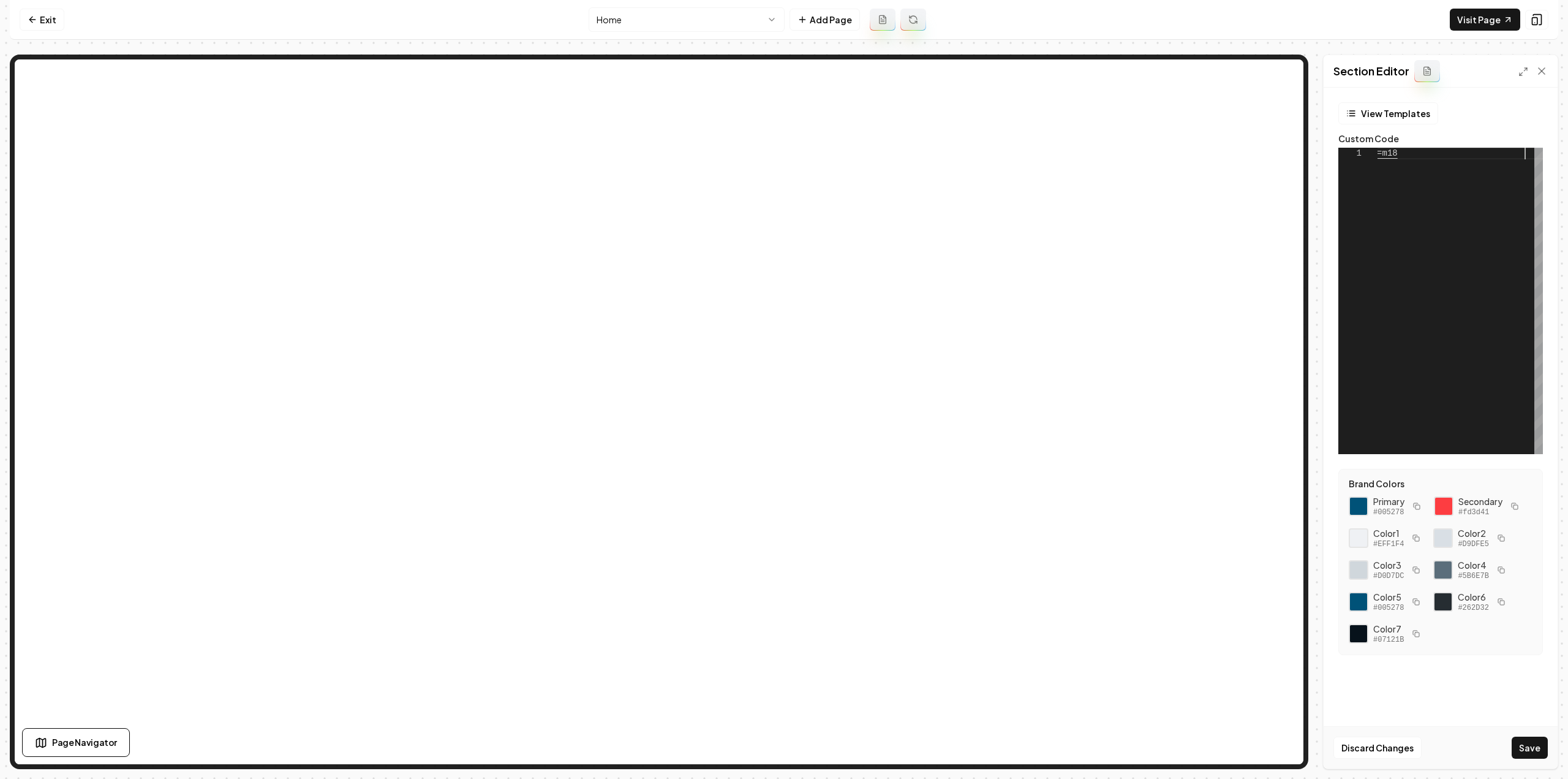
type textarea "**********"
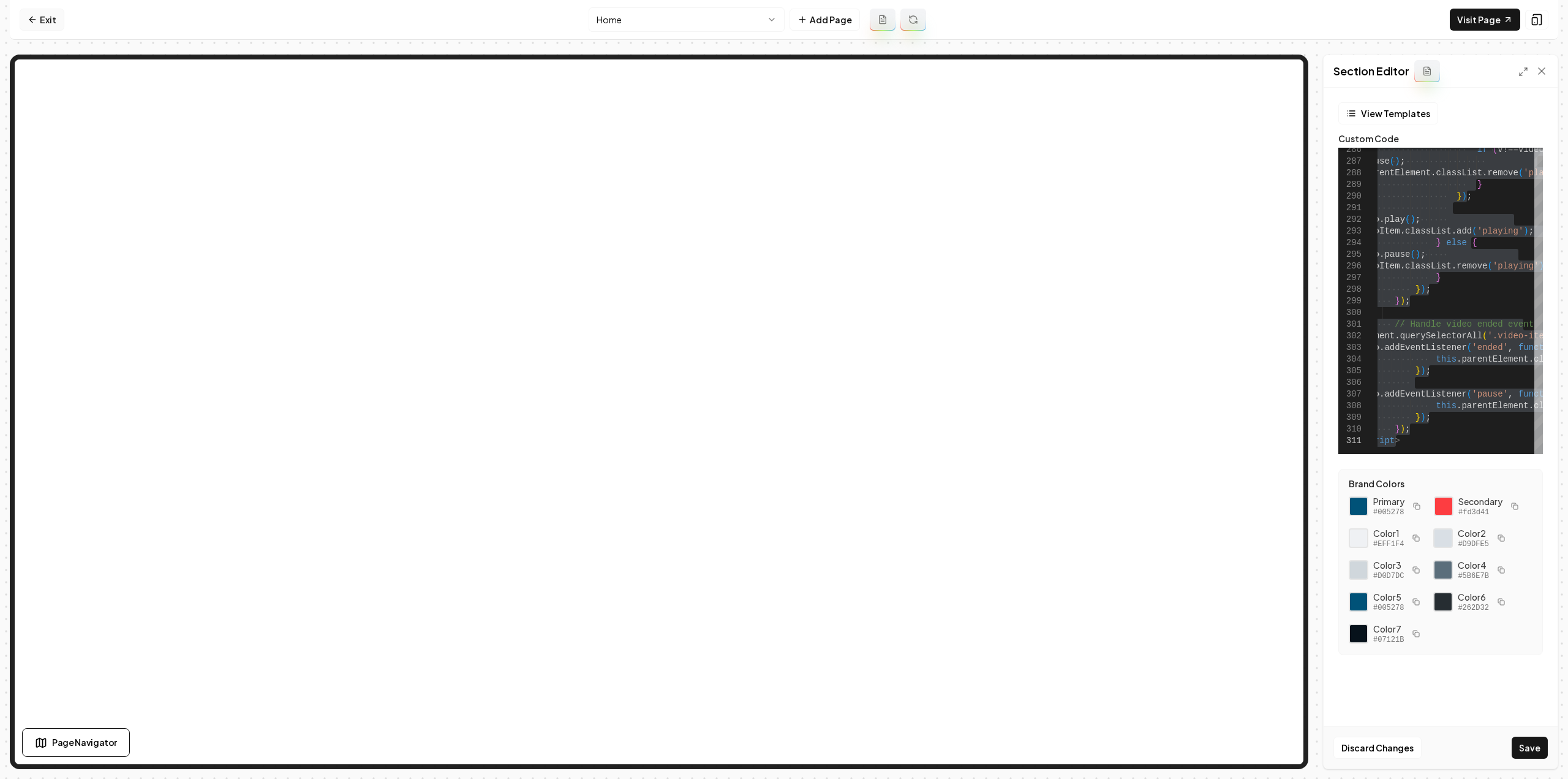
click at [33, 22] on icon at bounding box center [32, 20] width 10 height 10
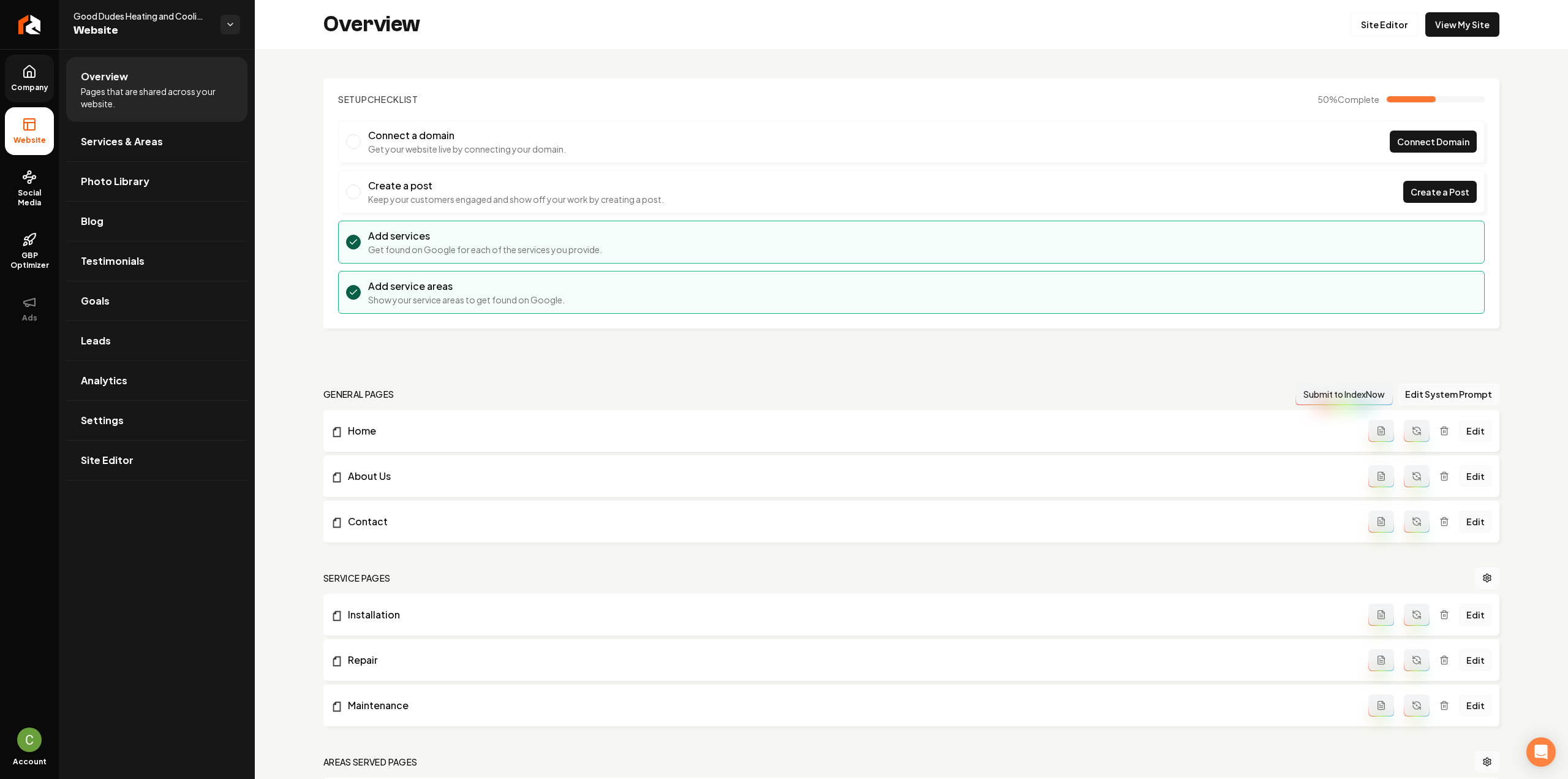
click at [39, 75] on link "Company" at bounding box center [29, 78] width 49 height 48
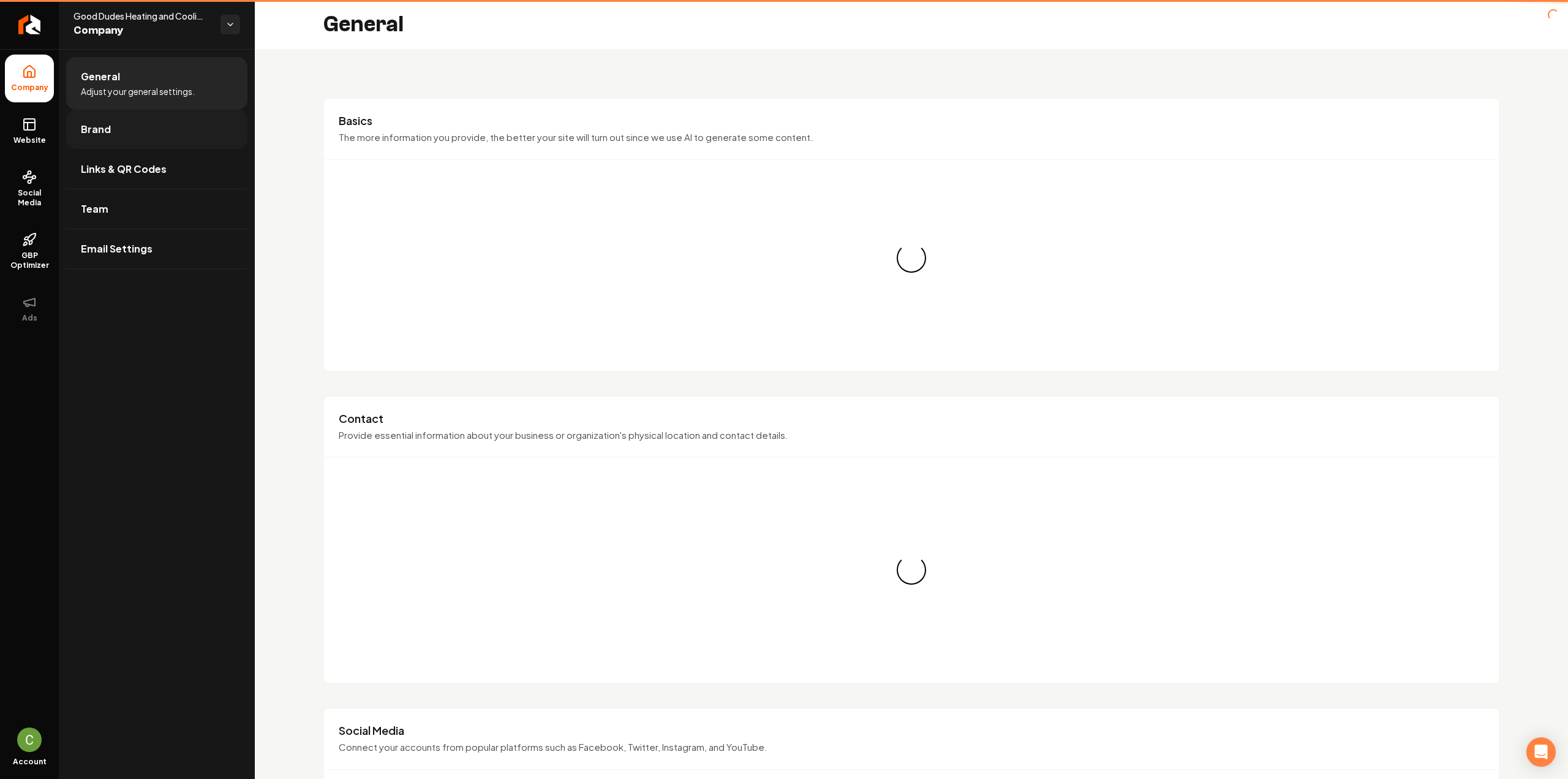
click at [116, 123] on link "Brand" at bounding box center [156, 129] width 181 height 39
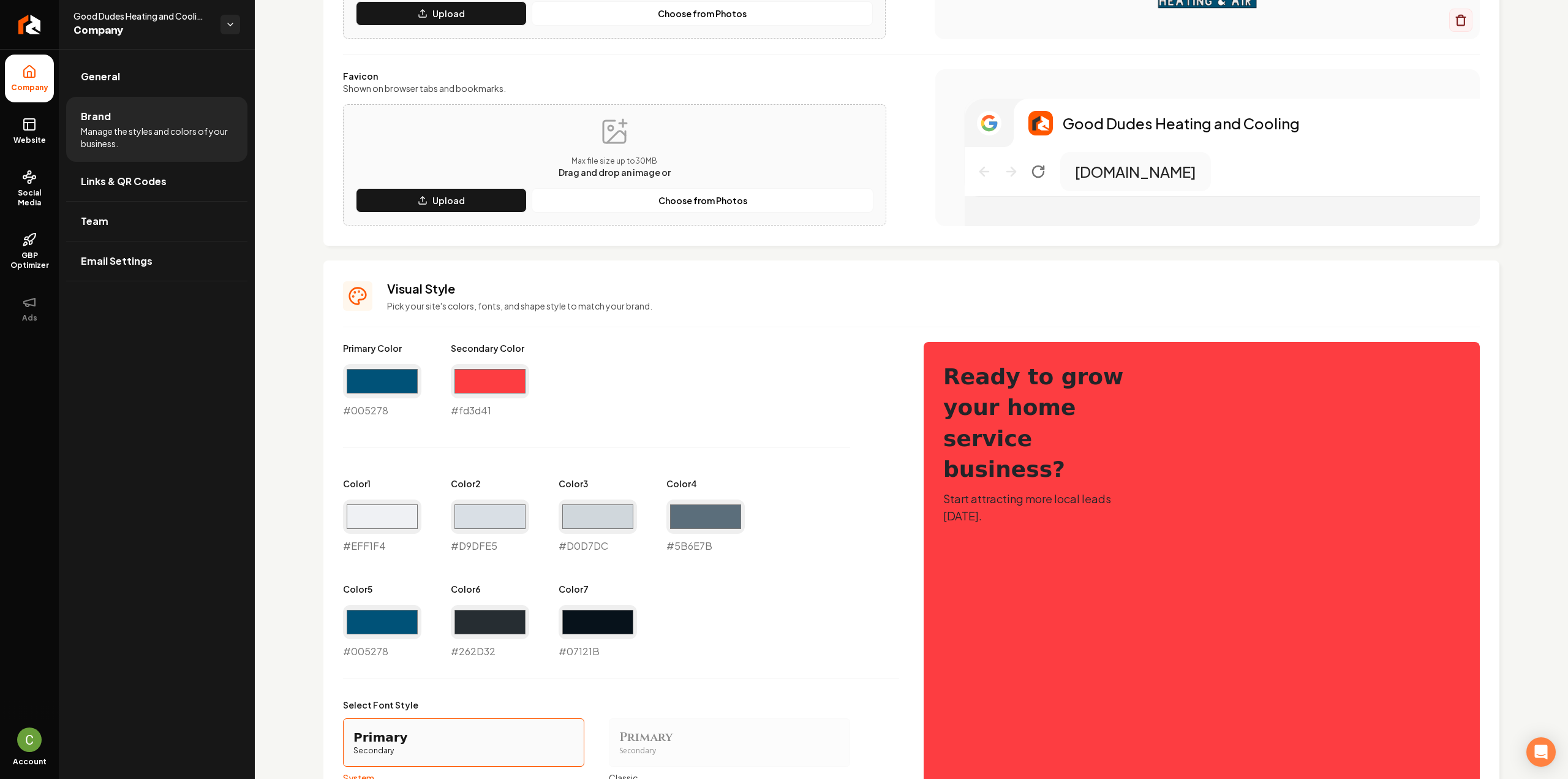
scroll to position [307, 0]
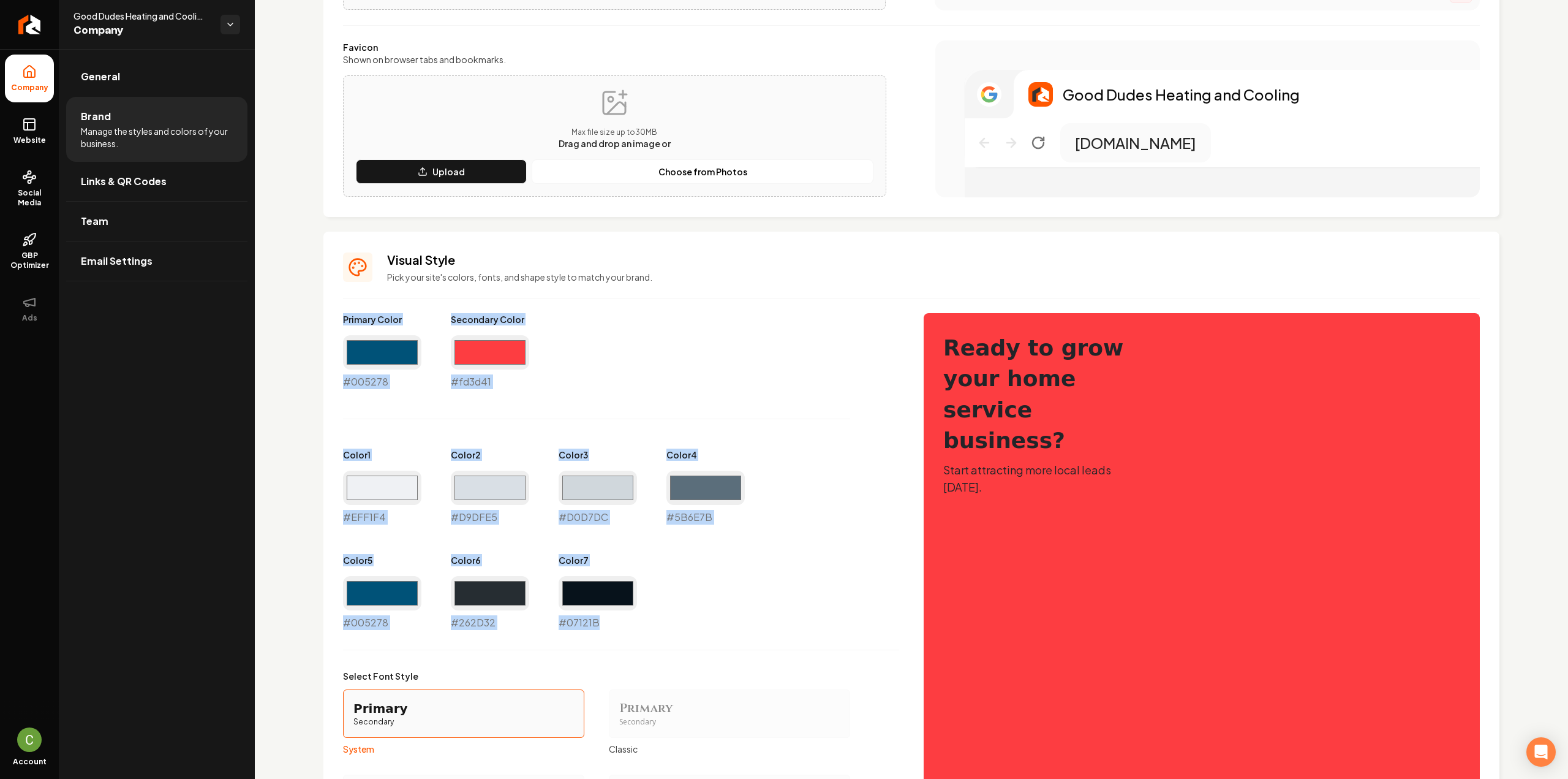
drag, startPoint x: 615, startPoint y: 627, endPoint x: 340, endPoint y: 317, distance: 414.4
click at [340, 317] on div "Visual Style Pick your site's colors, fonts, and shape style to match your bran…" at bounding box center [911, 603] width 1176 height 744
copy div "Primary Color #005278 Secondary Color #fd3d41 Color 1 #EFF1F4 Color 2 #D9DFE5 C…"
click at [28, 133] on link "Website" at bounding box center [29, 131] width 49 height 48
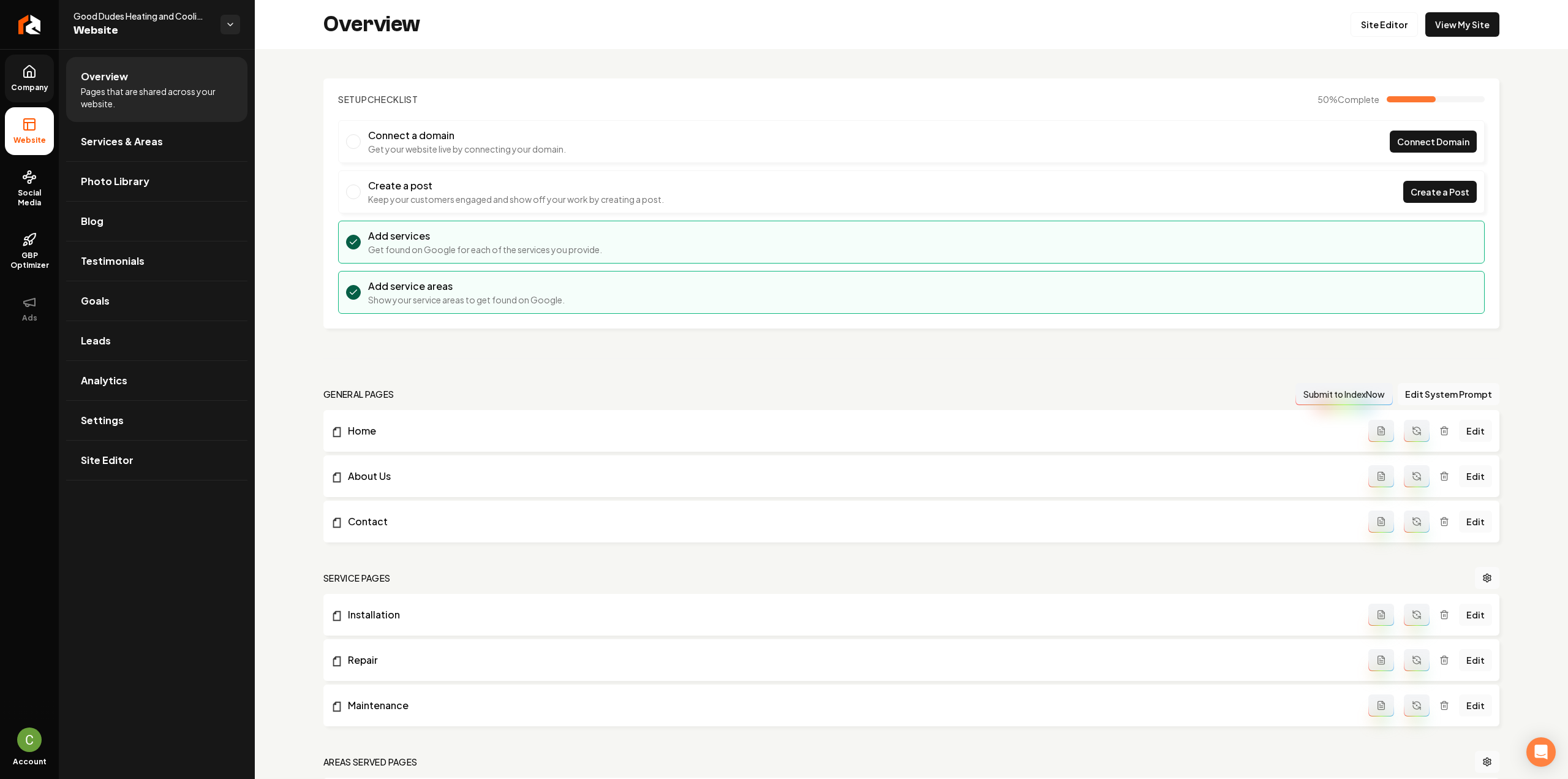
click at [1340, 32] on div "Overview Site Editor View My Site" at bounding box center [911, 24] width 1313 height 49
click at [1360, 32] on link "Site Editor" at bounding box center [1384, 24] width 67 height 24
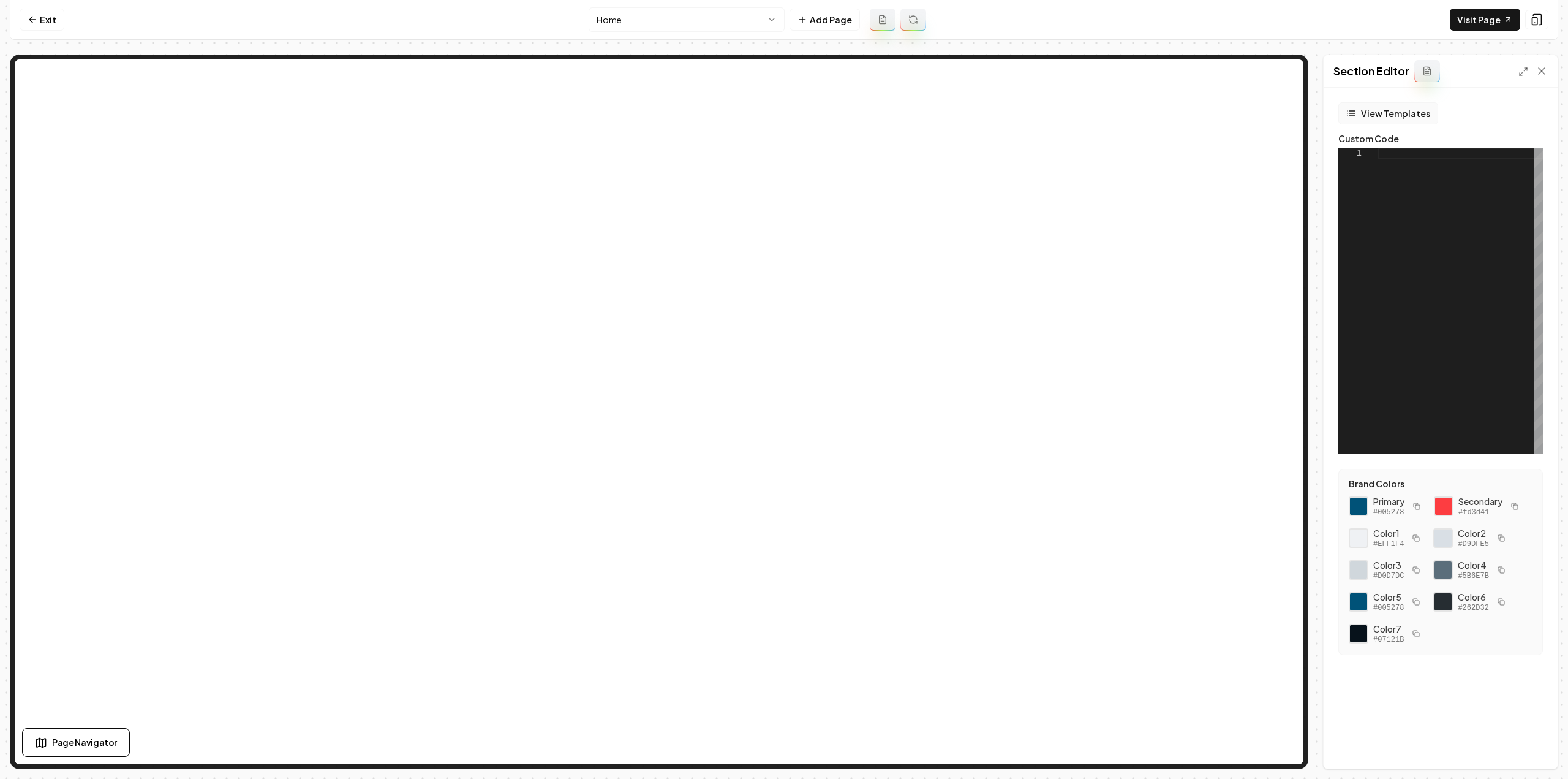
click at [1384, 111] on button "View Templates" at bounding box center [1387, 113] width 100 height 22
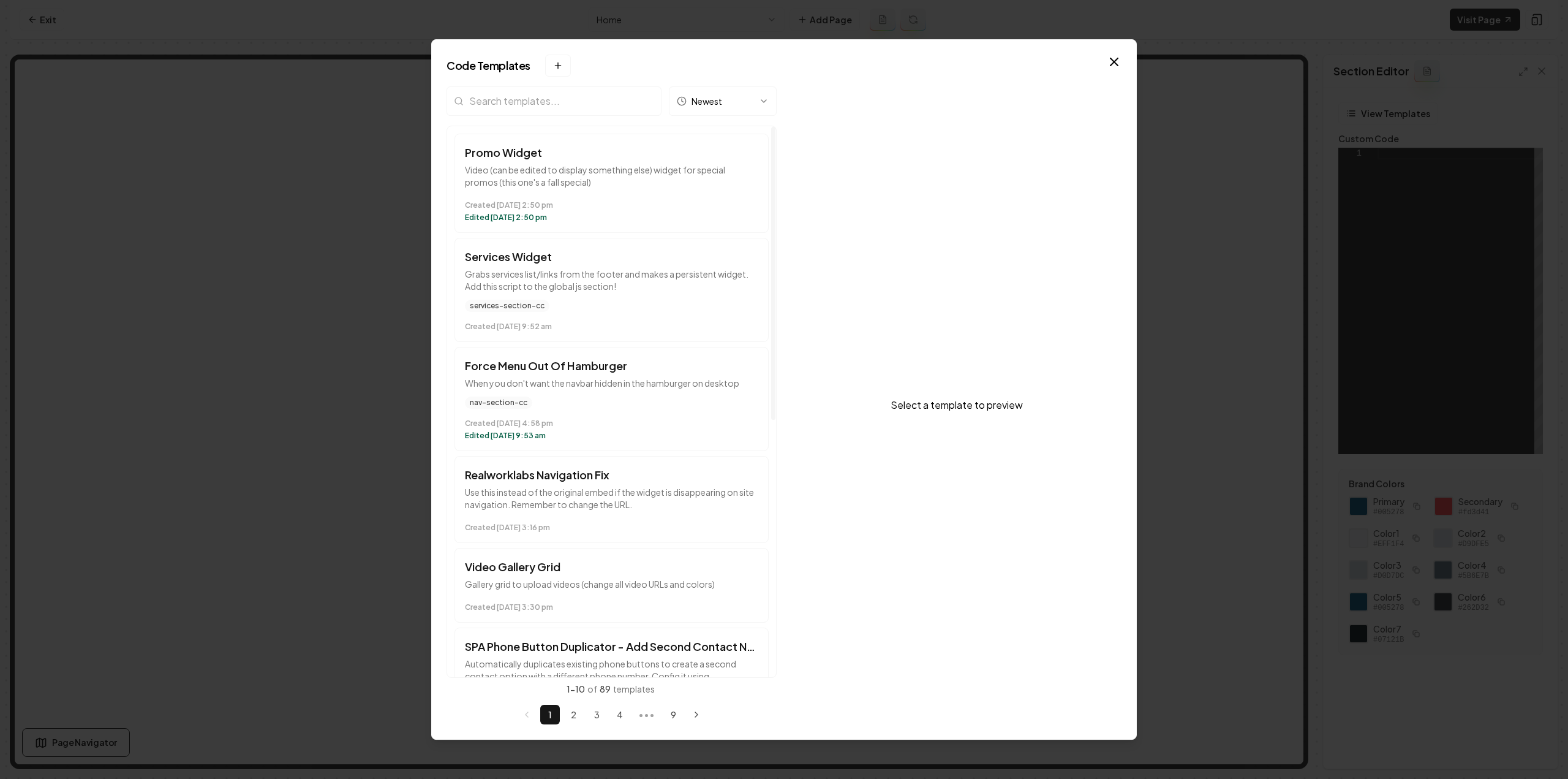
click at [505, 102] on input "search" at bounding box center [554, 101] width 215 height 29
type input "video"
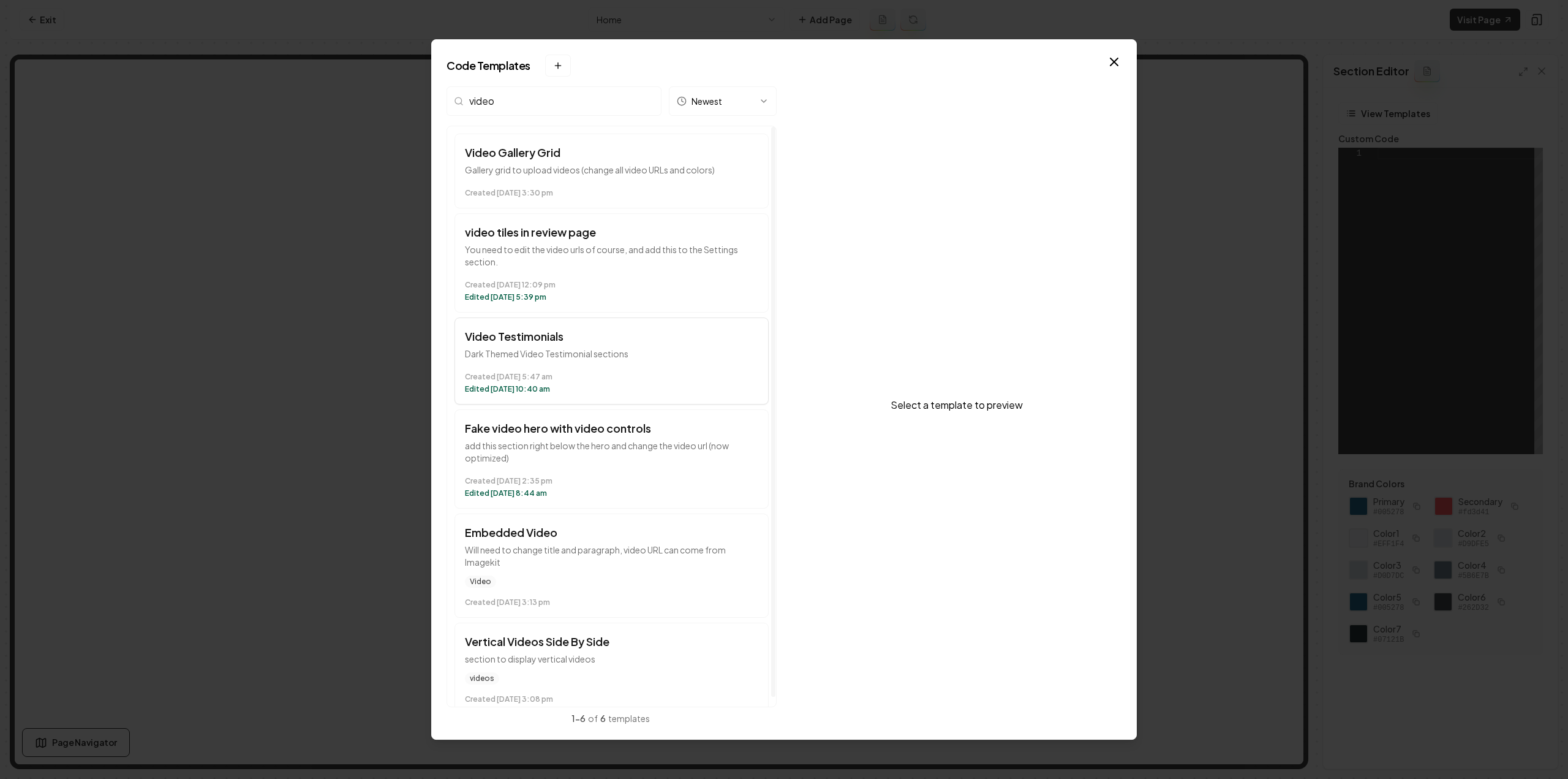
click at [569, 363] on button "Video Testimonials Dark Themed Video Testimonial sections Created [DATE] 5:47 a…" at bounding box center [611, 360] width 314 height 87
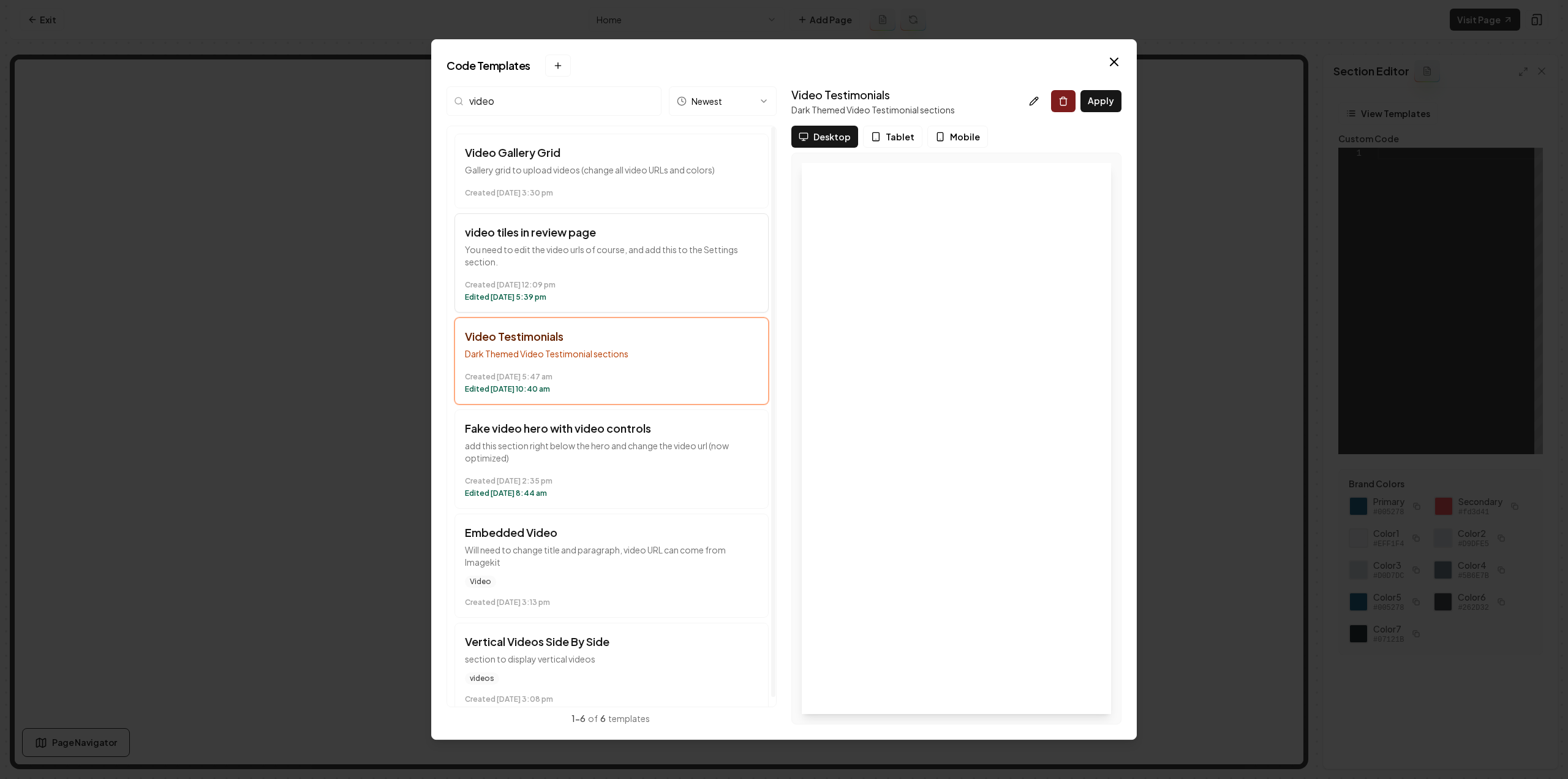
click at [571, 240] on button "video tiles in review page You need to edit the video urls of course, and add t…" at bounding box center [611, 263] width 314 height 100
click at [1035, 96] on icon at bounding box center [1034, 101] width 10 height 10
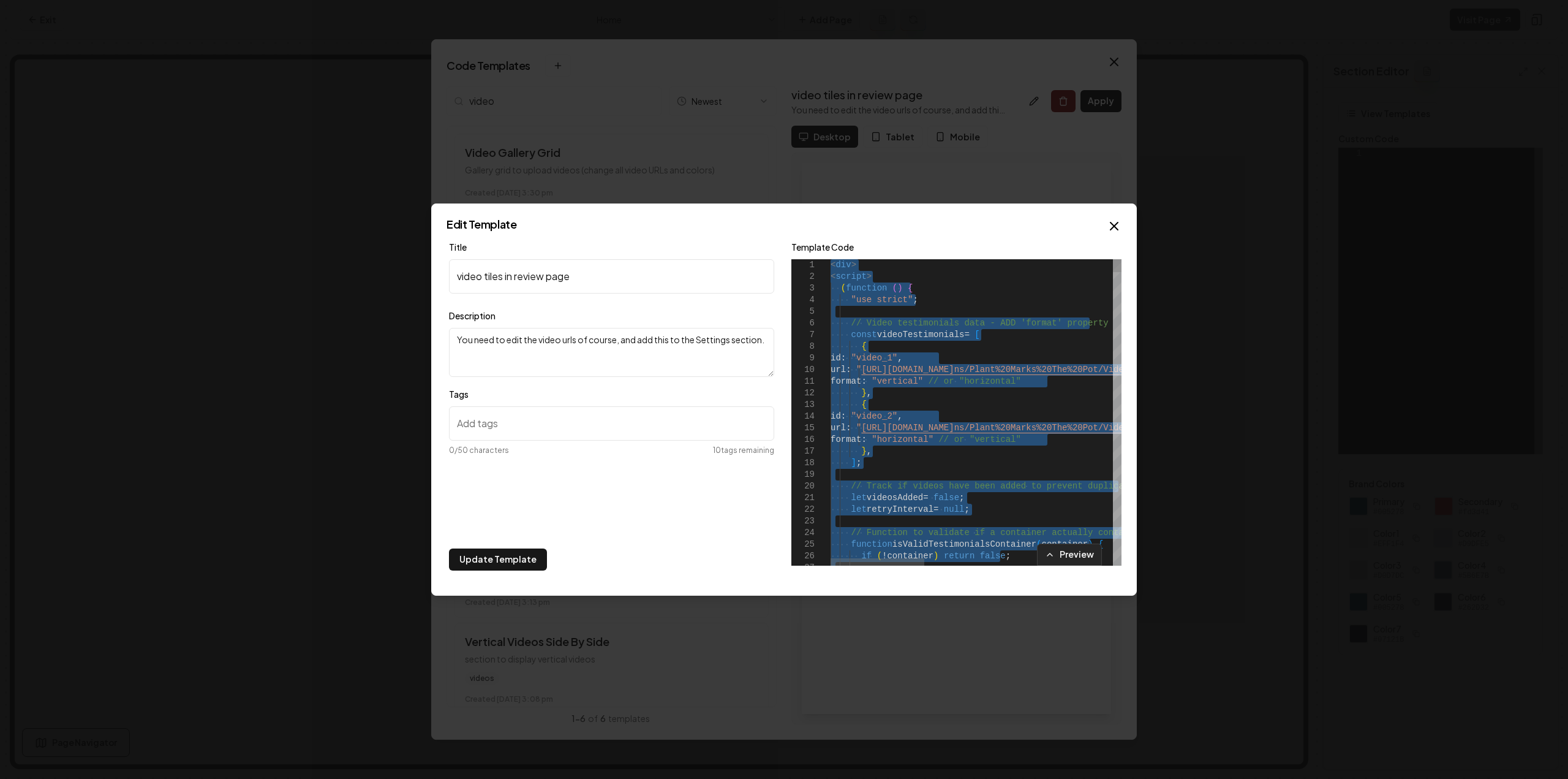
type textarea "**********"
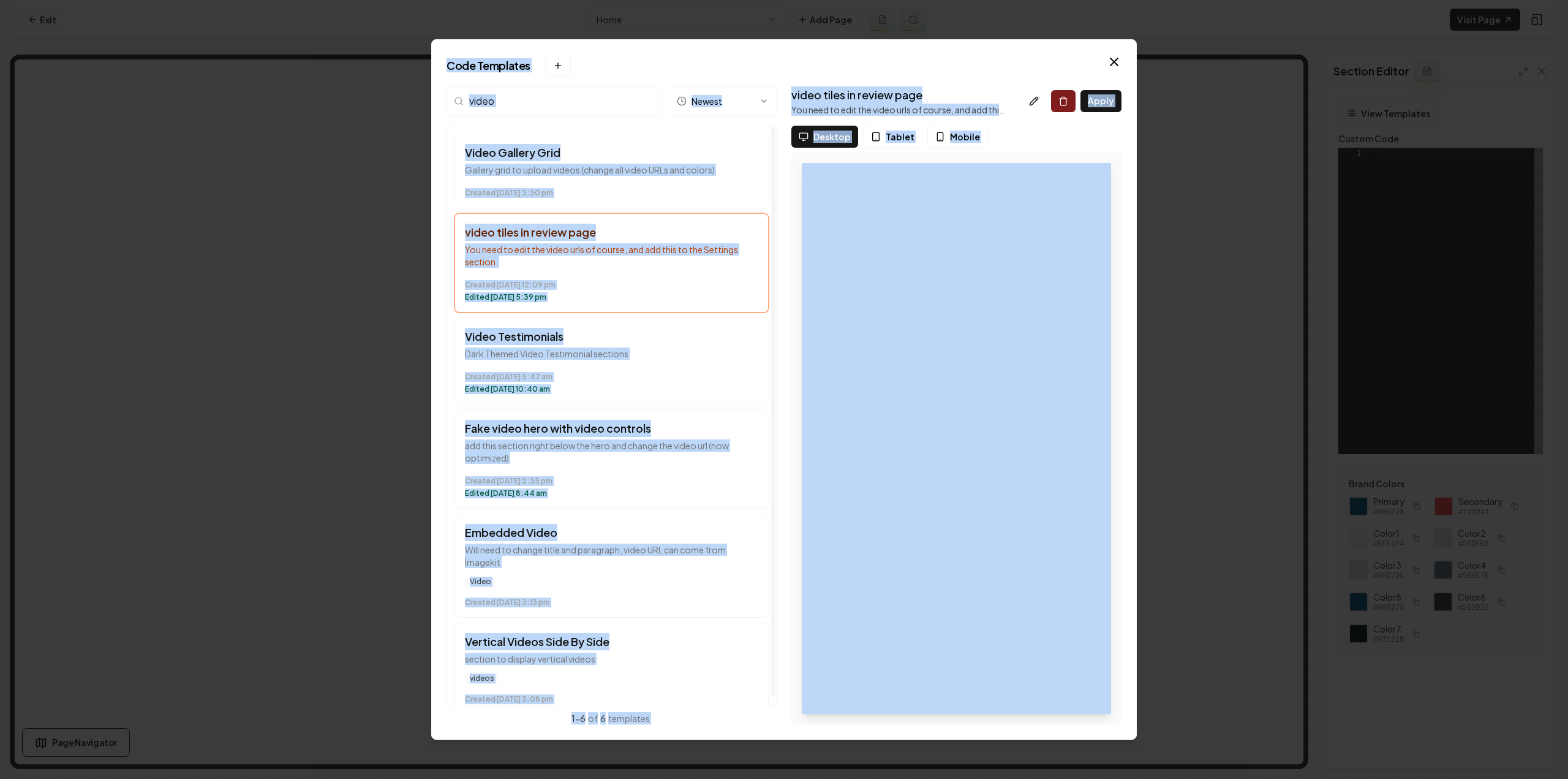
click at [635, 238] on h3 "video tiles in review page" at bounding box center [612, 232] width 294 height 17
click at [632, 168] on p "Gallery grid to upload videos (change all video URLs and colors)" at bounding box center [612, 169] width 294 height 12
click at [1037, 98] on icon at bounding box center [1036, 99] width 2 height 2
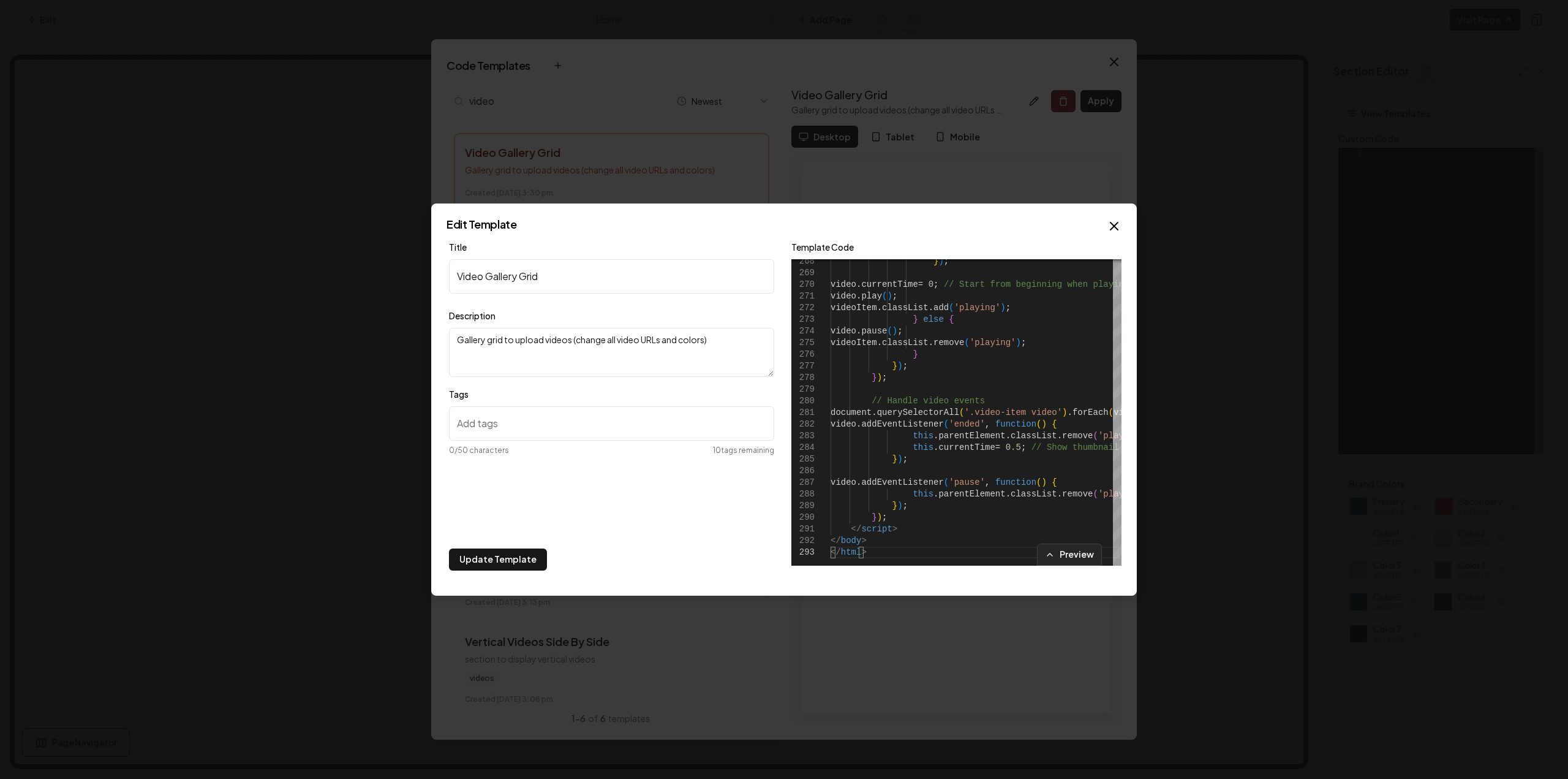
click at [865, 548] on div "Preview" at bounding box center [956, 554] width 330 height 22
drag, startPoint x: 832, startPoint y: 543, endPoint x: 878, endPoint y: 570, distance: 53.3
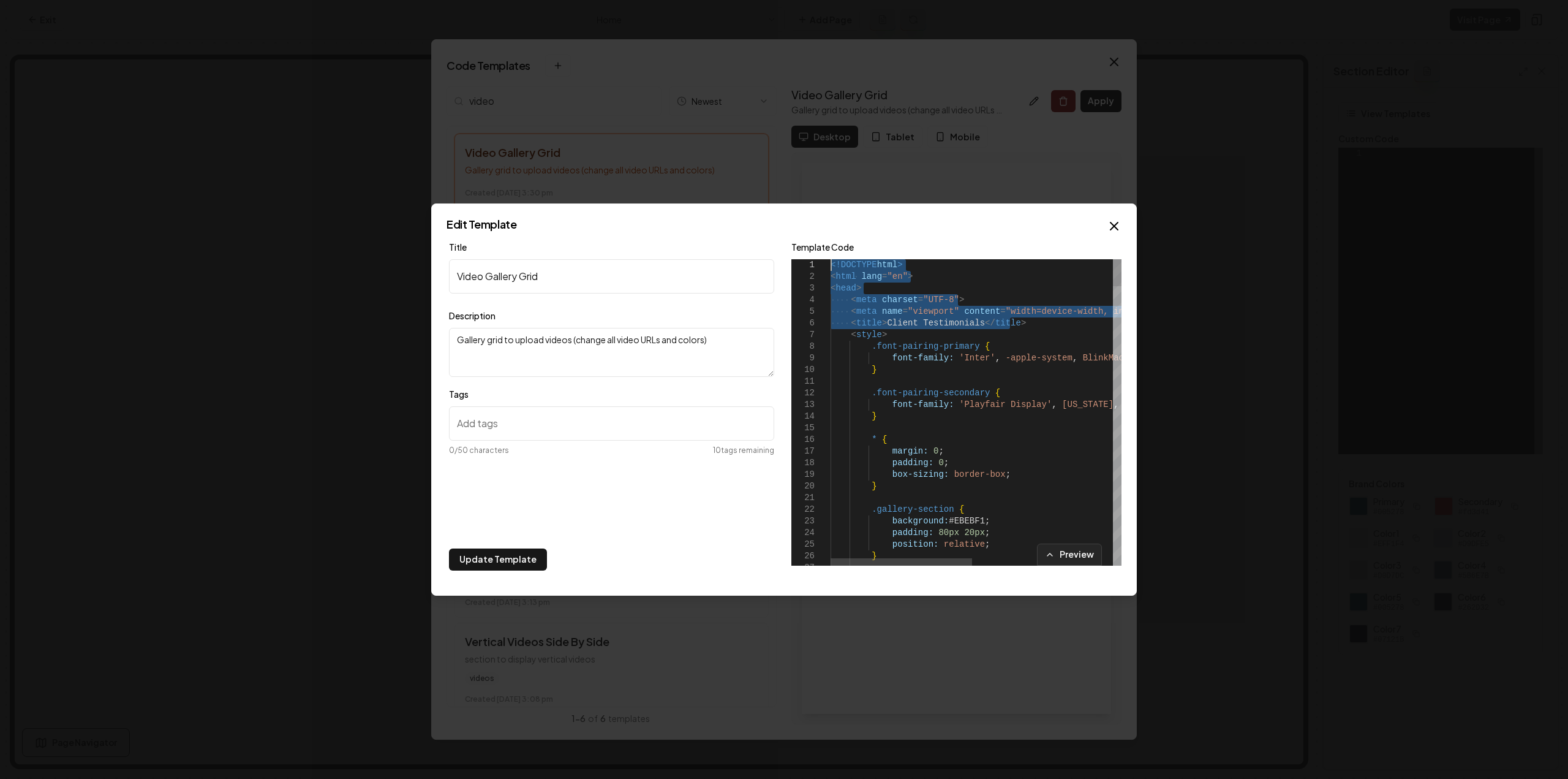
drag, startPoint x: 1054, startPoint y: 322, endPoint x: 783, endPoint y: 262, distance: 277.6
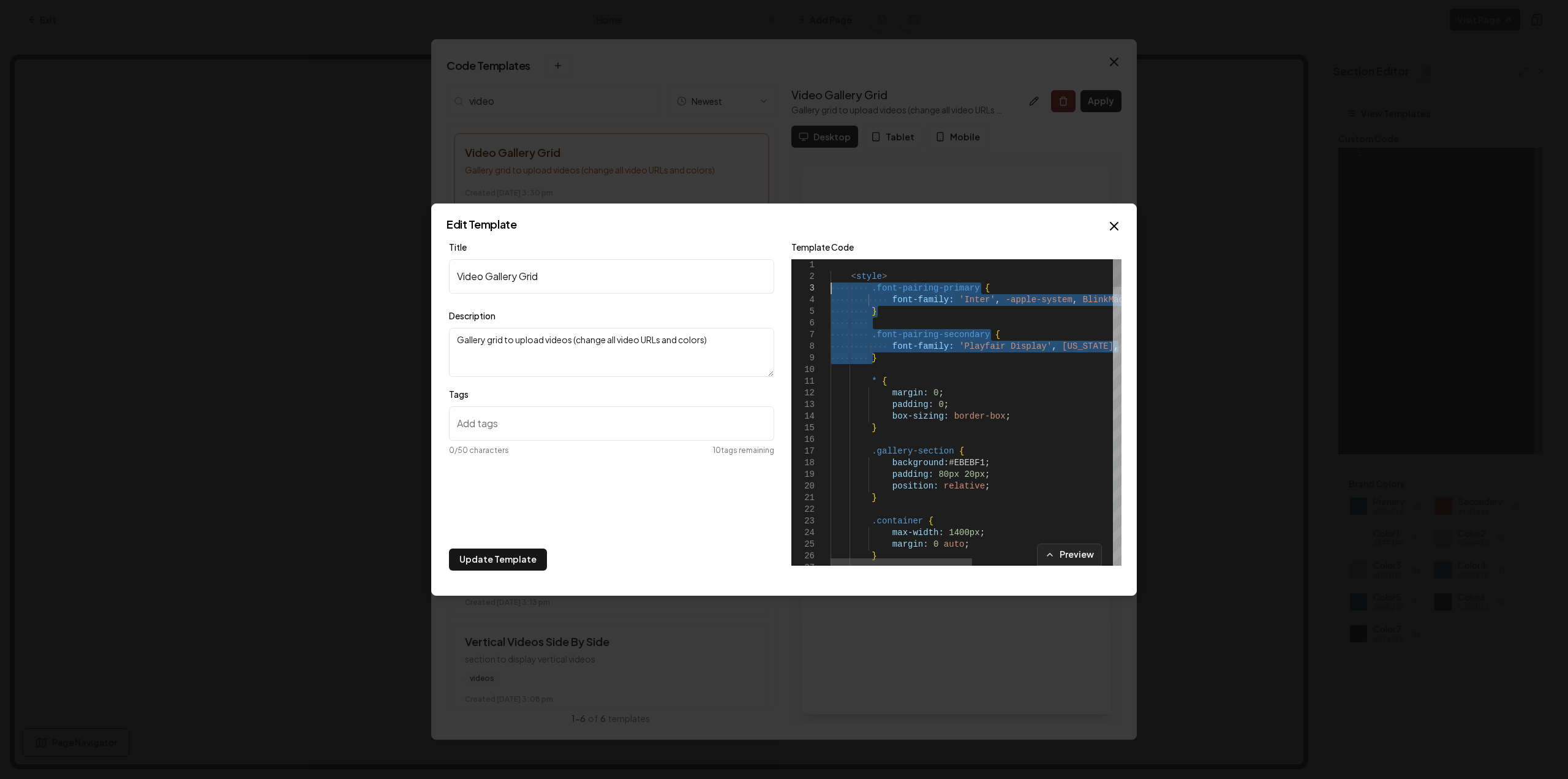
drag, startPoint x: 881, startPoint y: 355, endPoint x: 754, endPoint y: 292, distance: 141.8
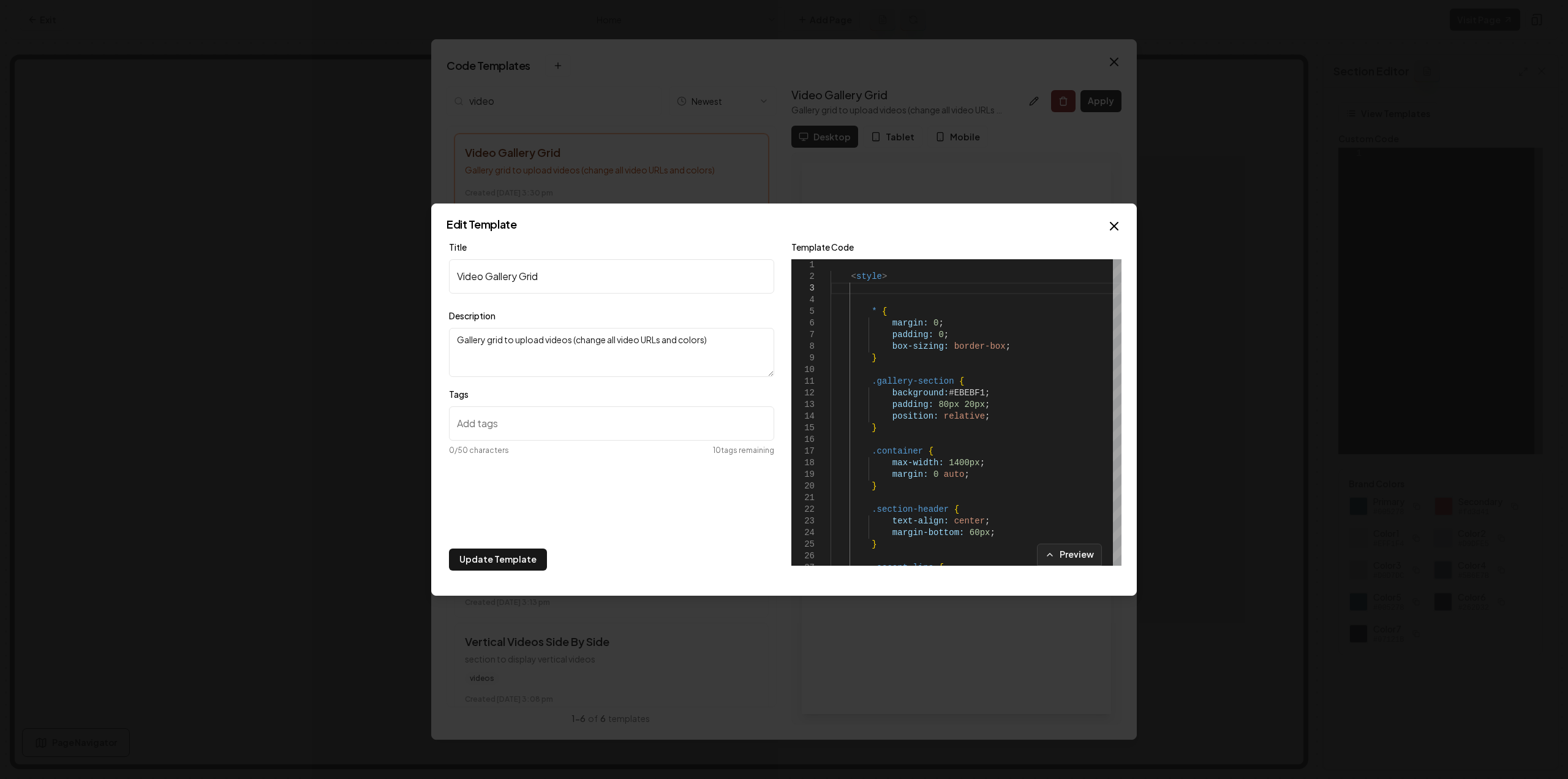
type textarea "**********"
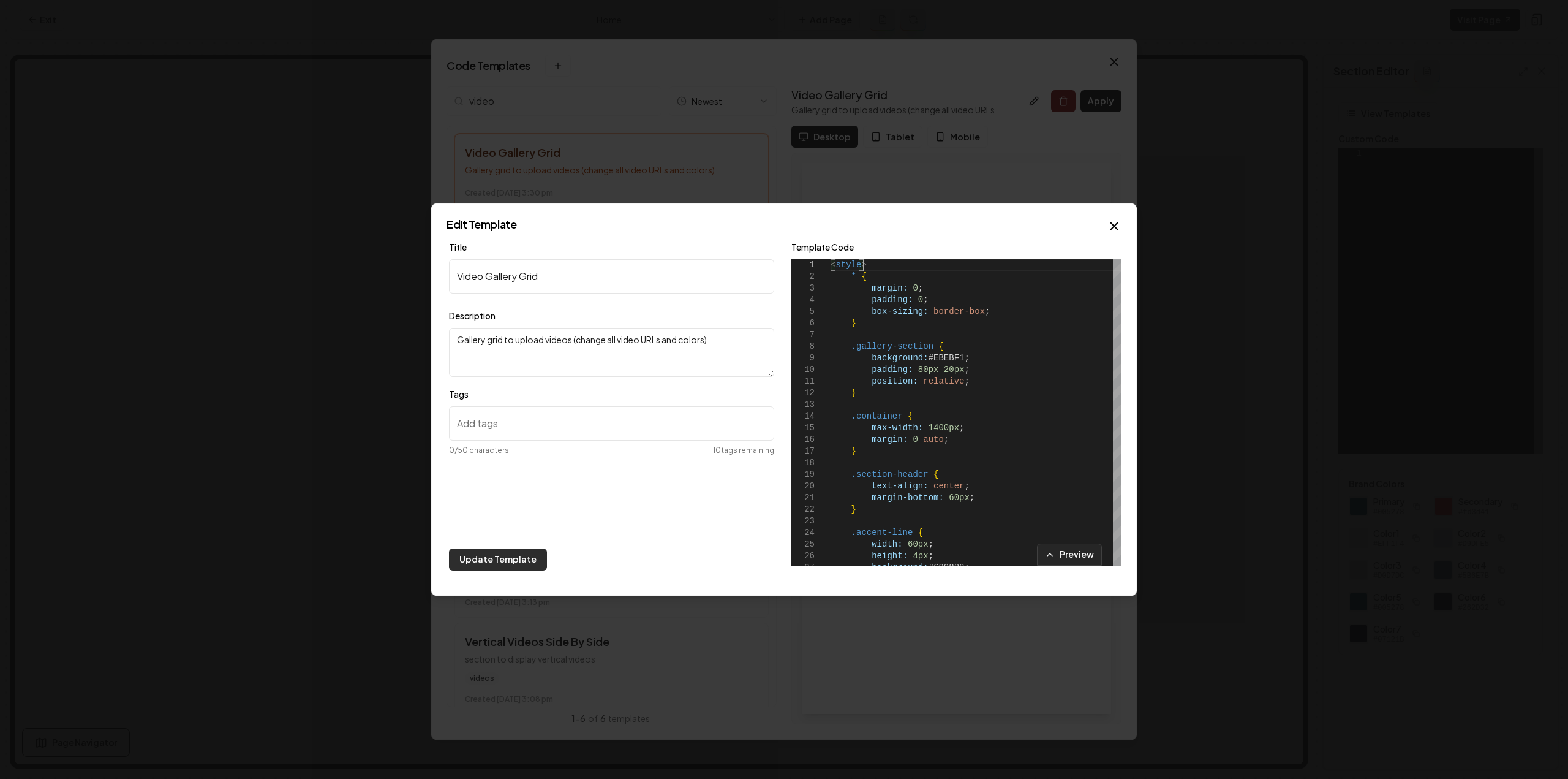
click at [504, 553] on button "Update Template" at bounding box center [498, 559] width 98 height 22
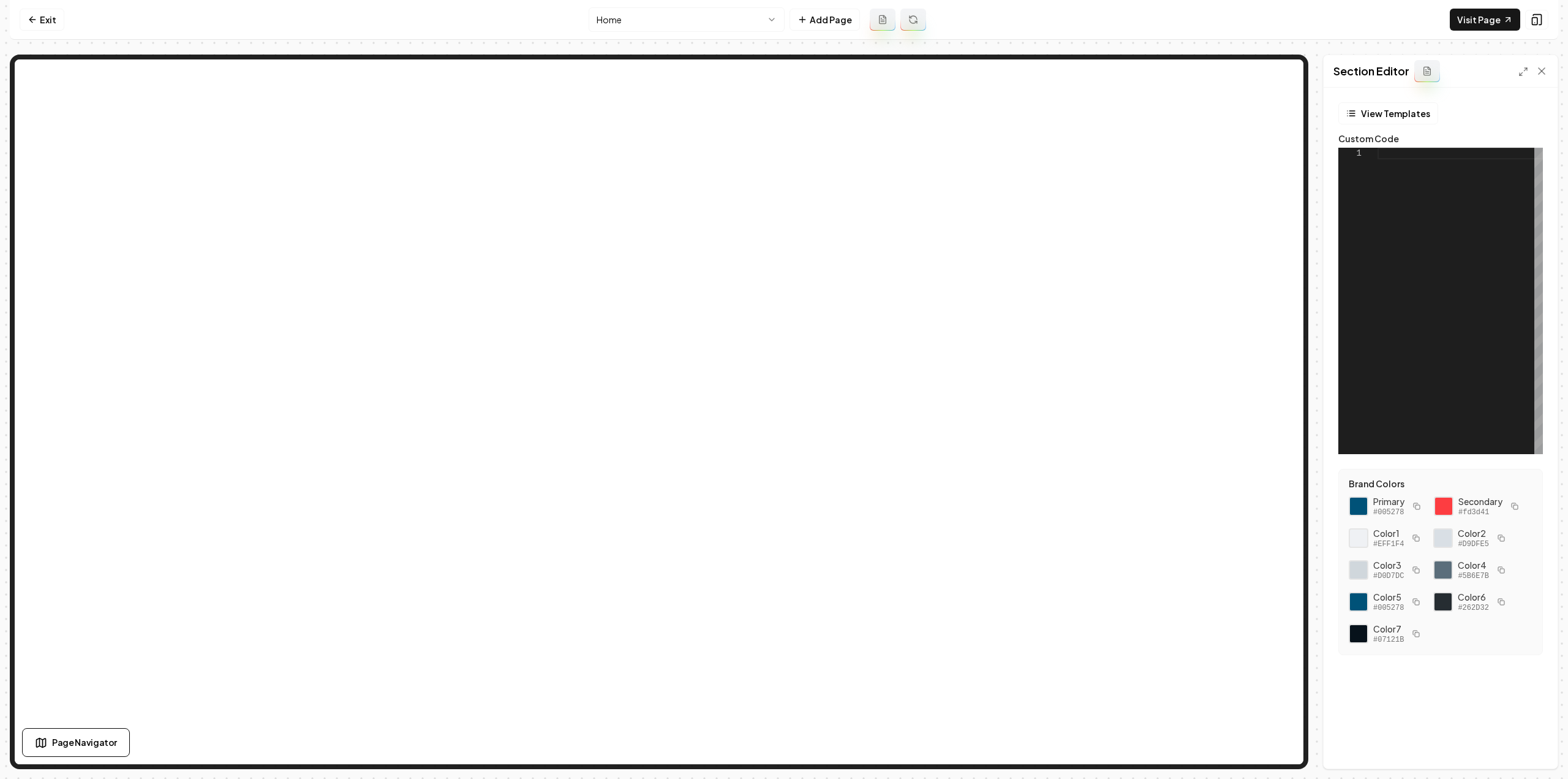
click at [1414, 254] on div at bounding box center [1460, 301] width 165 height 307
type textarea "**********"
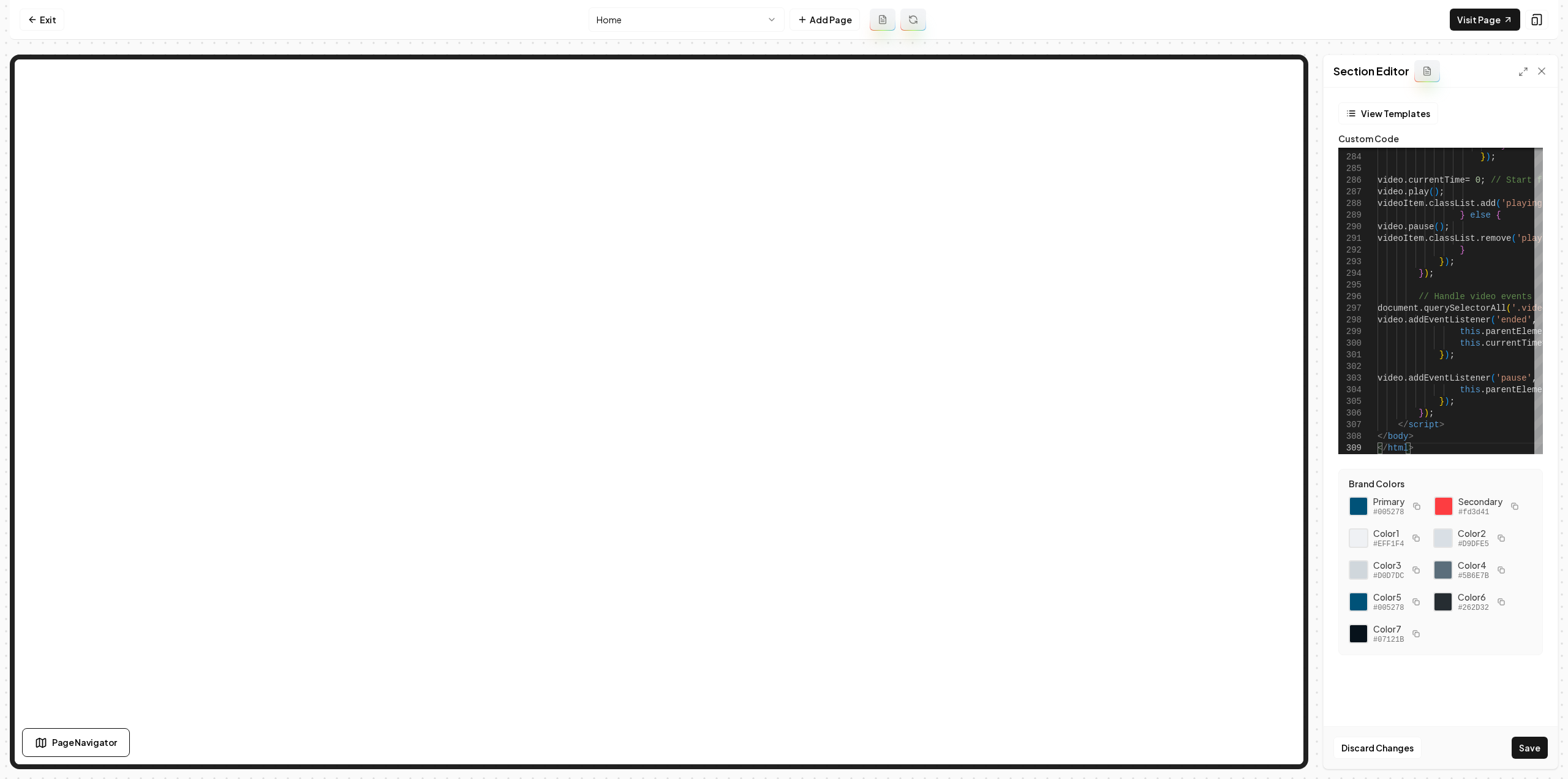
drag, startPoint x: 1519, startPoint y: 74, endPoint x: 1514, endPoint y: 77, distance: 5.8
click at [1519, 74] on polyline at bounding box center [1520, 74] width 2 height 2
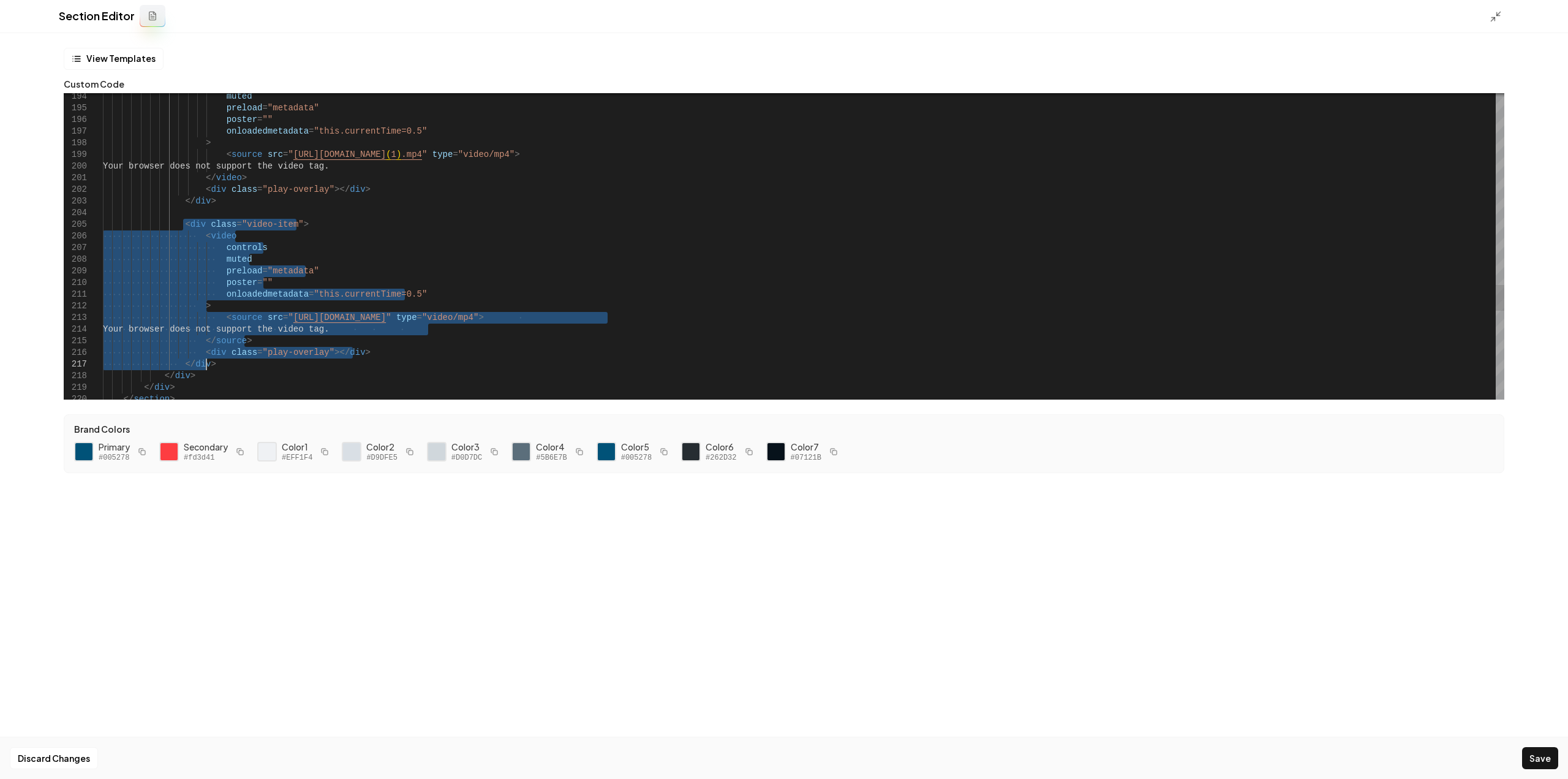
drag, startPoint x: 181, startPoint y: 226, endPoint x: 226, endPoint y: 361, distance: 142.3
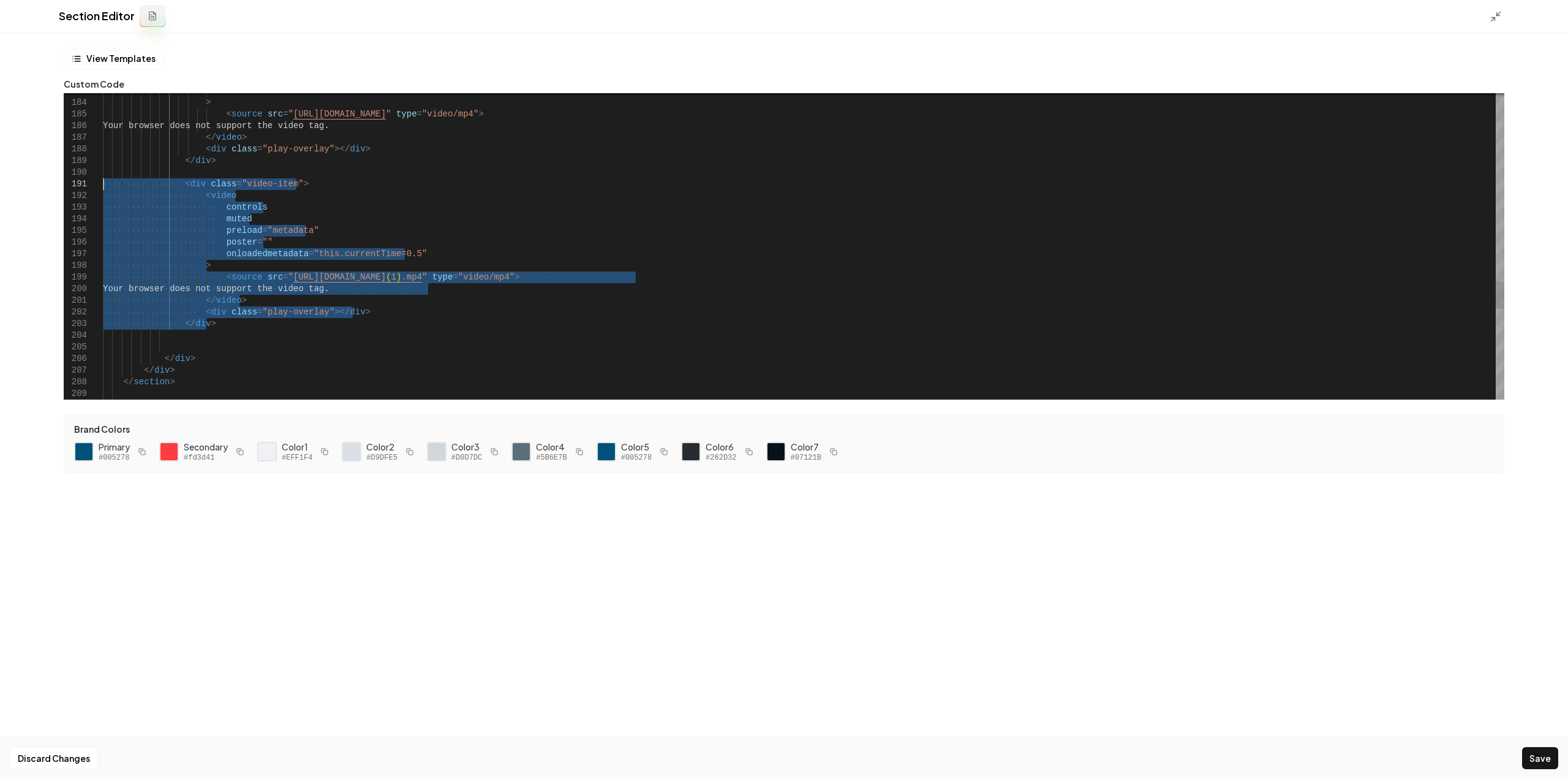
drag, startPoint x: 201, startPoint y: 296, endPoint x: 71, endPoint y: 188, distance: 169.0
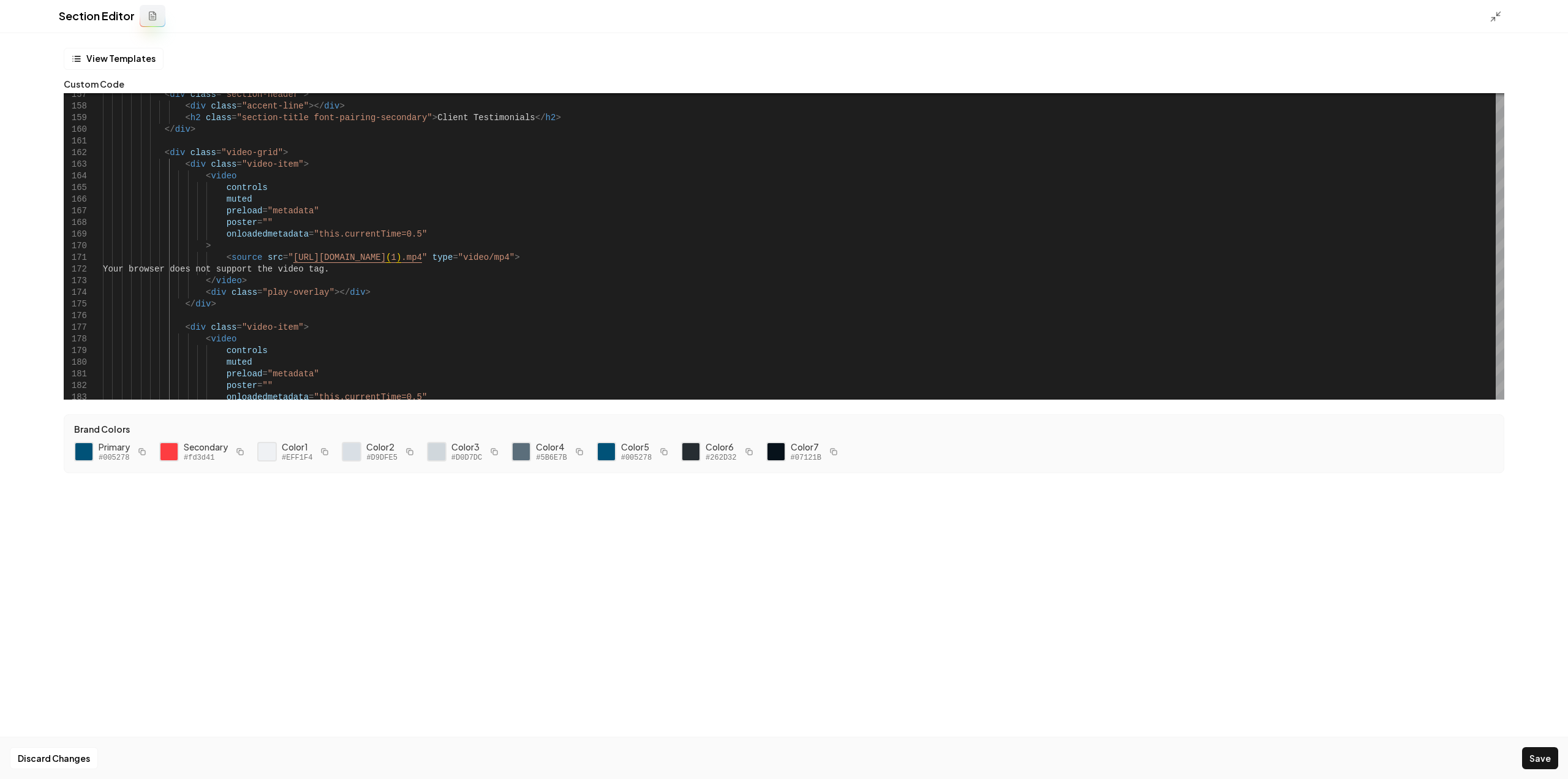
click at [1544, 770] on div "Discard Changes Save" at bounding box center [784, 758] width 1568 height 42
click at [1540, 760] on button "Save" at bounding box center [1540, 758] width 36 height 22
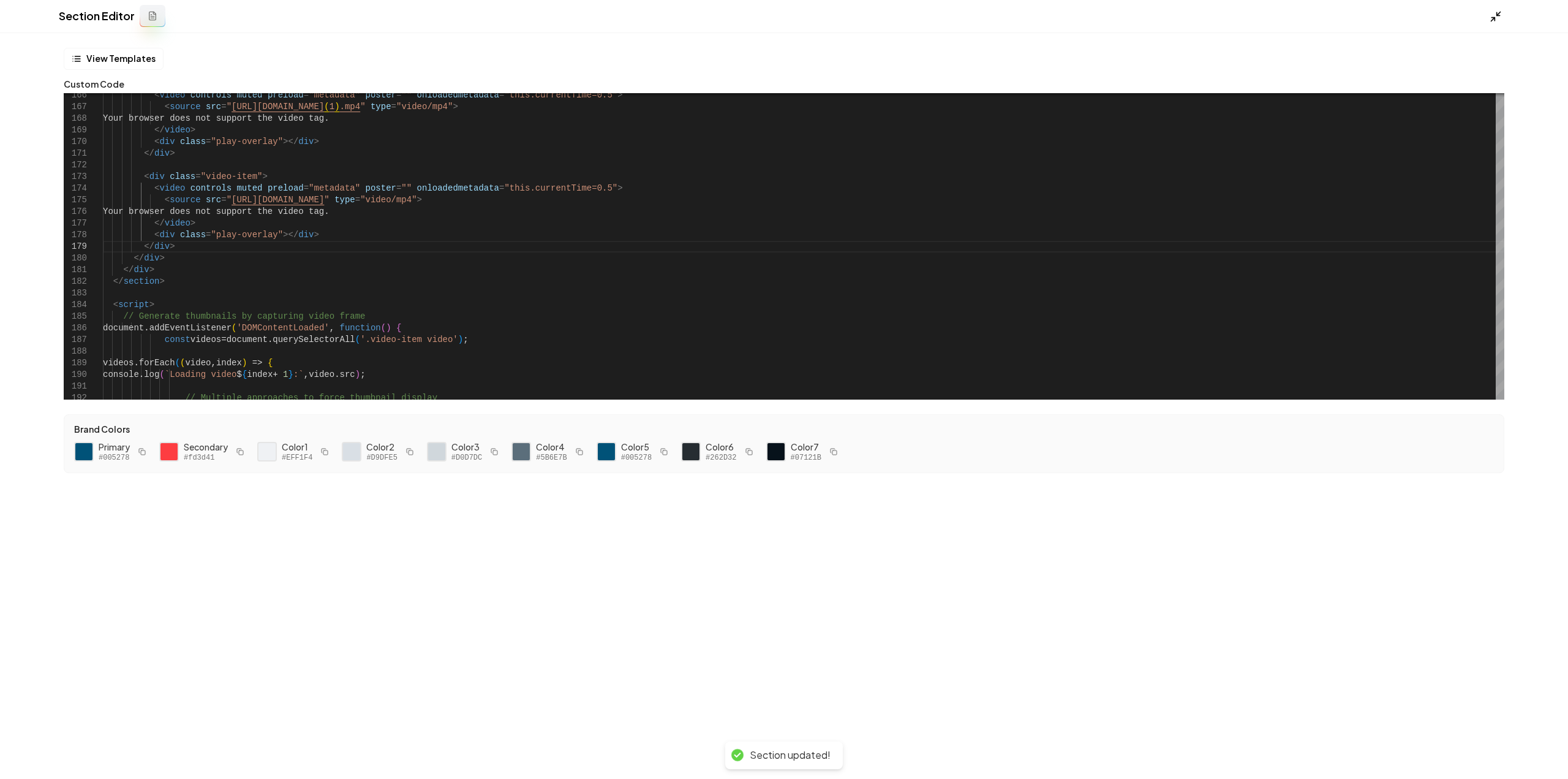
click at [1494, 16] on icon at bounding box center [1496, 16] width 12 height 12
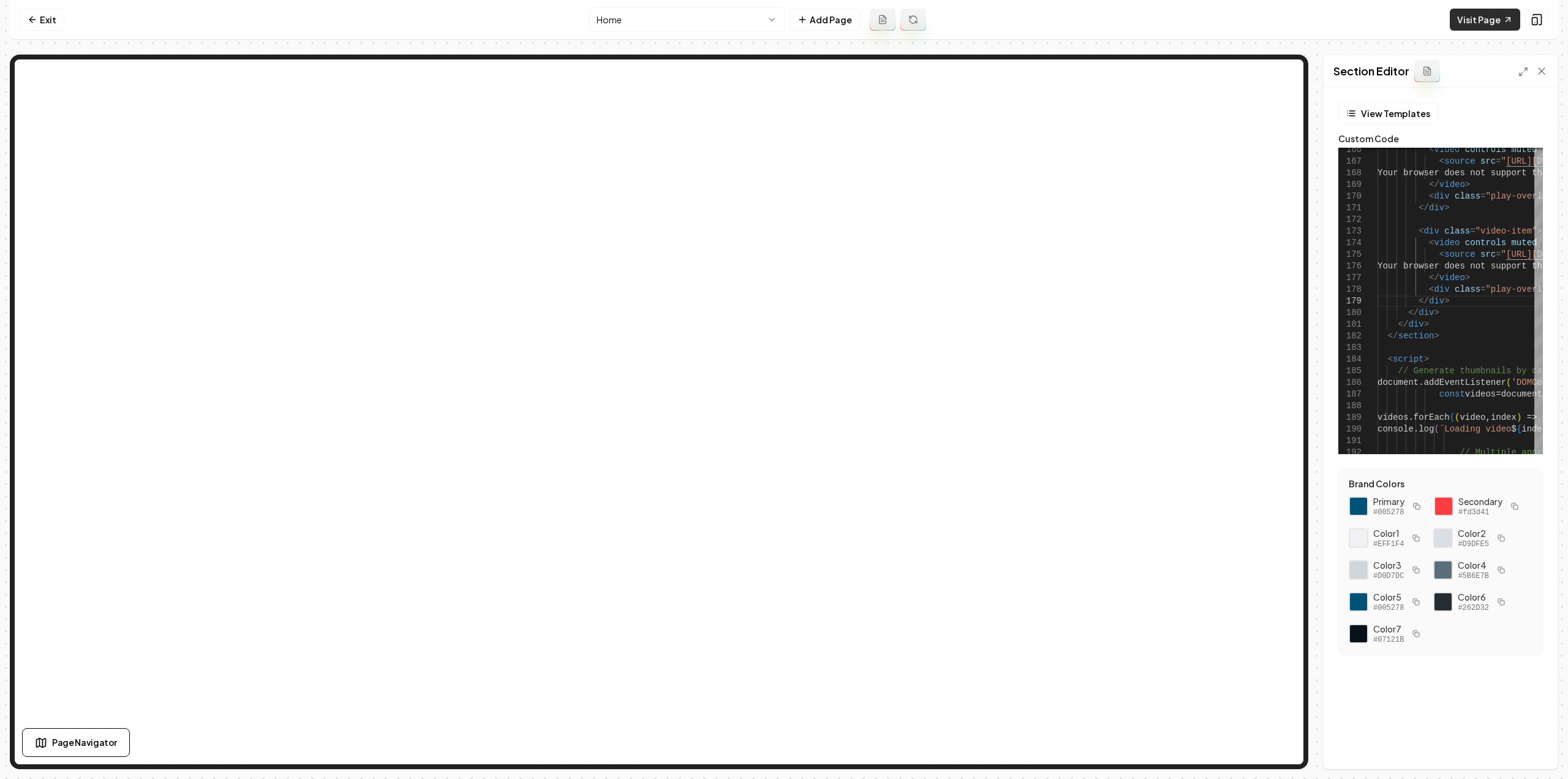
click at [1477, 27] on link "Visit Page" at bounding box center [1485, 19] width 70 height 22
click at [1525, 75] on icon at bounding box center [1524, 72] width 10 height 10
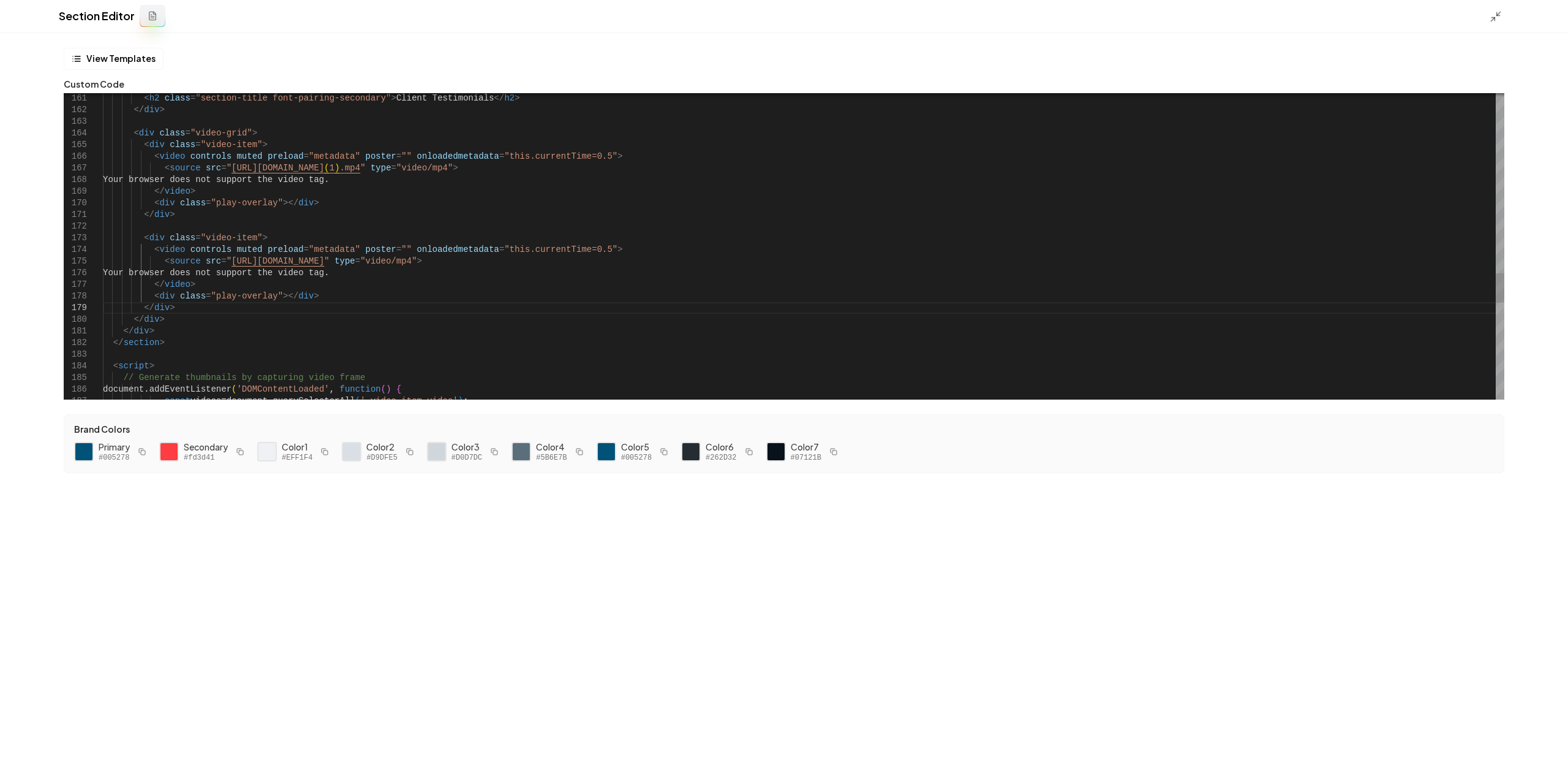
type textarea "**********"
drag, startPoint x: 483, startPoint y: 166, endPoint x: 219, endPoint y: 167, distance: 264.0
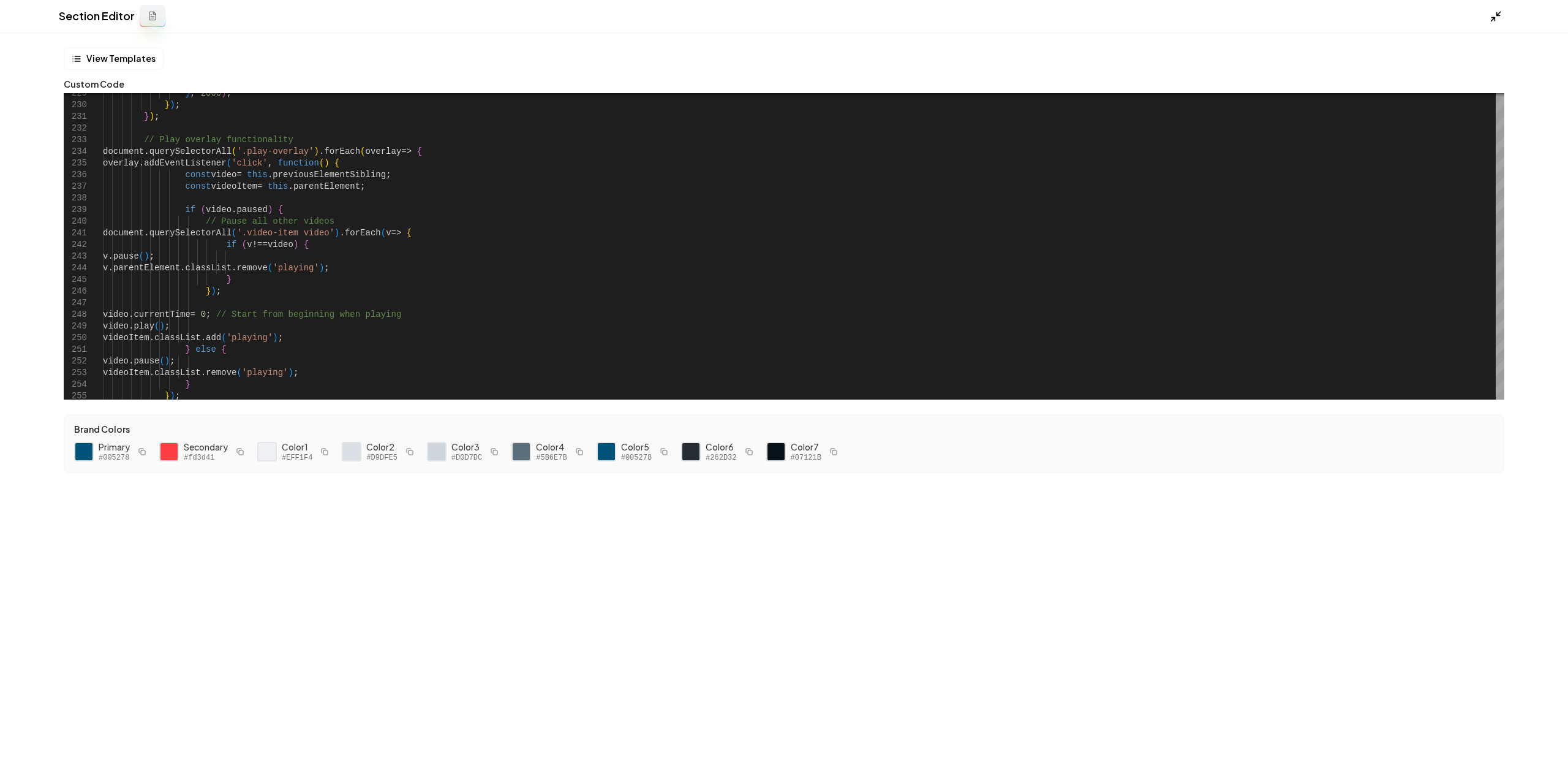
click at [1492, 21] on icon at bounding box center [1496, 16] width 12 height 12
